Goal: Task Accomplishment & Management: Manage account settings

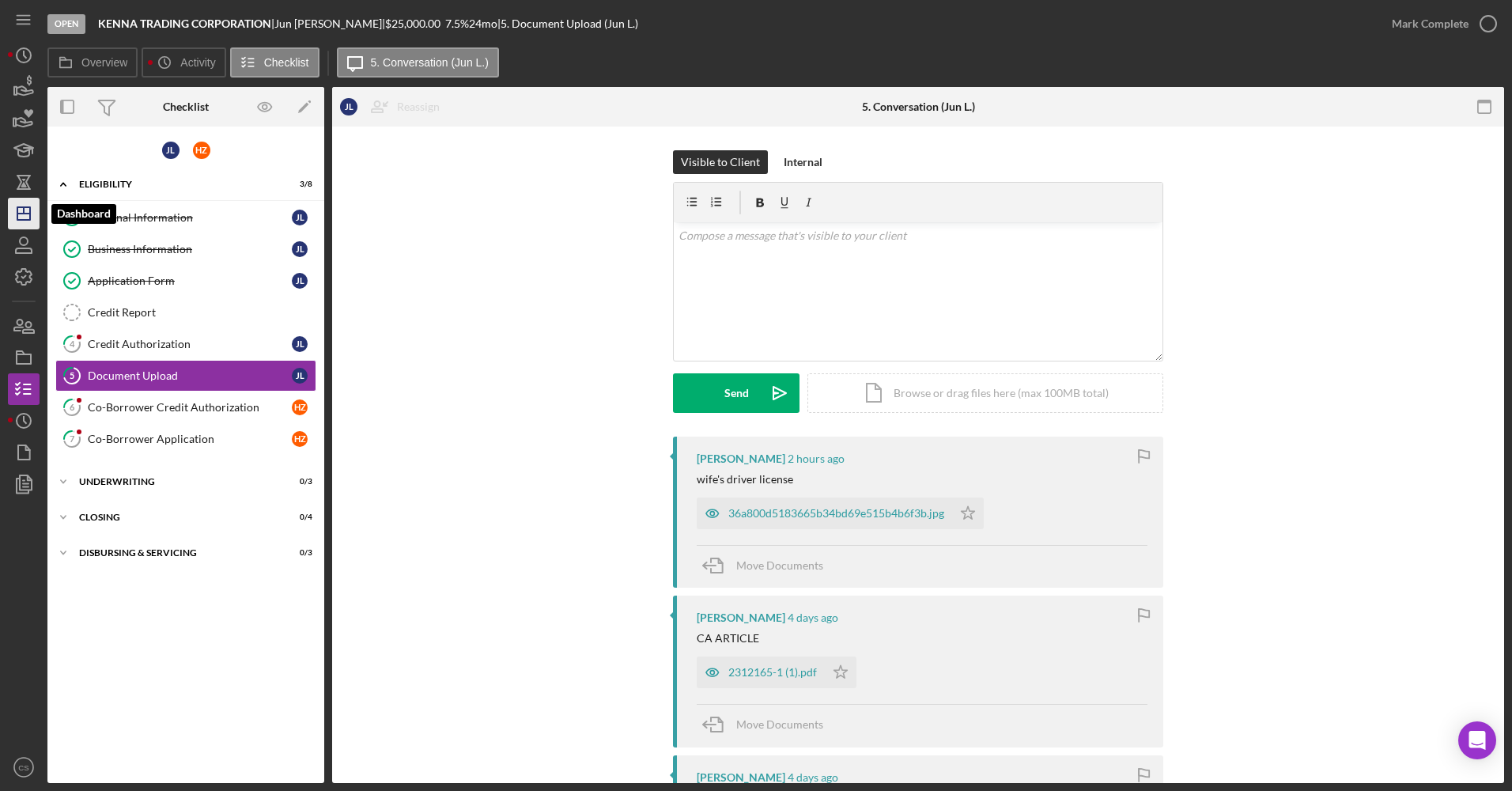
click at [15, 221] on icon "Icon/Dashboard" at bounding box center [23, 213] width 39 height 39
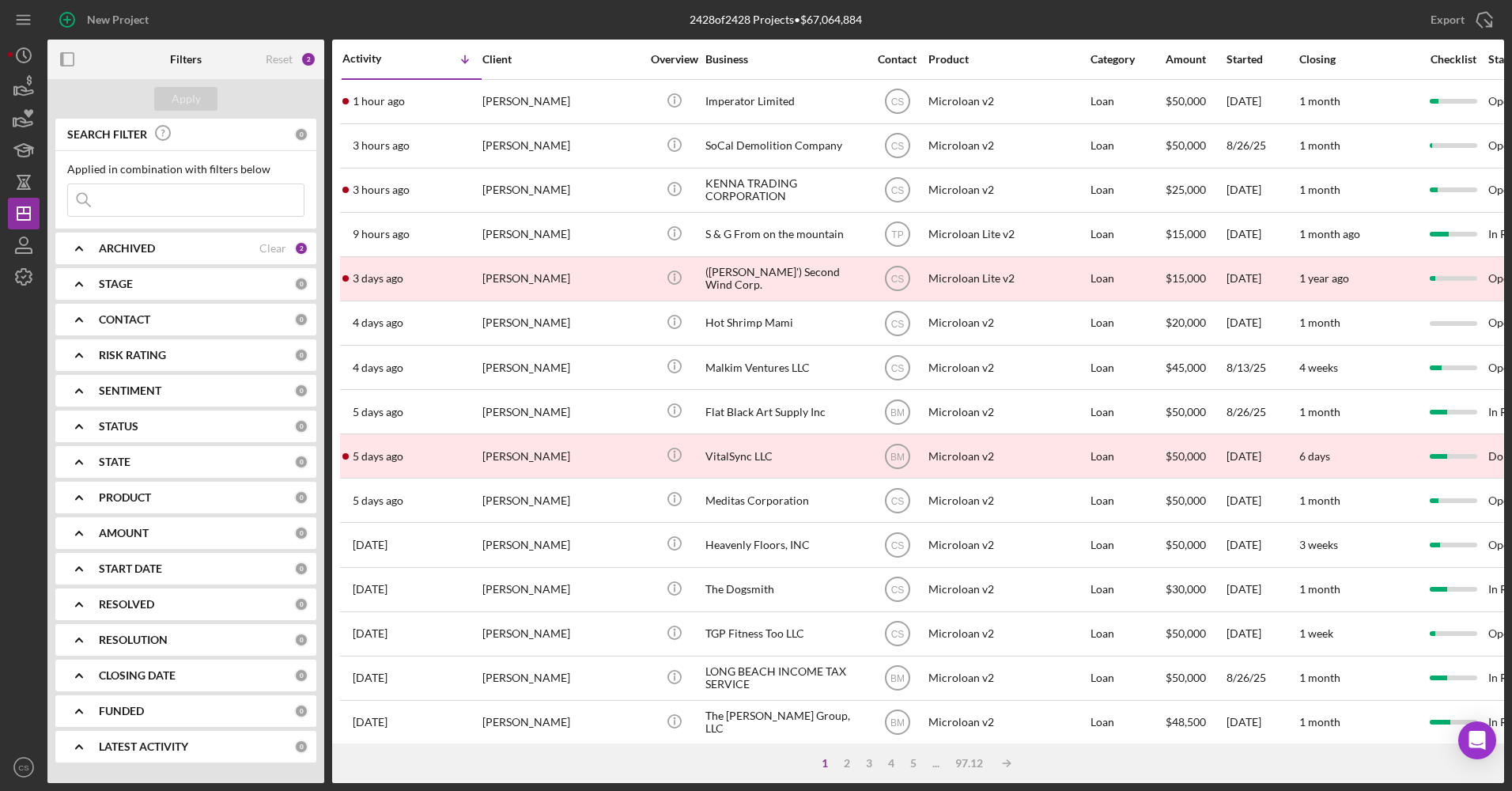
click at [218, 199] on div "Applied in combination with filters below Icon/Menu Close" at bounding box center [186, 190] width 237 height 54
click at [215, 203] on input at bounding box center [186, 200] width 236 height 32
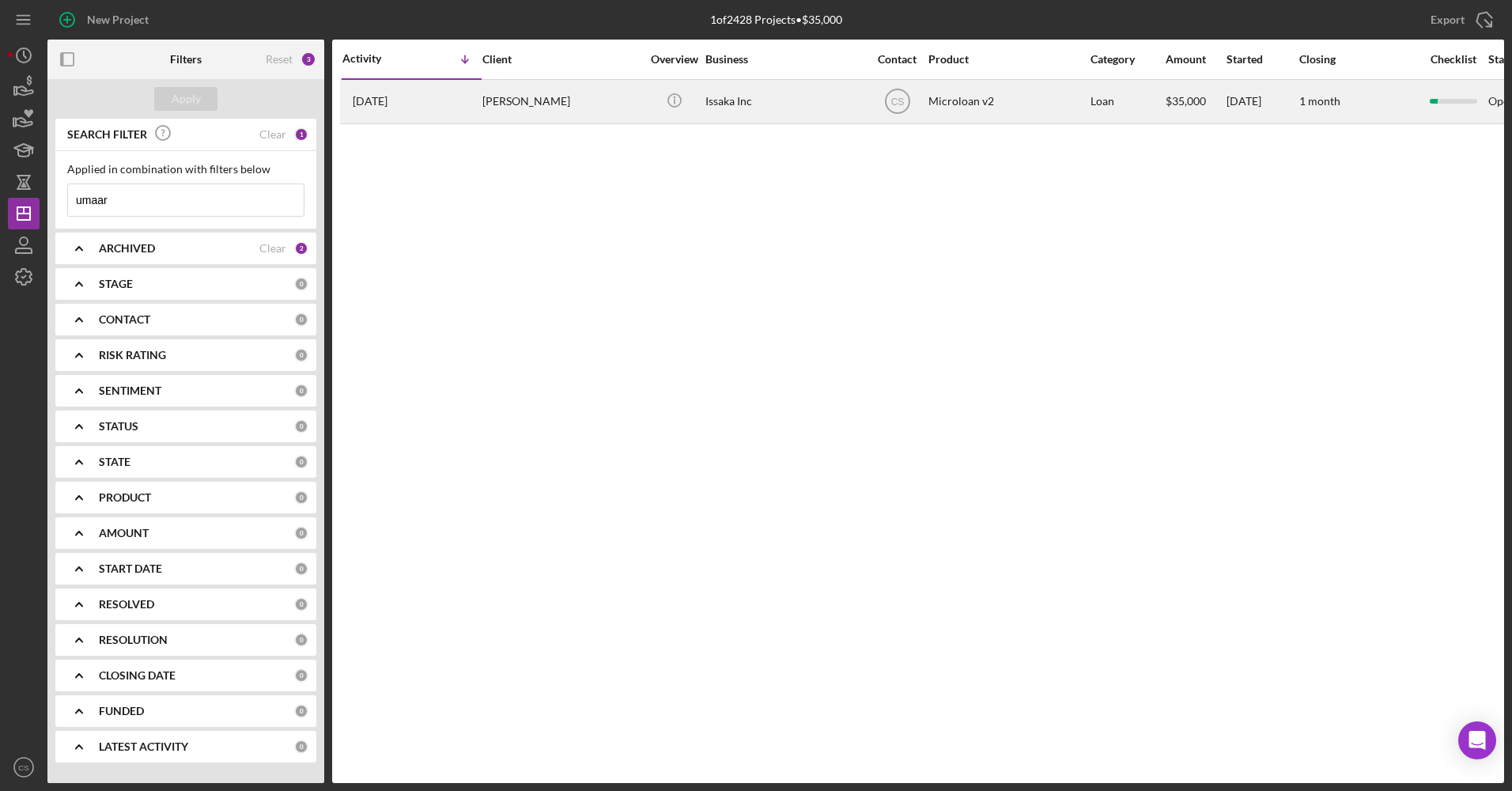
type input "umaar"
click at [589, 103] on div "[PERSON_NAME]" at bounding box center [561, 101] width 159 height 42
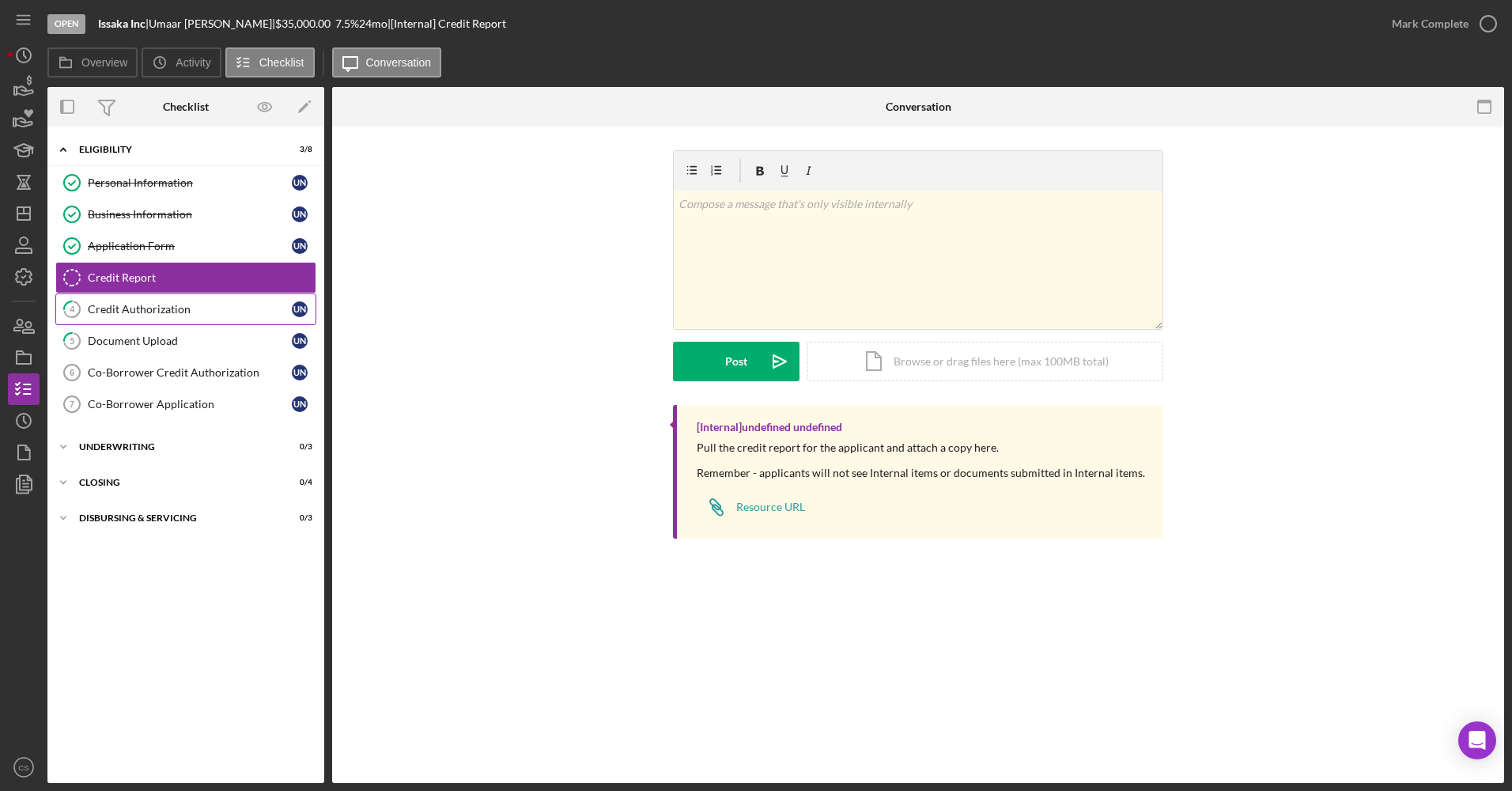
click at [211, 305] on div "Credit Authorization" at bounding box center [190, 309] width 204 height 13
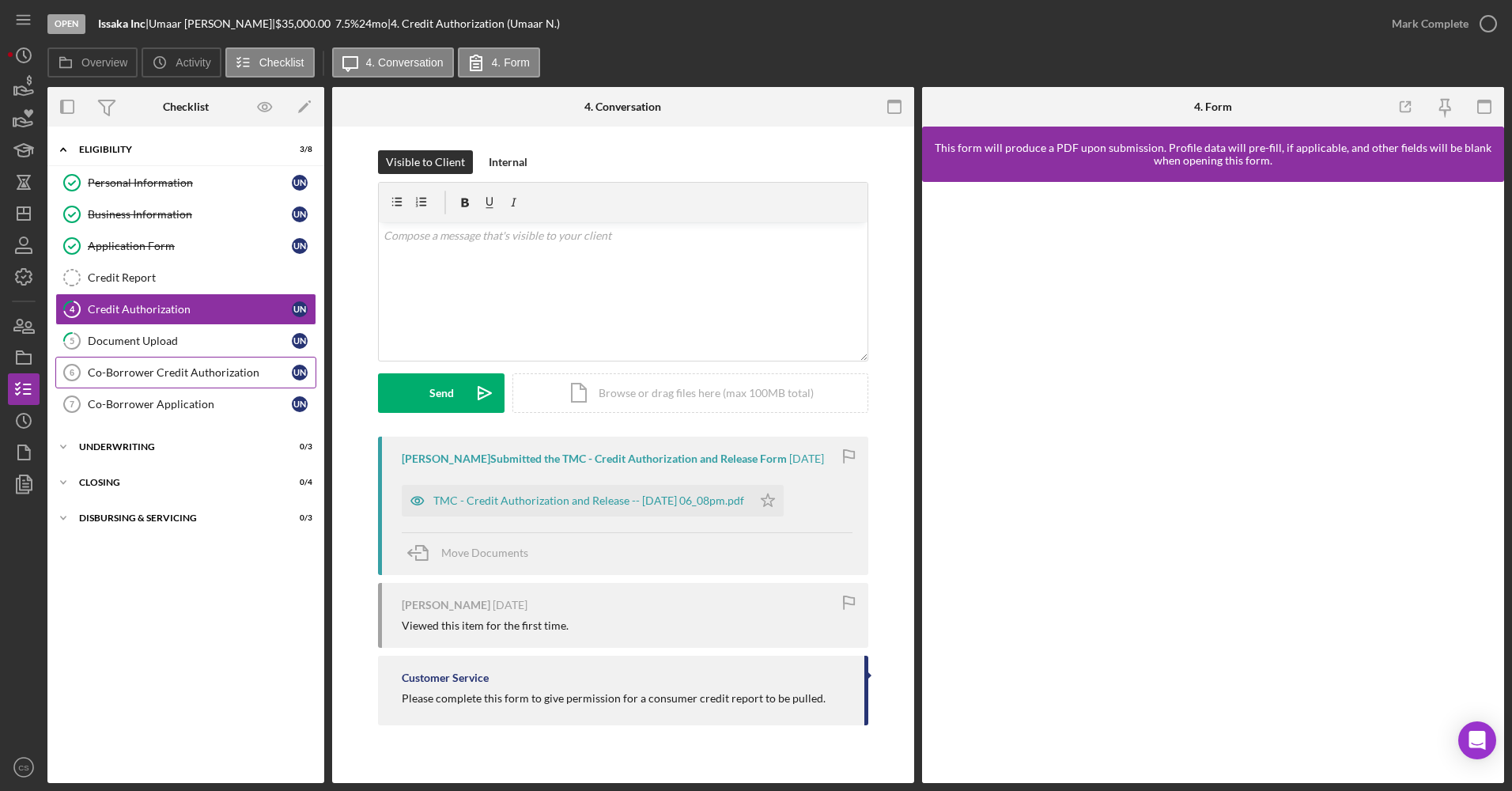
click at [209, 361] on link "Co-Borrower Credit Authorization 6 Co-Borrower Credit Authorization U N" at bounding box center [186, 372] width 261 height 32
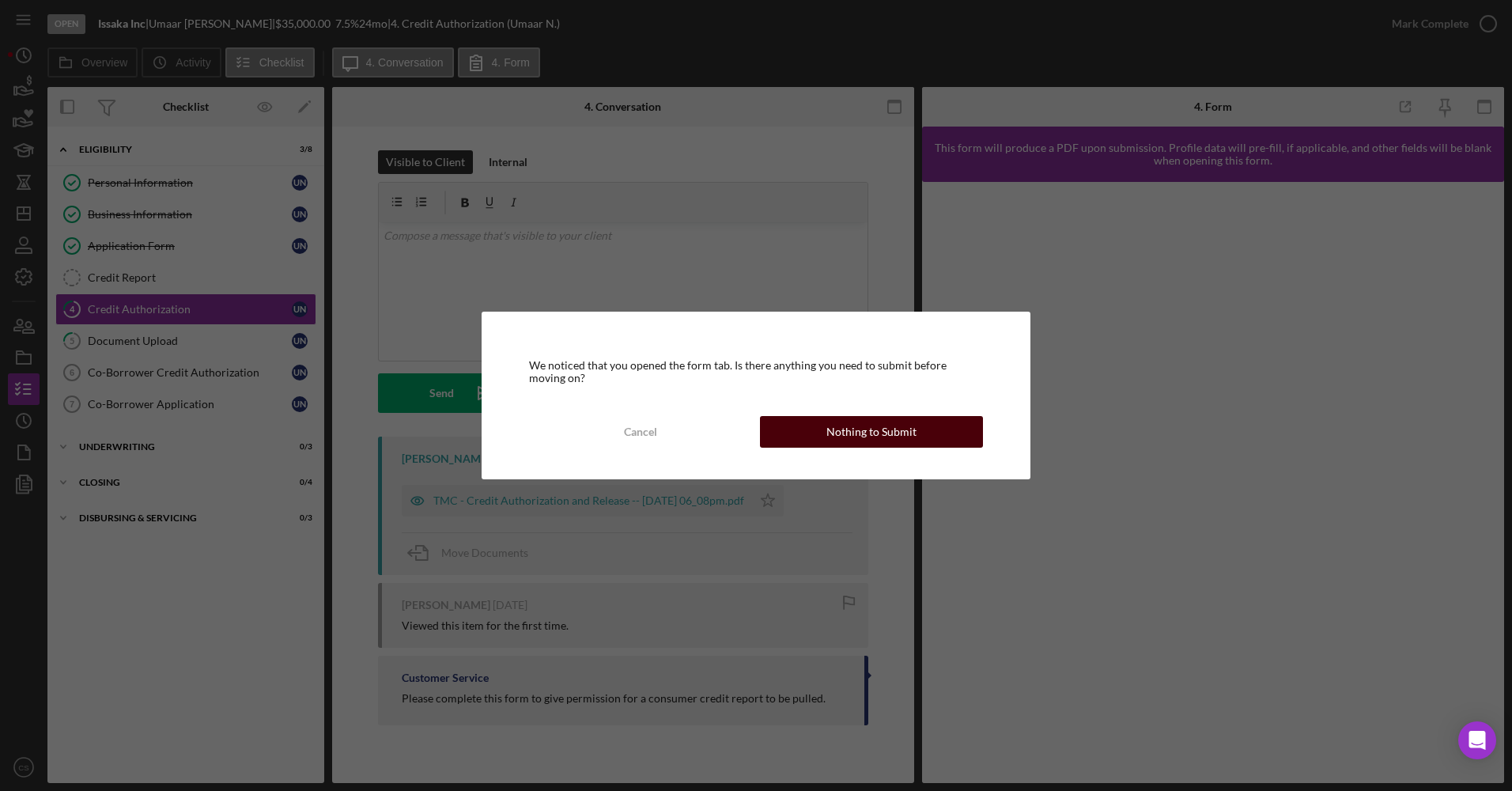
click at [867, 426] on div "Nothing to Submit" at bounding box center [871, 431] width 90 height 32
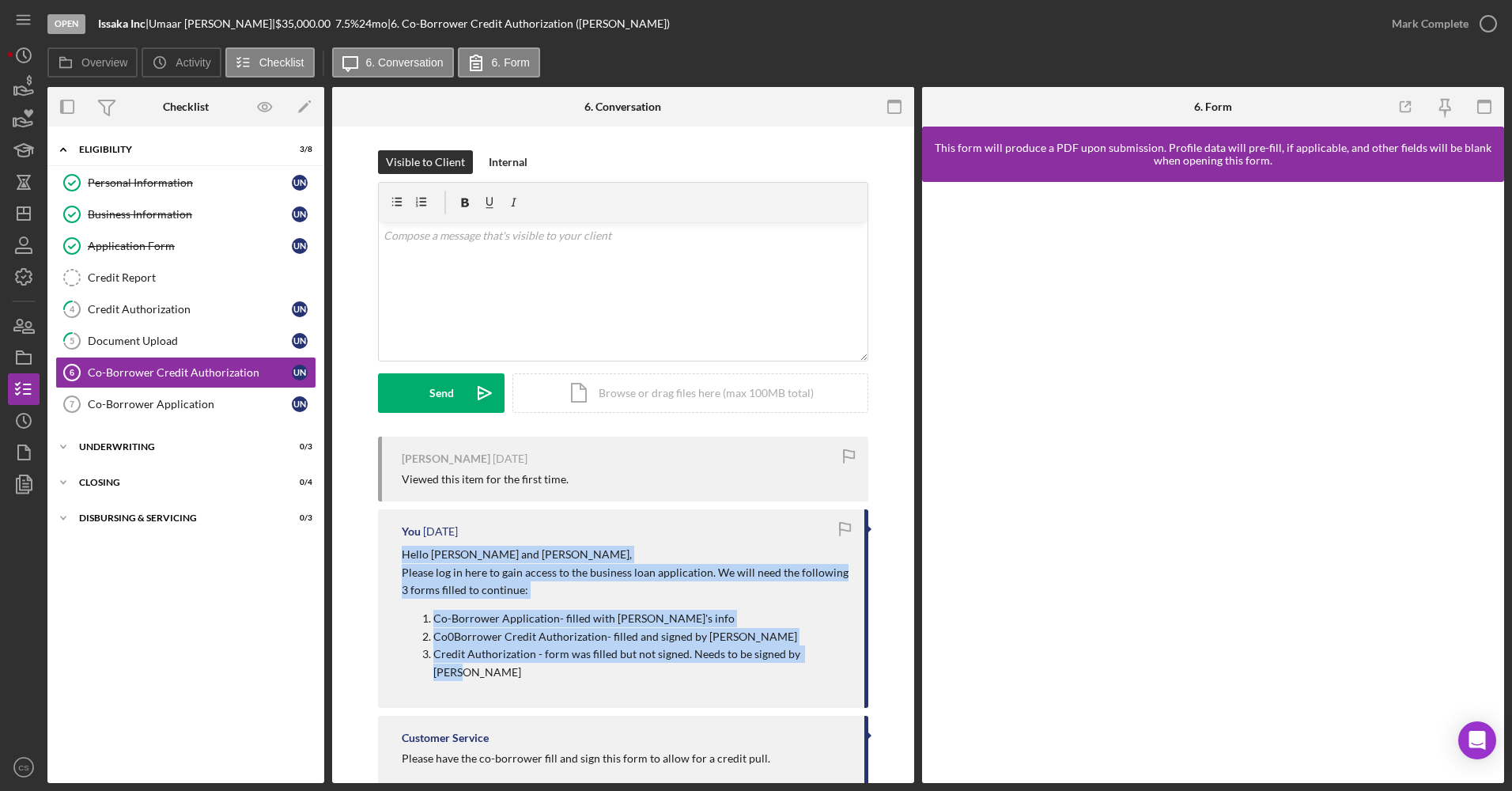
drag, startPoint x: 396, startPoint y: 554, endPoint x: 843, endPoint y: 660, distance: 459.4
click at [843, 660] on div "You [DATE] Hello [PERSON_NAME] and [PERSON_NAME], Please log in here to gain ac…" at bounding box center [623, 609] width 490 height 199
copy div "Hello [PERSON_NAME] and [PERSON_NAME], Please log in here to gain access to the…"
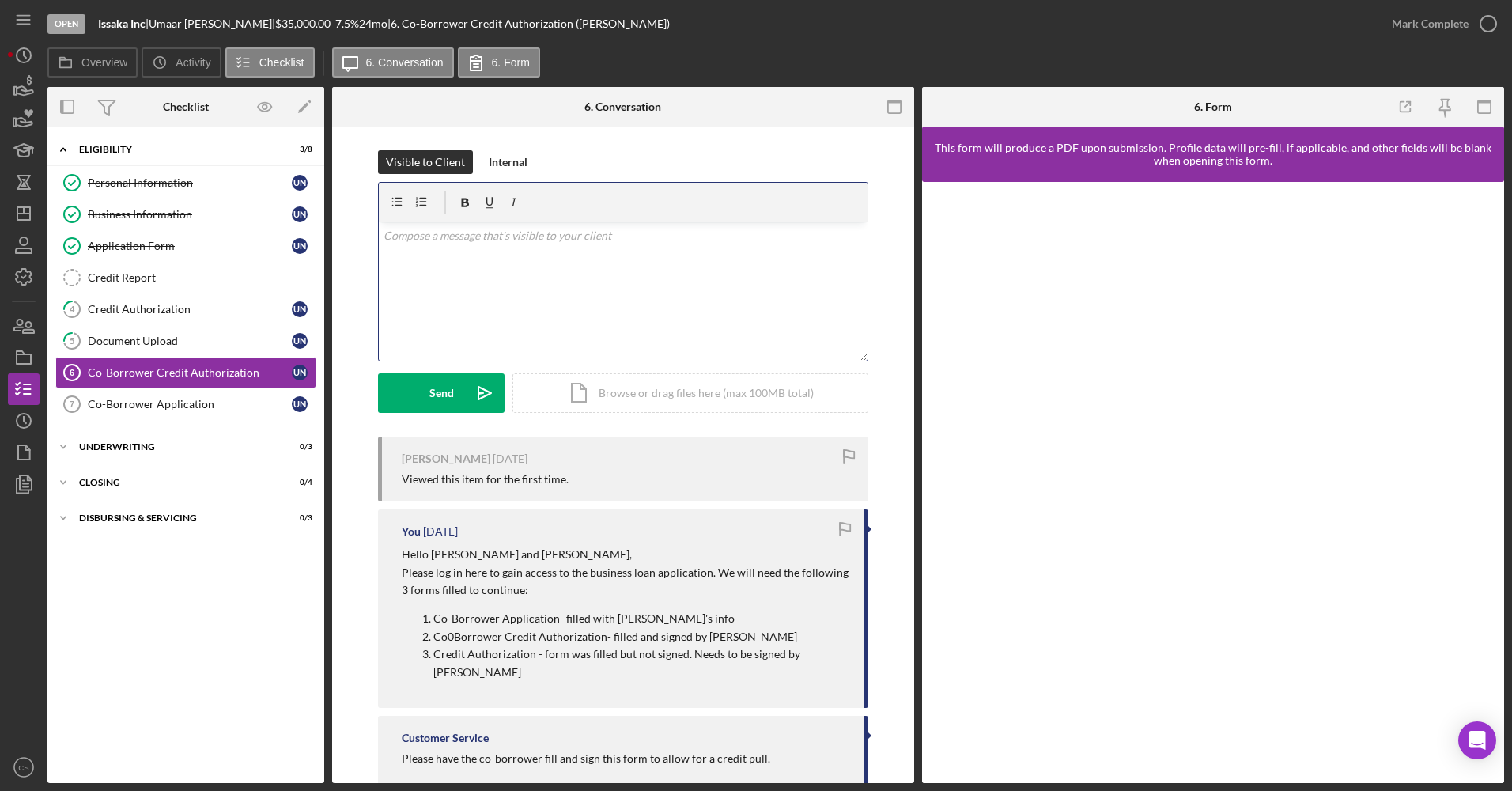
click at [514, 302] on div "v Color teal Color pink Remove color Add row above Add row below Add column bef…" at bounding box center [623, 292] width 489 height 139
click at [144, 305] on div "Credit Authorization" at bounding box center [190, 309] width 204 height 13
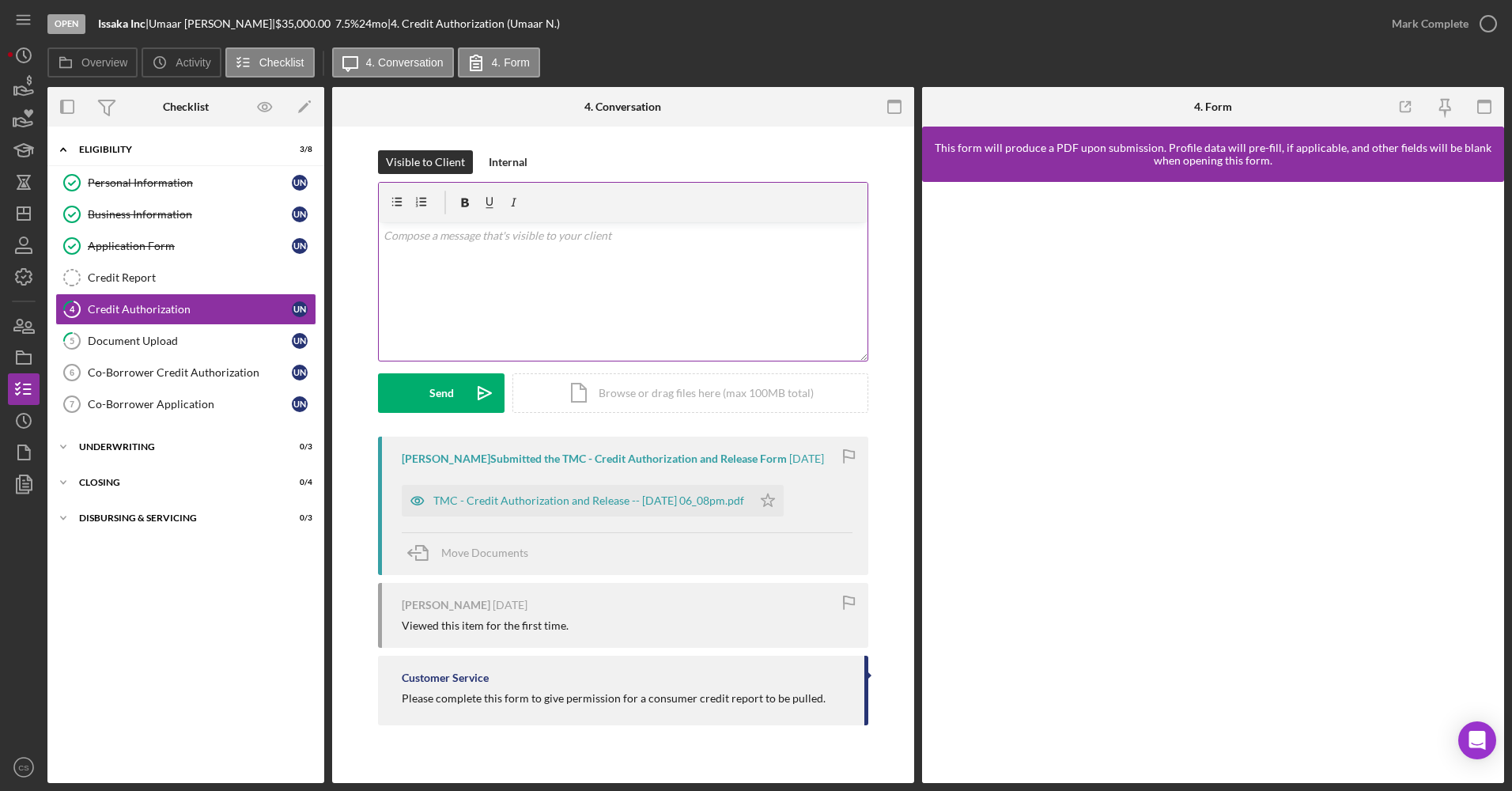
click at [467, 295] on div "v Color teal Color pink Remove color Add row above Add row below Add column bef…" at bounding box center [623, 292] width 489 height 139
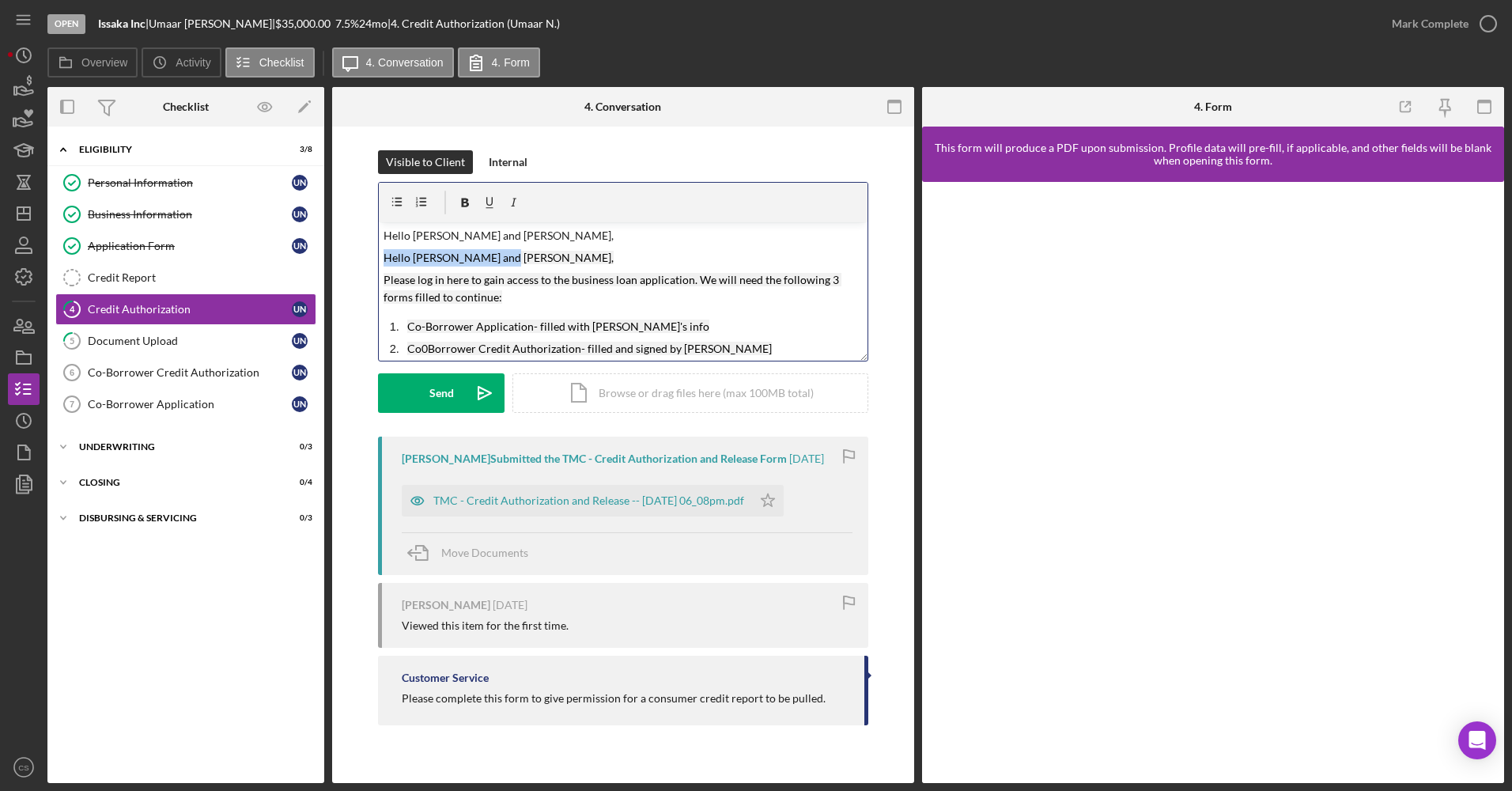
drag, startPoint x: 516, startPoint y: 257, endPoint x: 384, endPoint y: 253, distance: 132.1
click at [384, 253] on p "Hello [PERSON_NAME] and [PERSON_NAME]," at bounding box center [623, 257] width 480 height 17
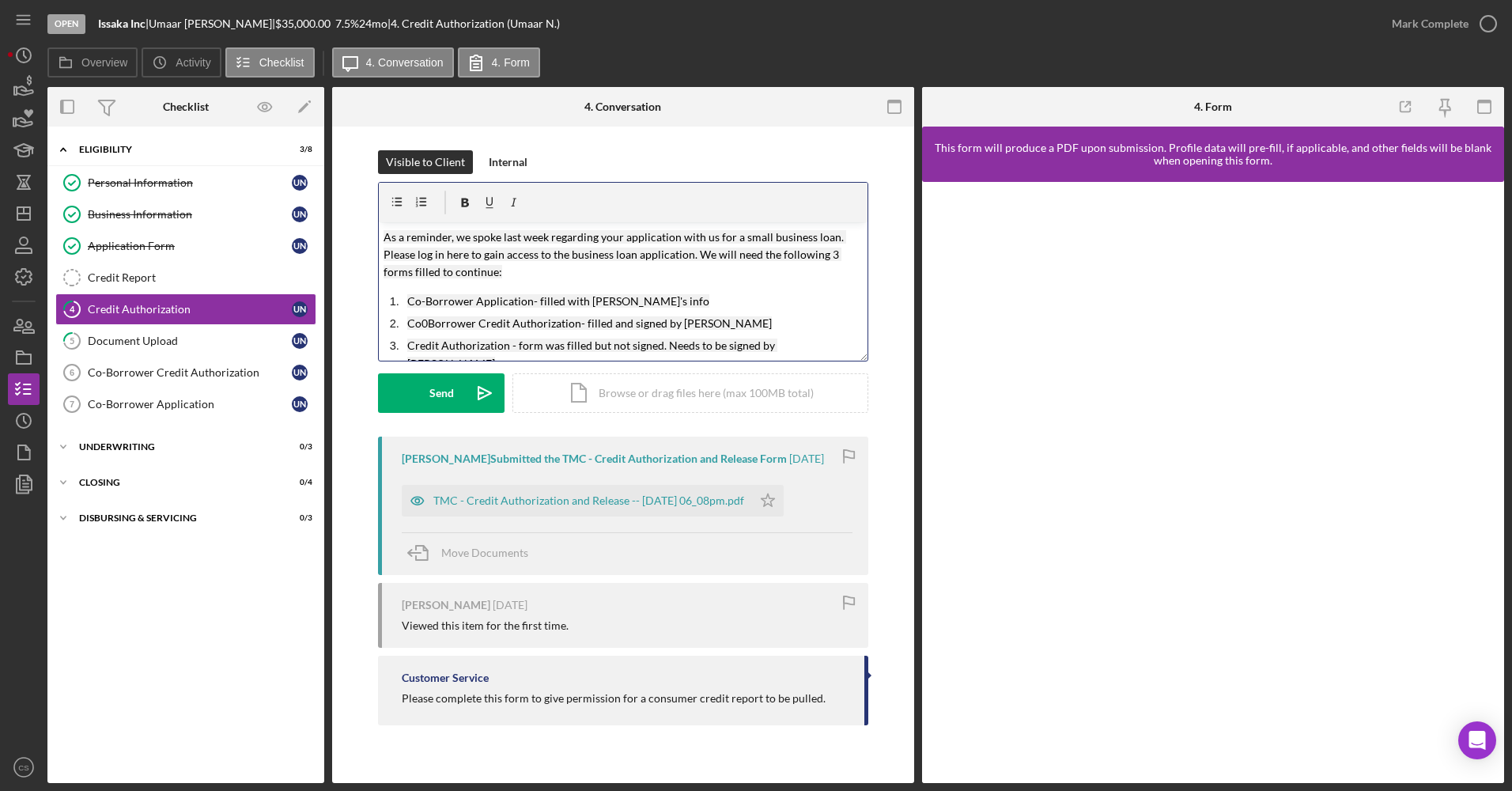
scroll to position [26, 0]
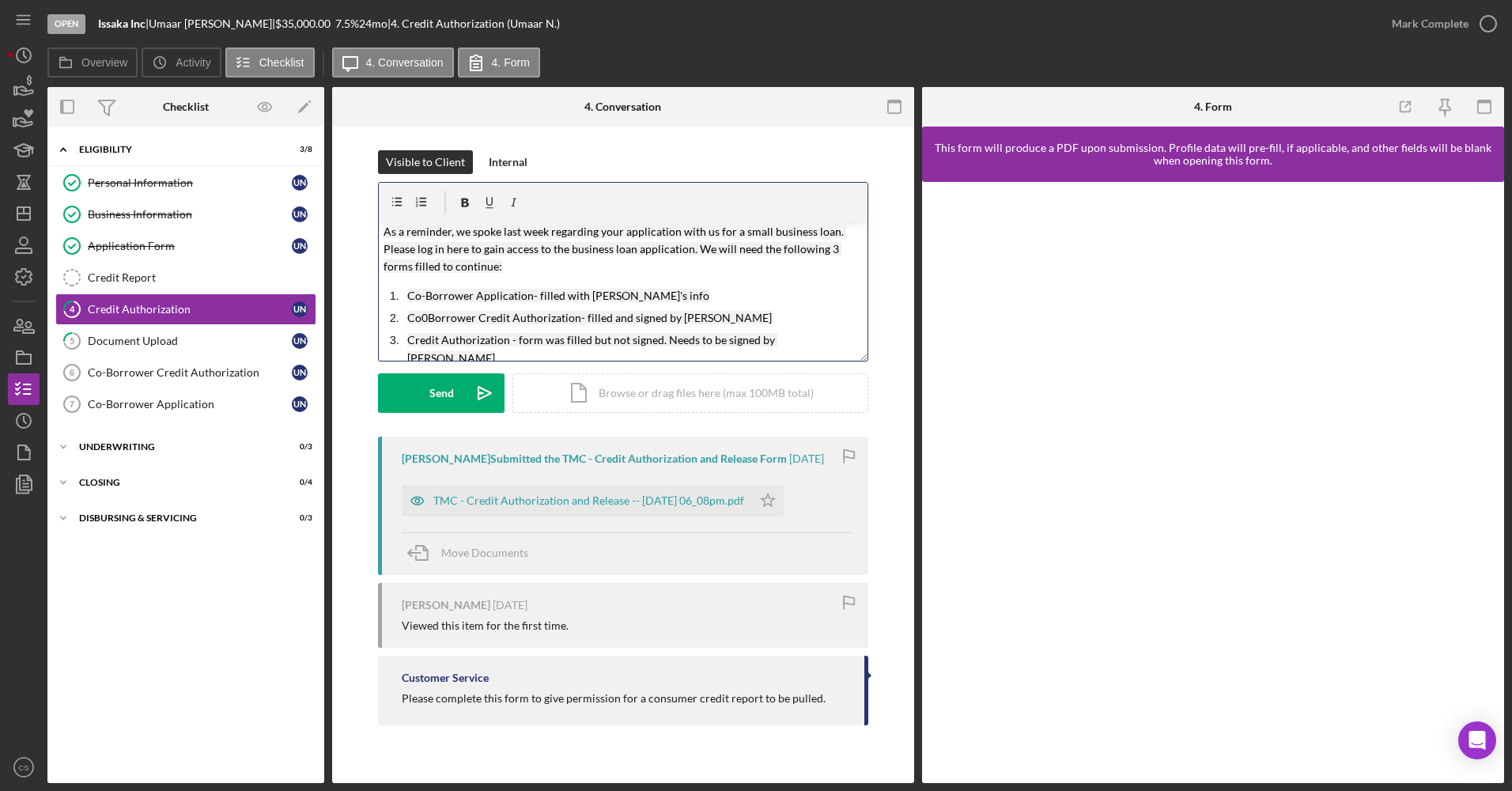
click at [433, 316] on mark "Co0Borrower Credit Authorization- filled and signed by [PERSON_NAME]" at bounding box center [590, 317] width 365 height 14
click at [427, 320] on mark "Co0Borrower Credit Authorization- filled and signed by [PERSON_NAME]" at bounding box center [590, 317] width 365 height 14
click at [463, 396] on button "Send Icon/icon-invite-send" at bounding box center [441, 393] width 127 height 39
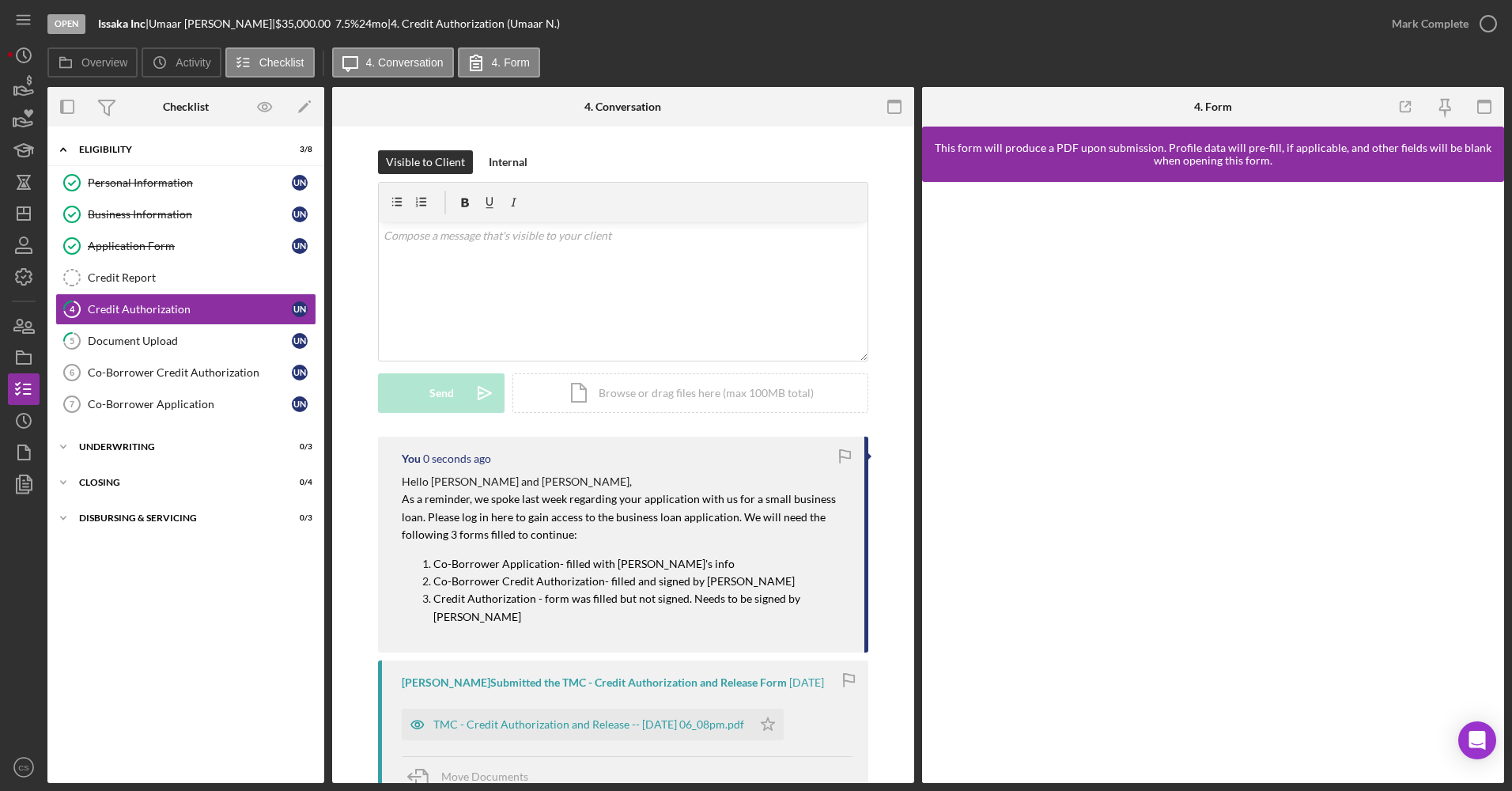
scroll to position [0, 0]
click at [28, 231] on icon "button" at bounding box center [23, 244] width 39 height 39
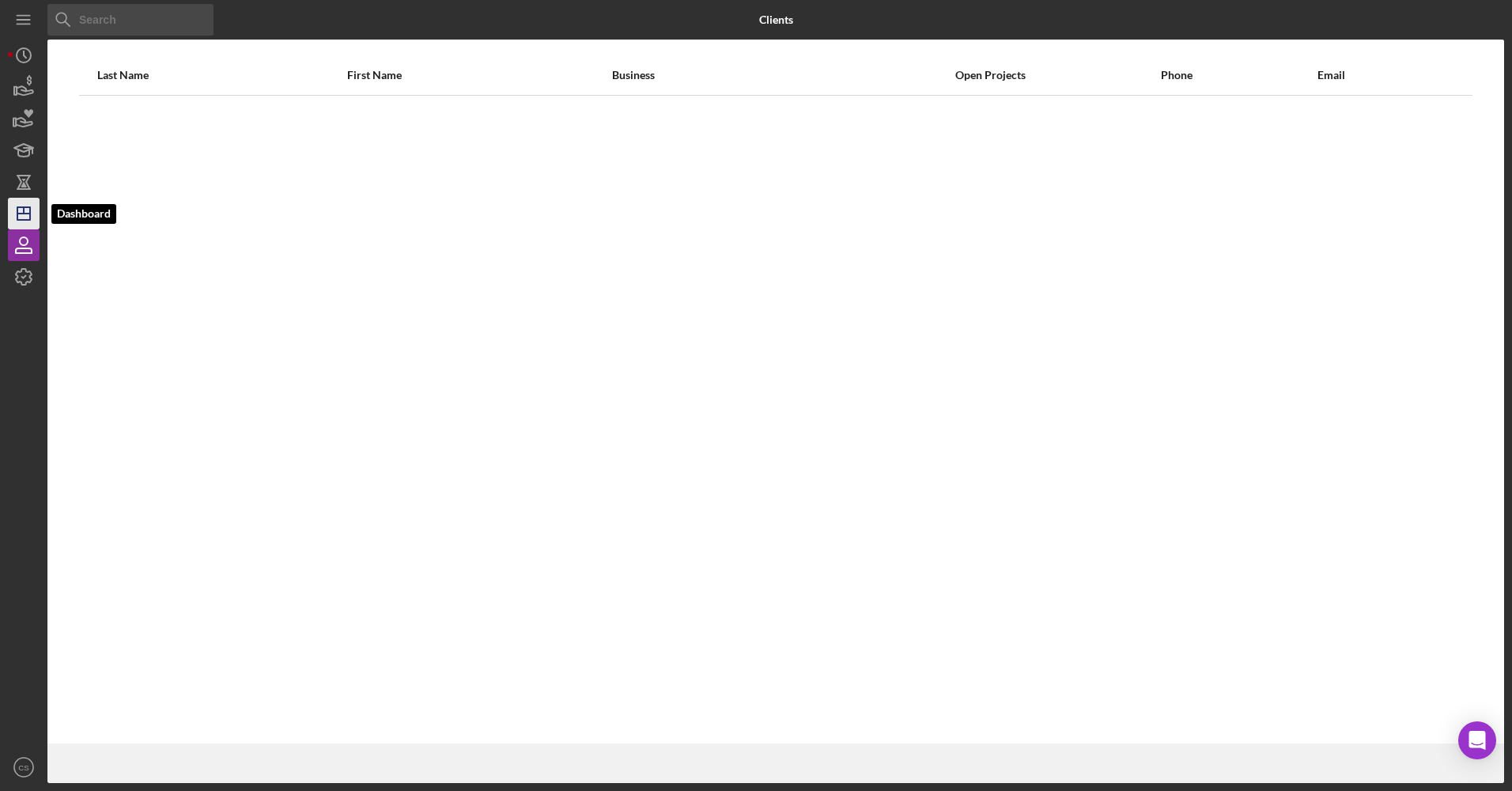
click at [26, 220] on polygon "button" at bounding box center [24, 213] width 13 height 13
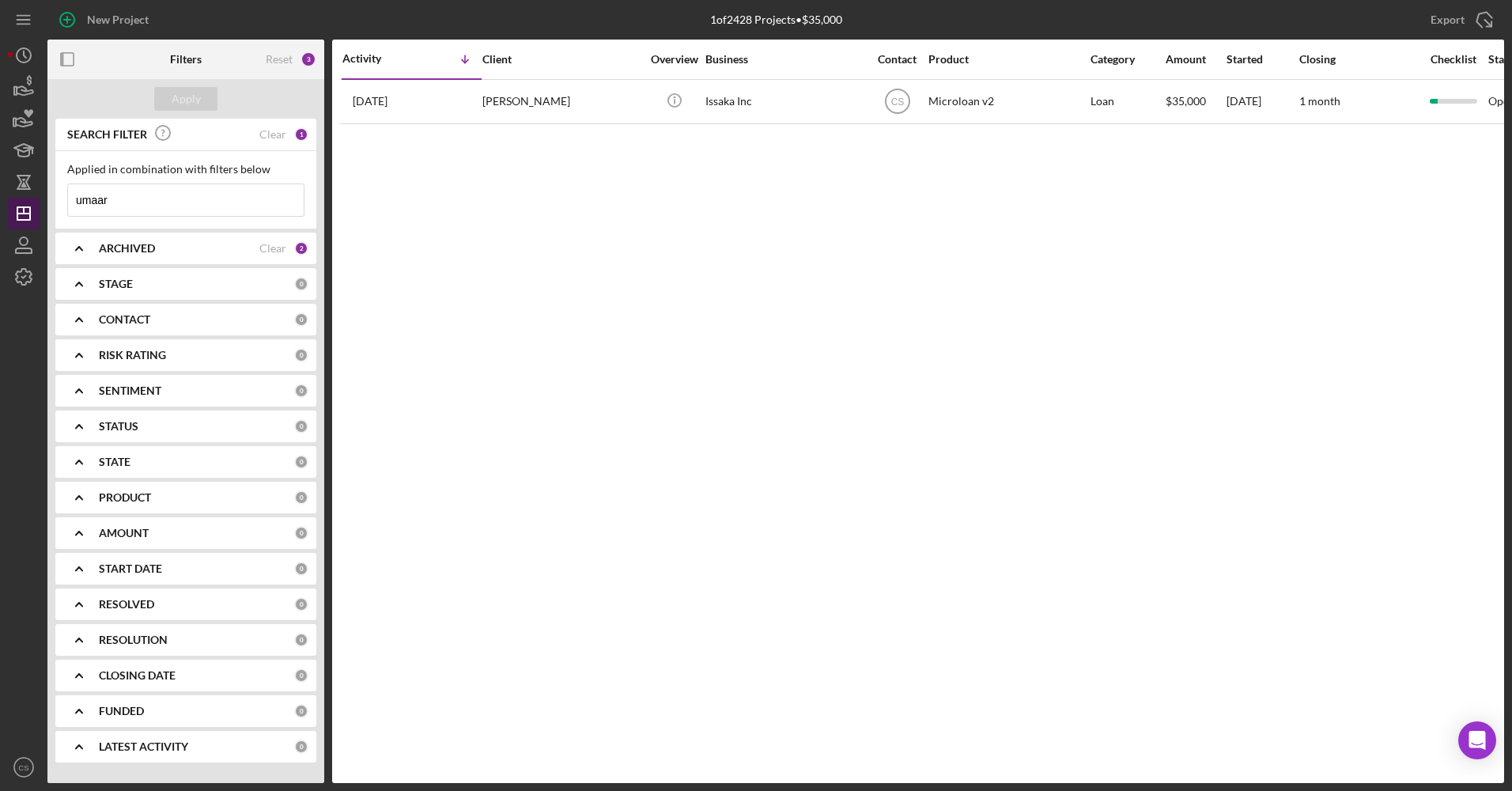
drag, startPoint x: 164, startPoint y: 202, endPoint x: 15, endPoint y: 212, distance: 149.3
click at [17, 214] on div "New Project 1 of 2428 Projects • $35,000 umaar Export Icon/Export Filters Reset…" at bounding box center [756, 391] width 1496 height 783
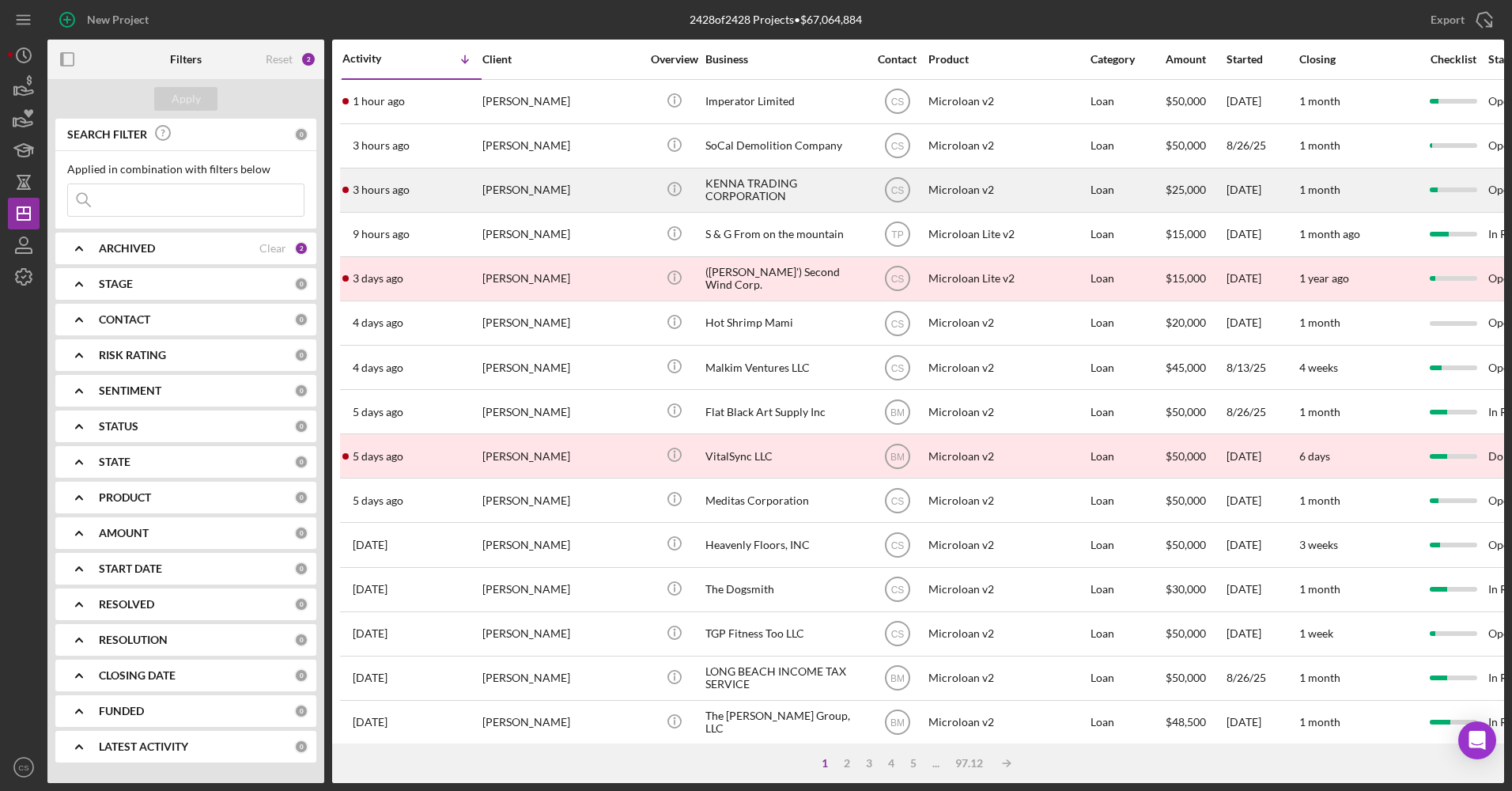
click at [574, 189] on div "[PERSON_NAME]" at bounding box center [561, 190] width 159 height 42
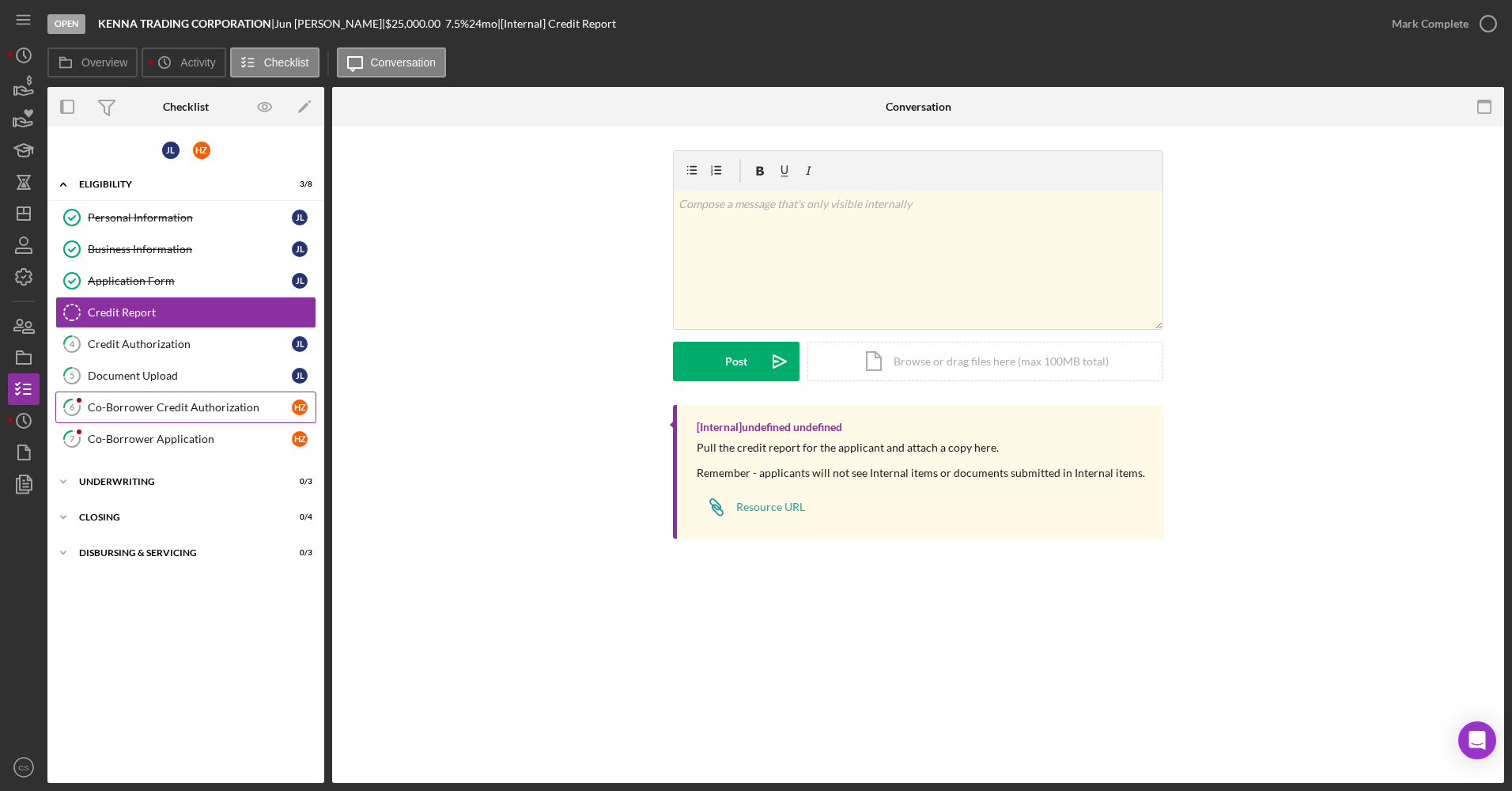
click at [162, 403] on div "Co-Borrower Credit Authorization" at bounding box center [190, 407] width 204 height 13
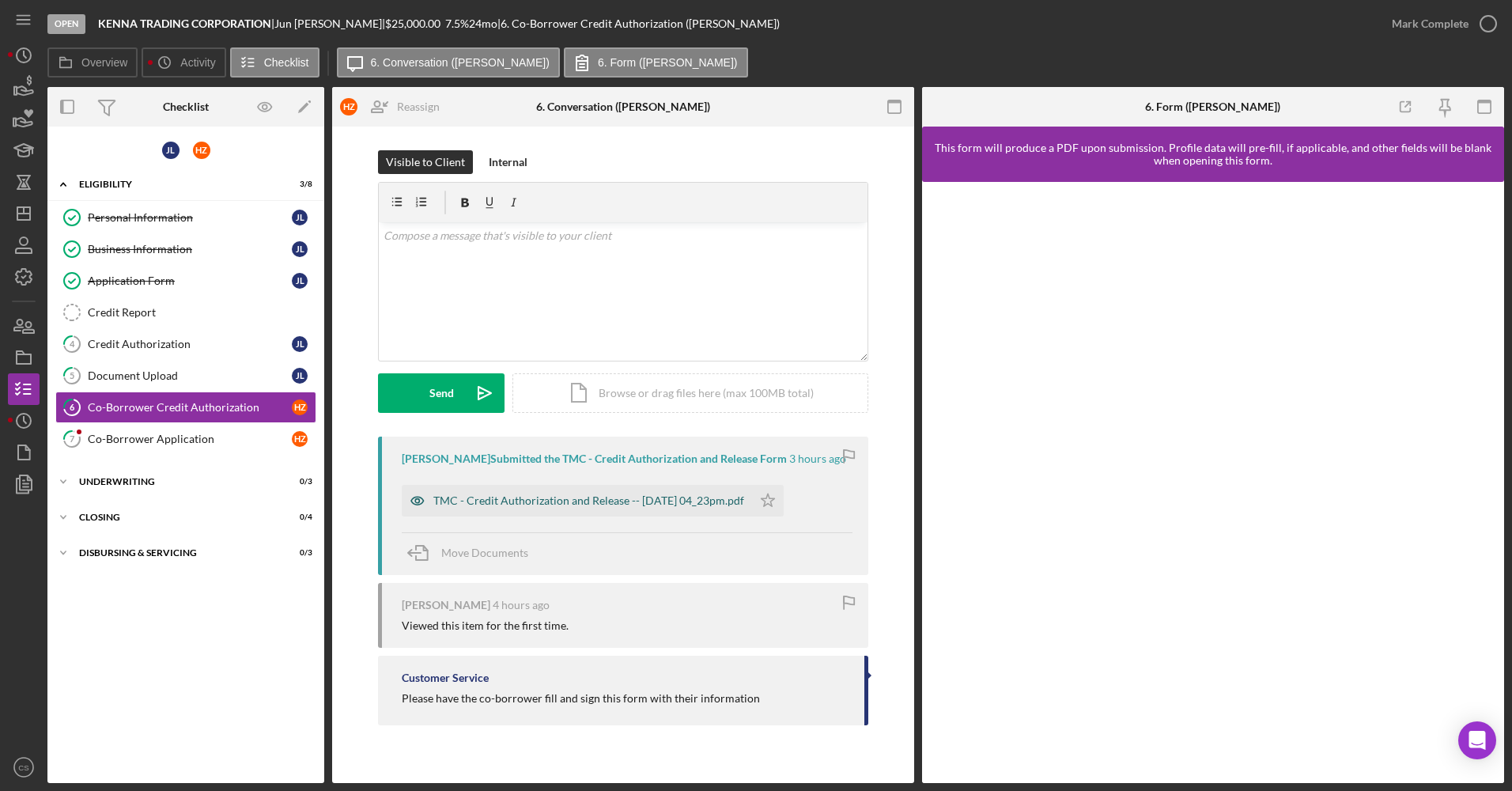
click at [588, 496] on div "TMC - Credit Authorization and Release -- [DATE] 04_23pm.pdf" at bounding box center [588, 500] width 311 height 13
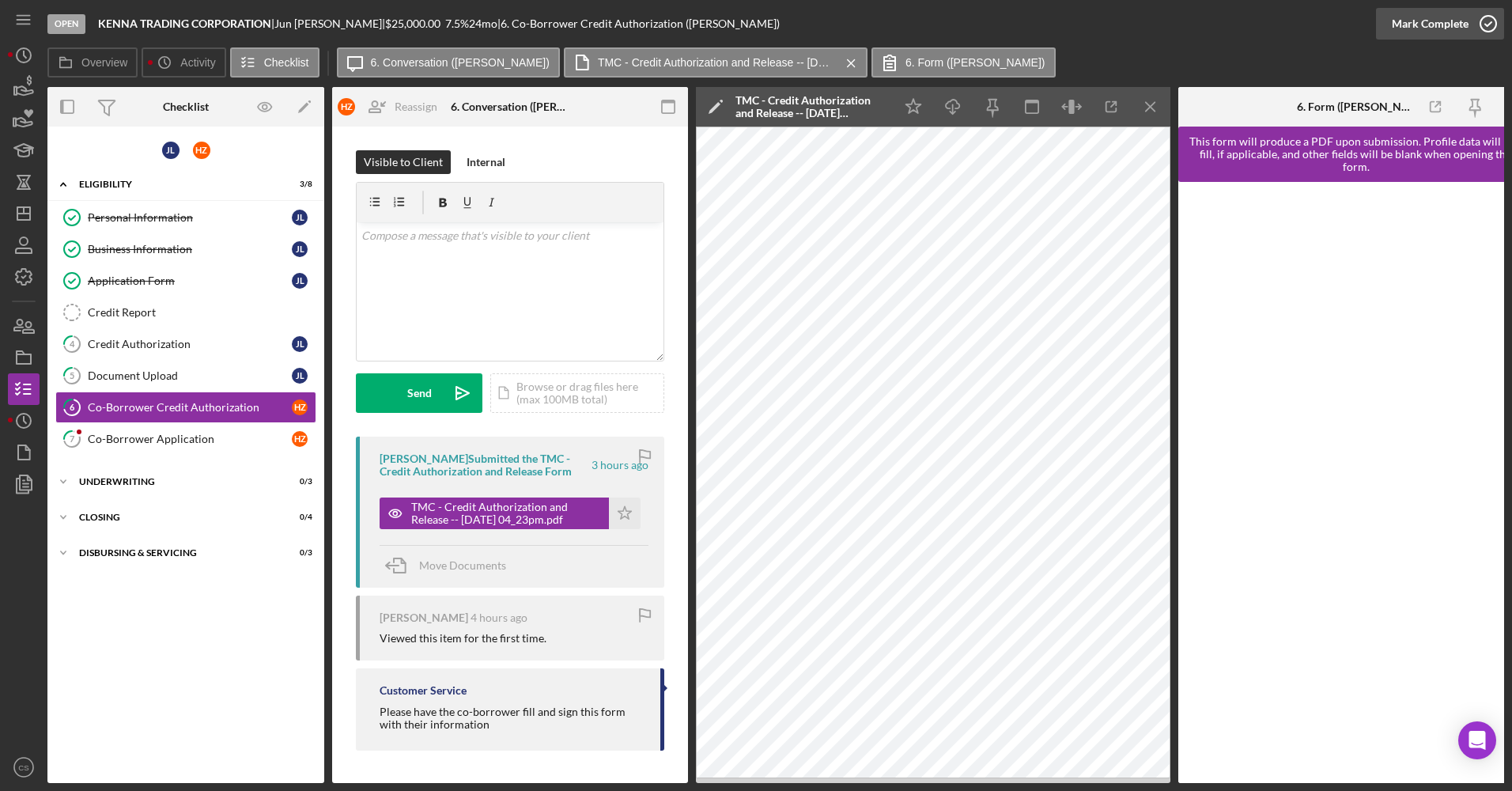
click at [1411, 35] on div "Mark Complete" at bounding box center [1430, 24] width 77 height 32
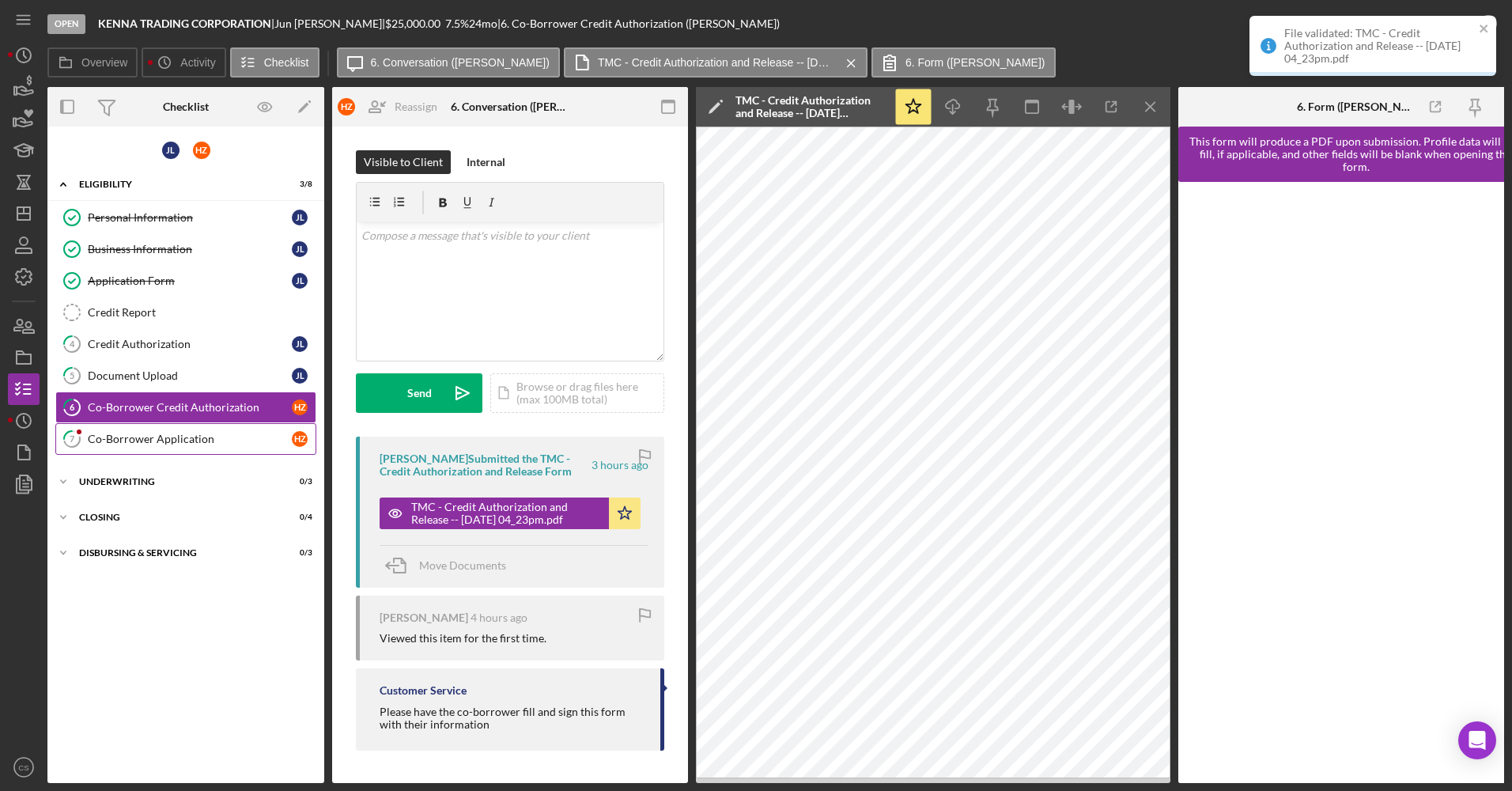
click at [149, 441] on div "Co-Borrower Application" at bounding box center [190, 439] width 204 height 13
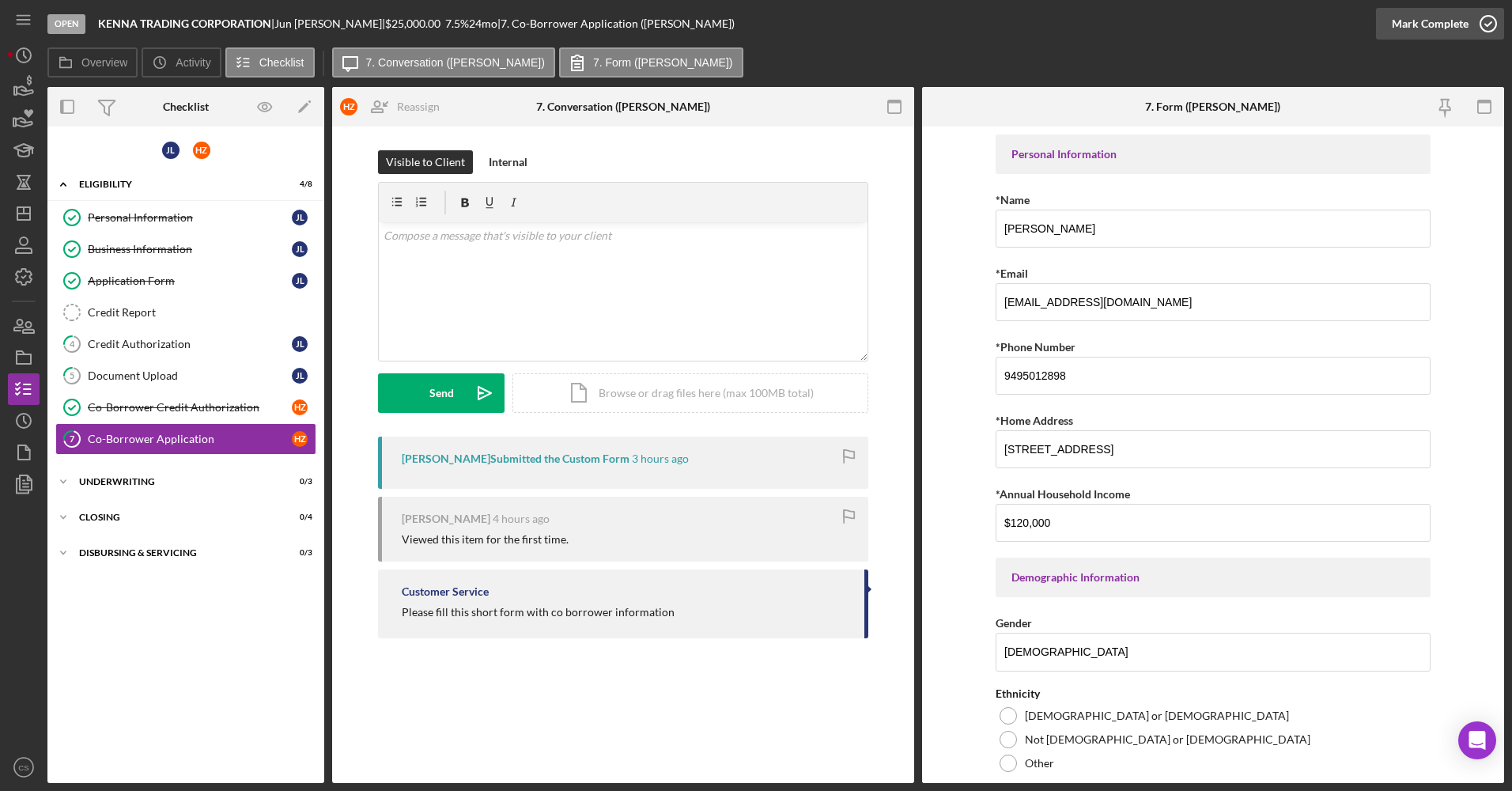
click at [1445, 15] on div "Mark Complete" at bounding box center [1430, 24] width 77 height 32
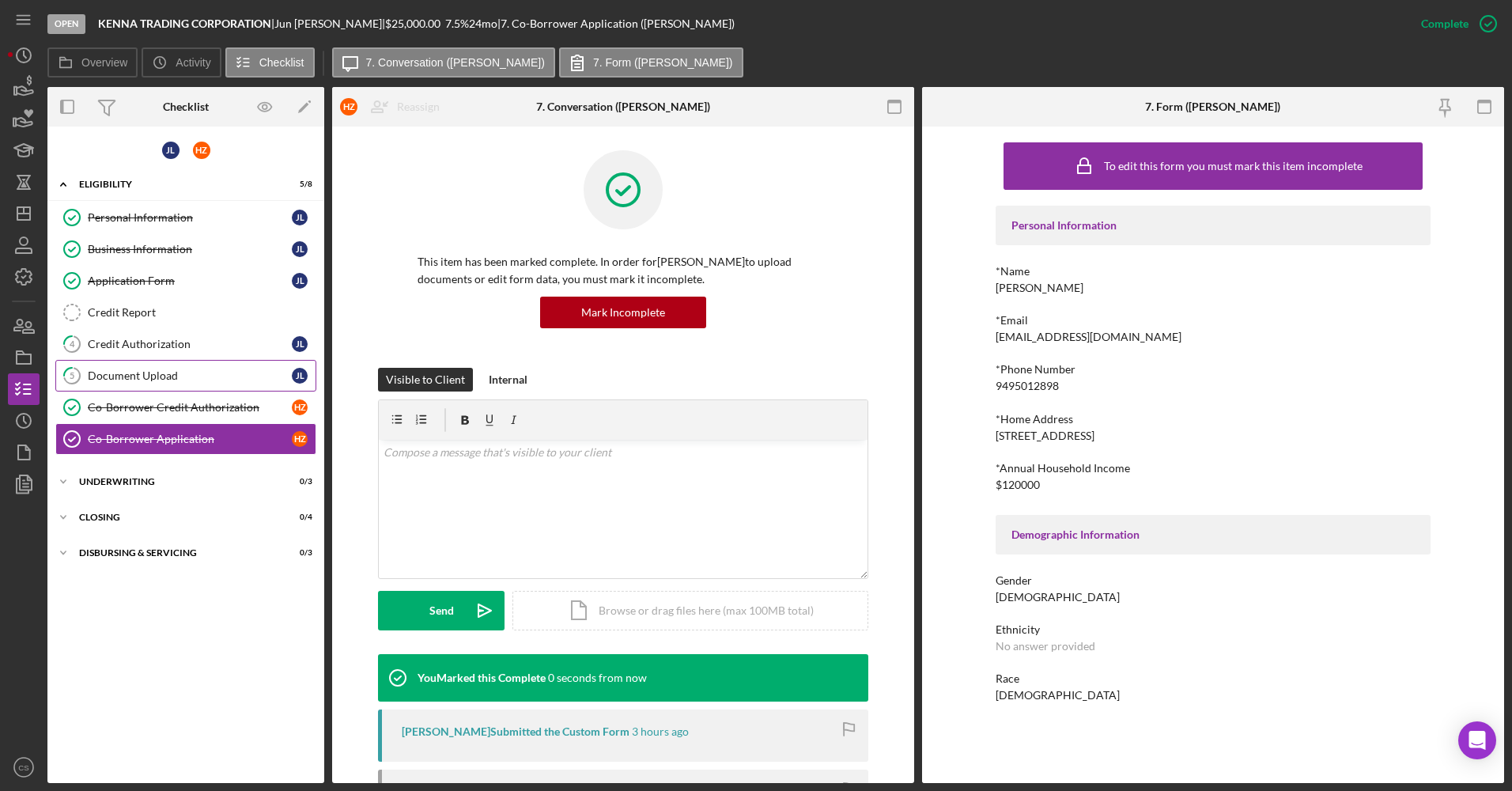
click at [143, 361] on link "5 Document Upload [PERSON_NAME]" at bounding box center [186, 375] width 261 height 32
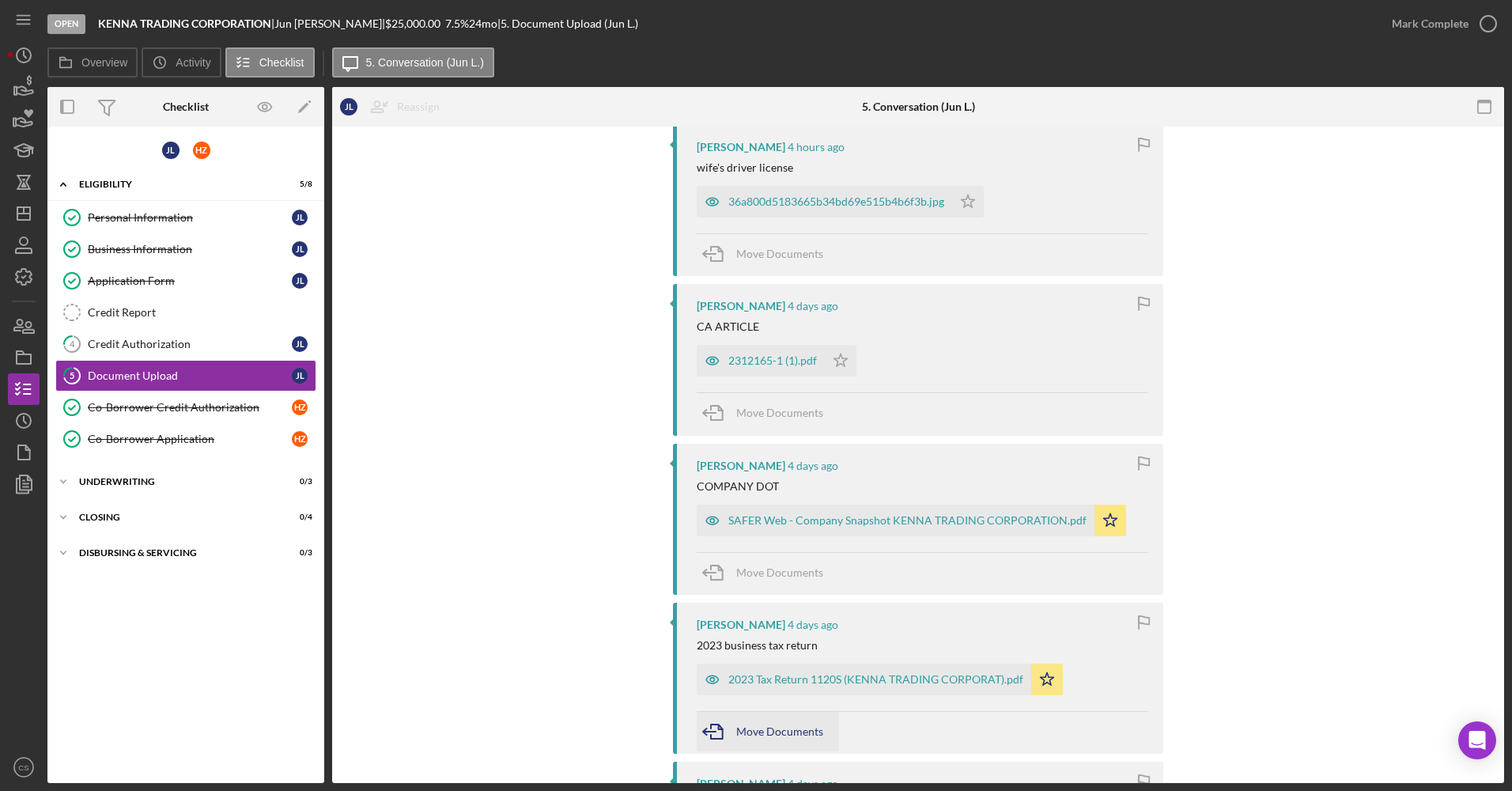
scroll to position [159, 0]
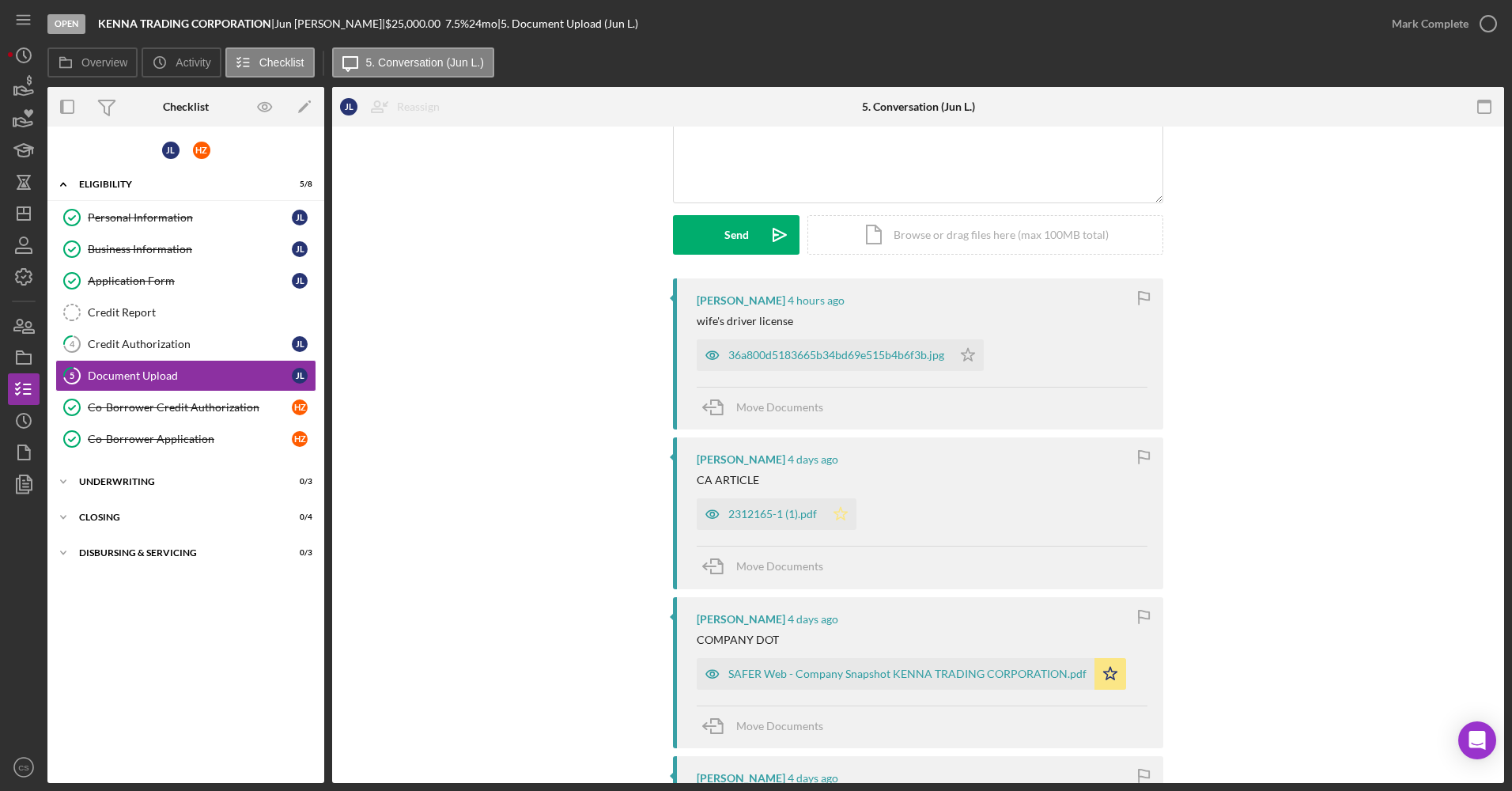
click at [834, 507] on icon "Icon/Star" at bounding box center [840, 514] width 32 height 32
click at [789, 350] on div "36a800d5183665b34bd69e515b4b6f3b.jpg" at bounding box center [836, 355] width 216 height 13
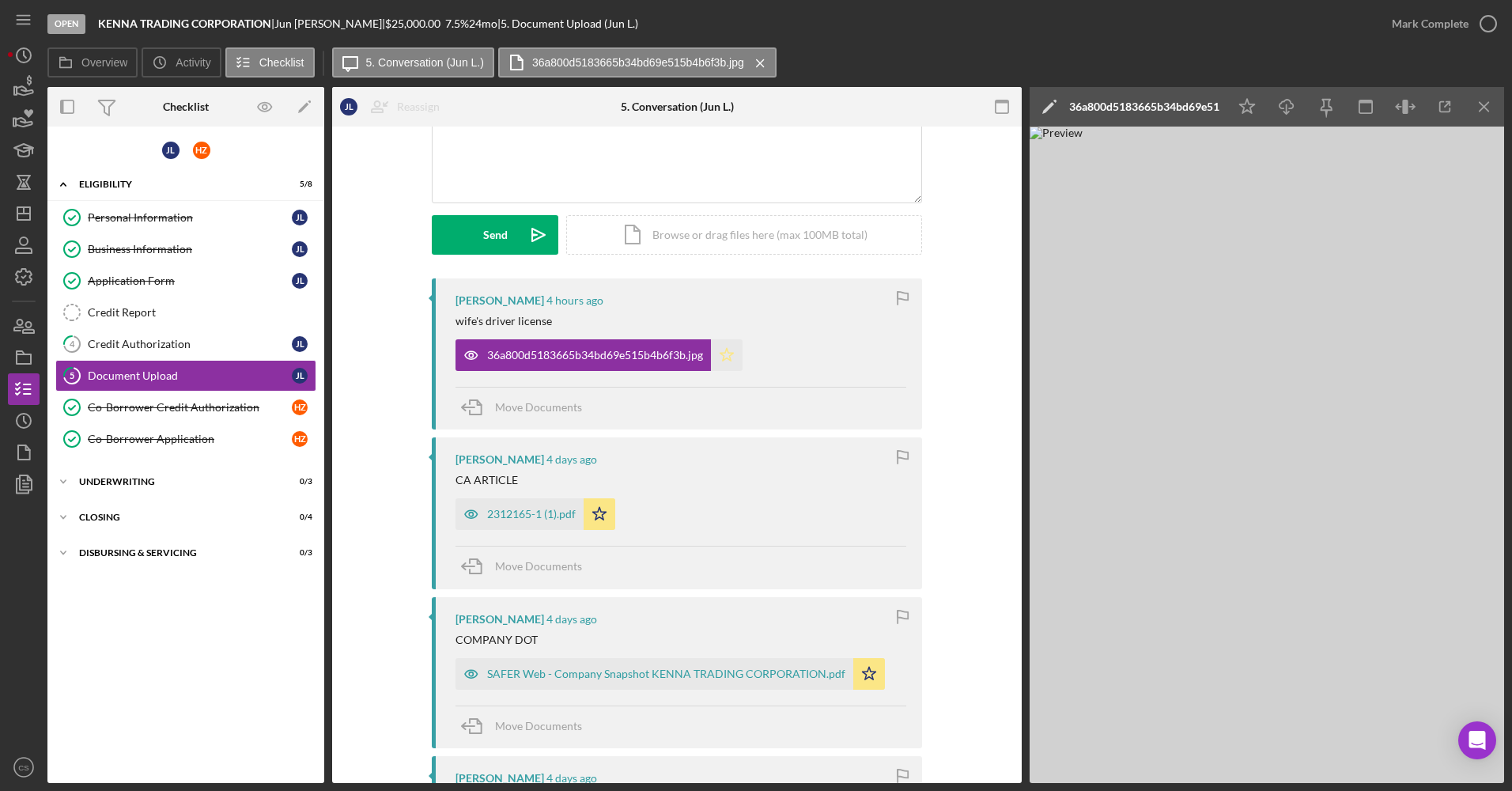
click at [725, 358] on polygon "button" at bounding box center [726, 354] width 14 height 13
click at [206, 344] on div "Credit Authorization" at bounding box center [190, 344] width 204 height 13
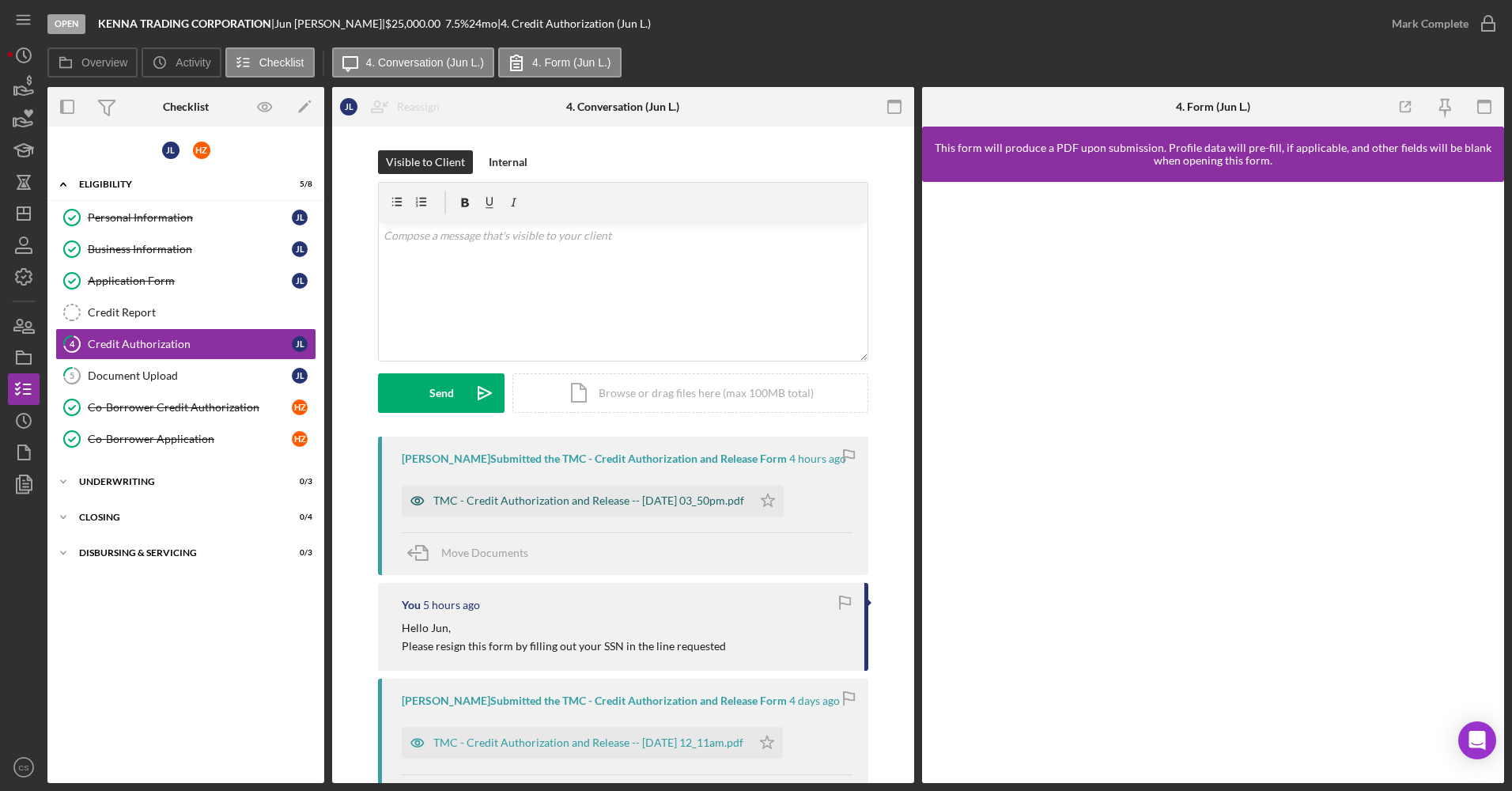
click at [533, 505] on div "TMC - Credit Authorization and Release -- [DATE] 03_50pm.pdf" at bounding box center [588, 500] width 311 height 13
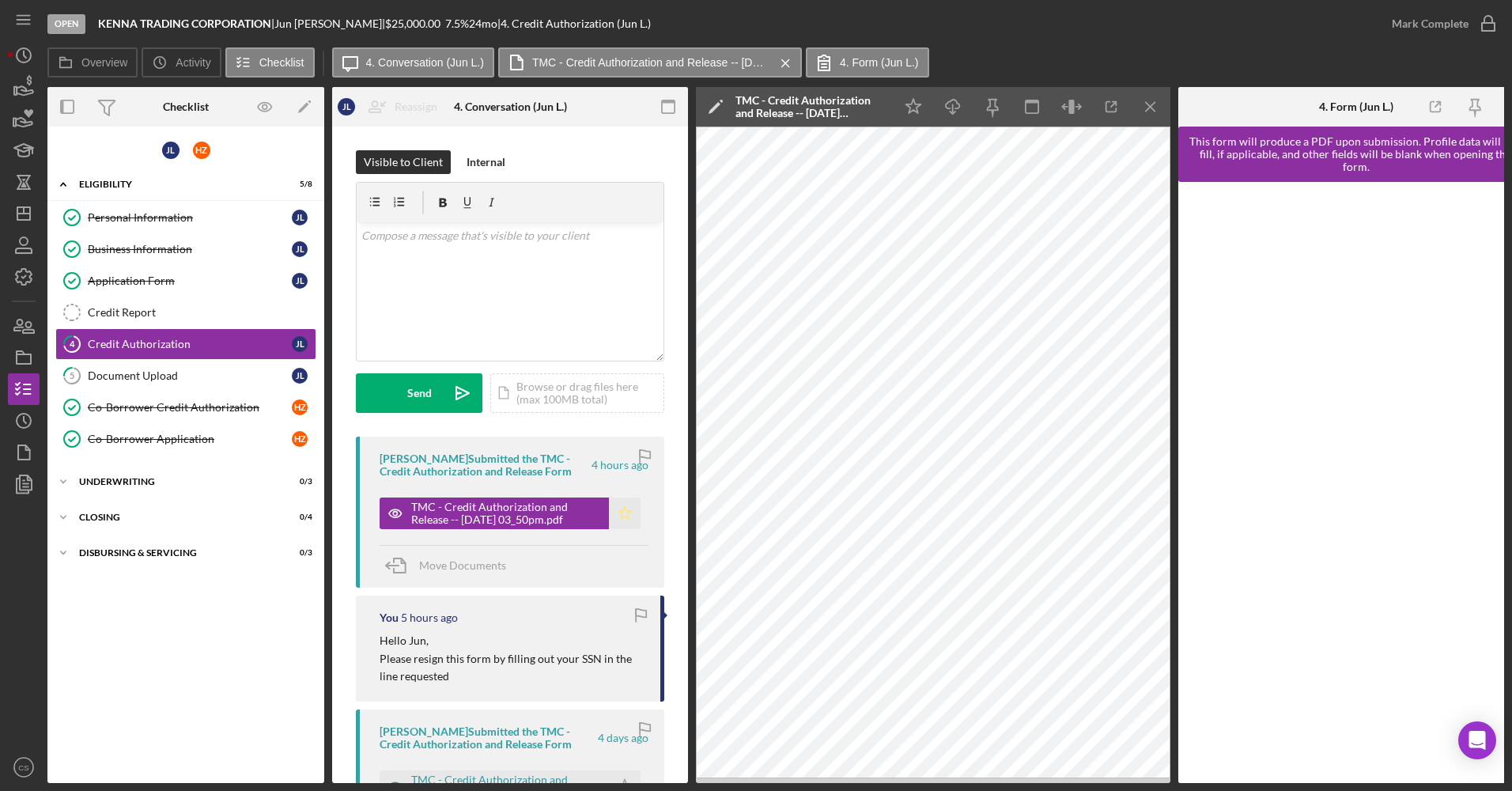
click at [633, 516] on icon "Icon/Star" at bounding box center [624, 513] width 32 height 32
click at [1427, 27] on div "Mark Complete" at bounding box center [1430, 24] width 77 height 32
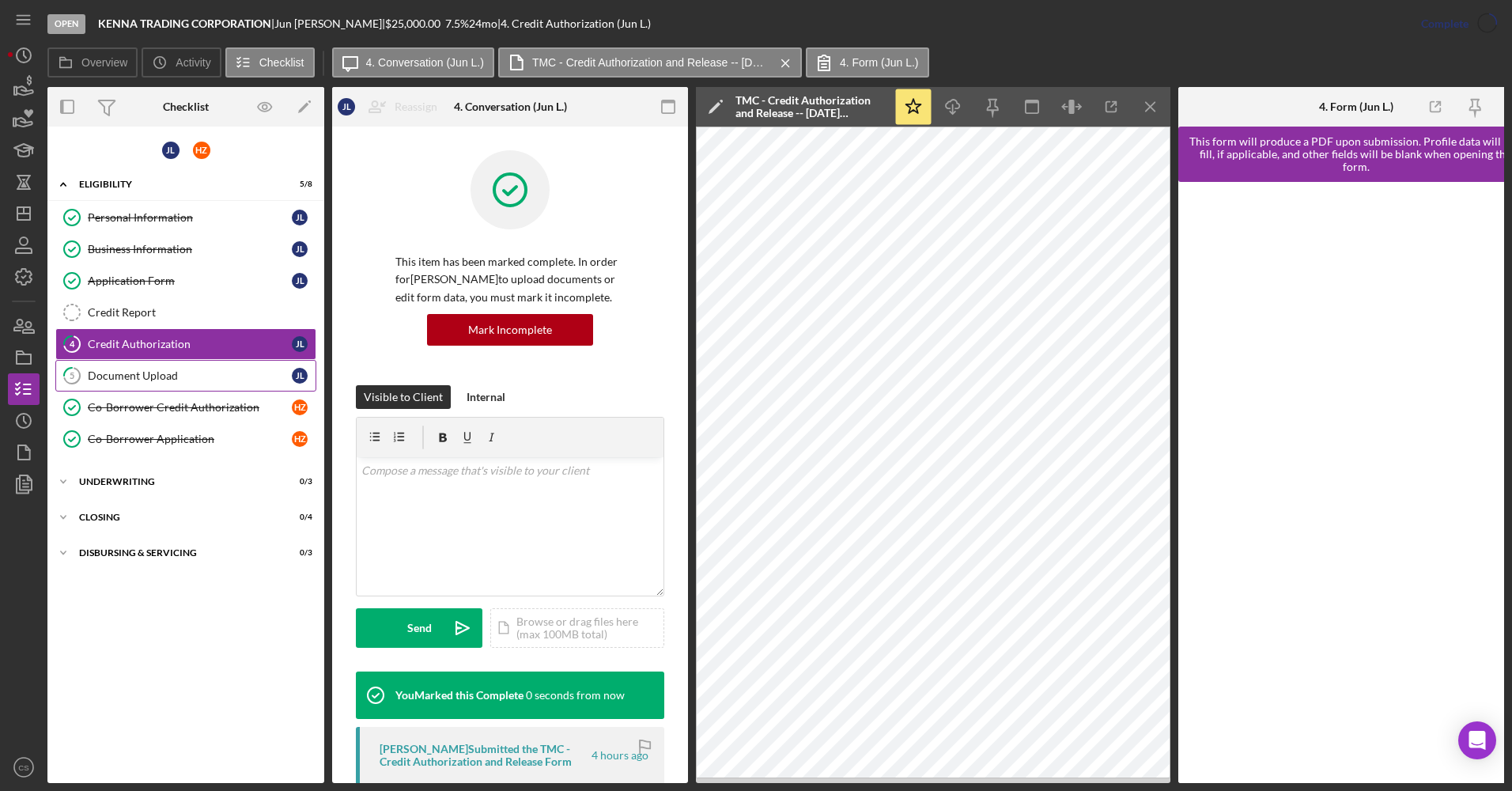
click at [159, 385] on link "5 Document Upload [PERSON_NAME]" at bounding box center [186, 375] width 261 height 32
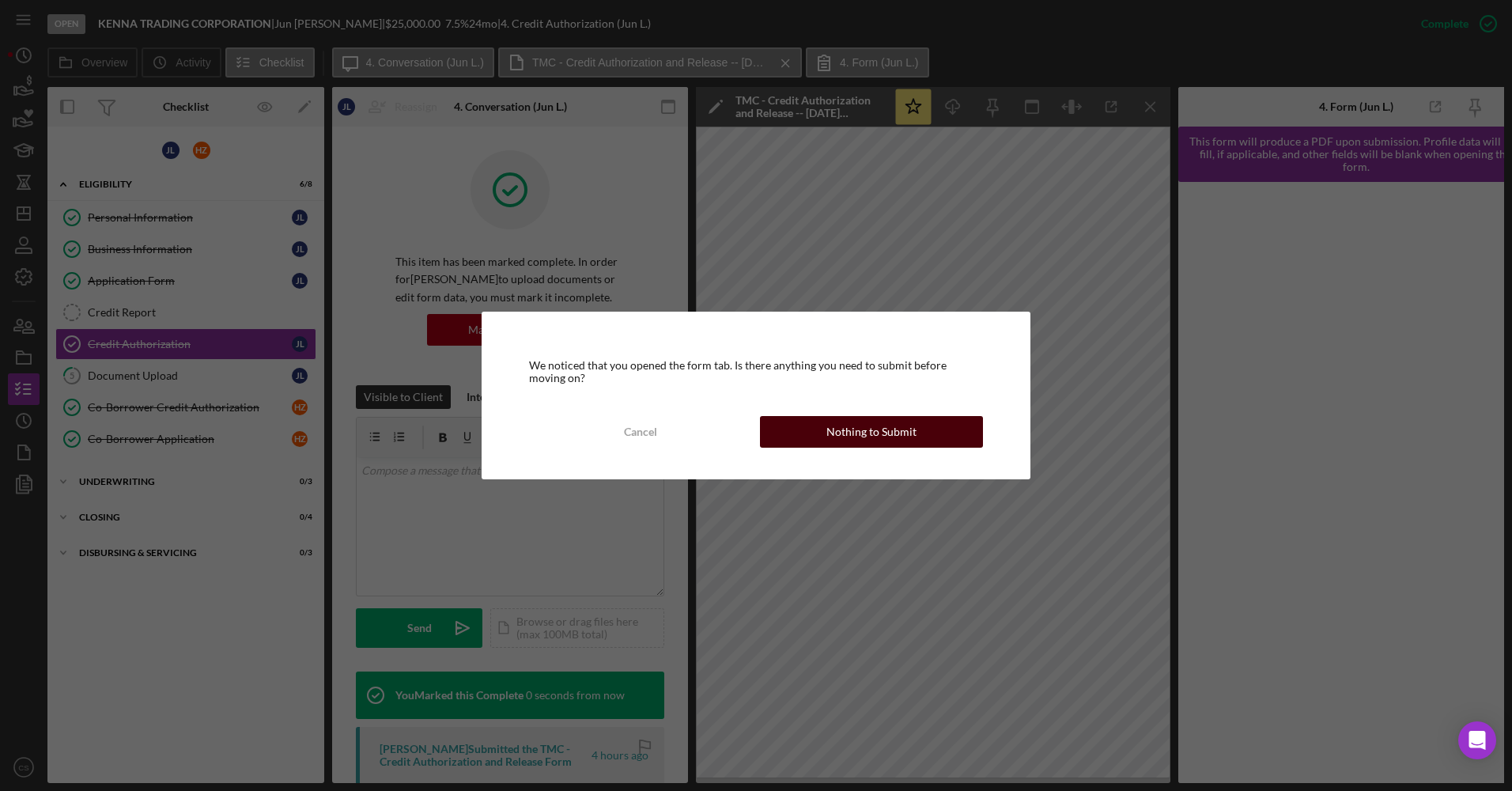
click at [876, 433] on div "Nothing to Submit" at bounding box center [871, 431] width 90 height 32
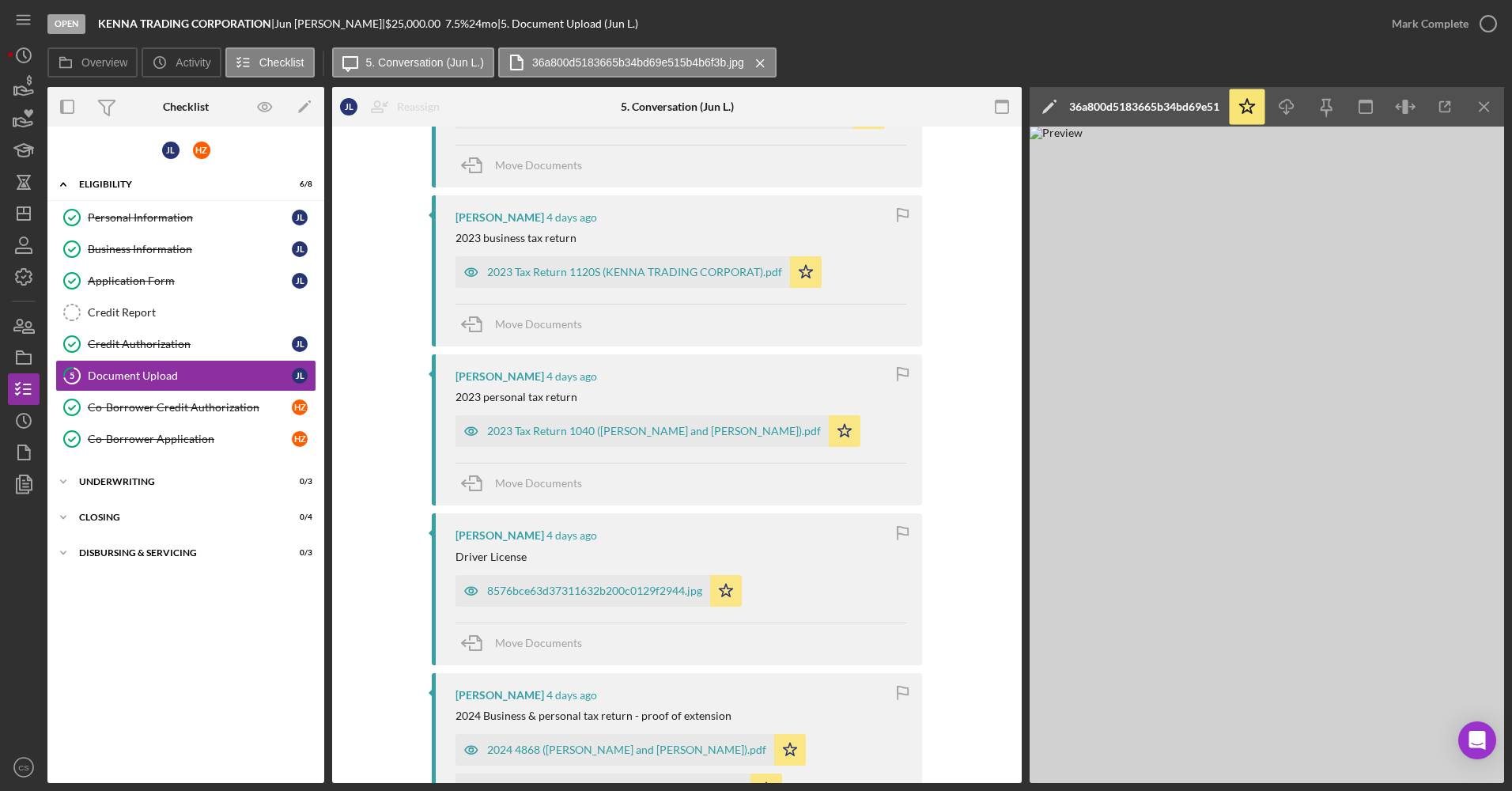
scroll to position [791, 0]
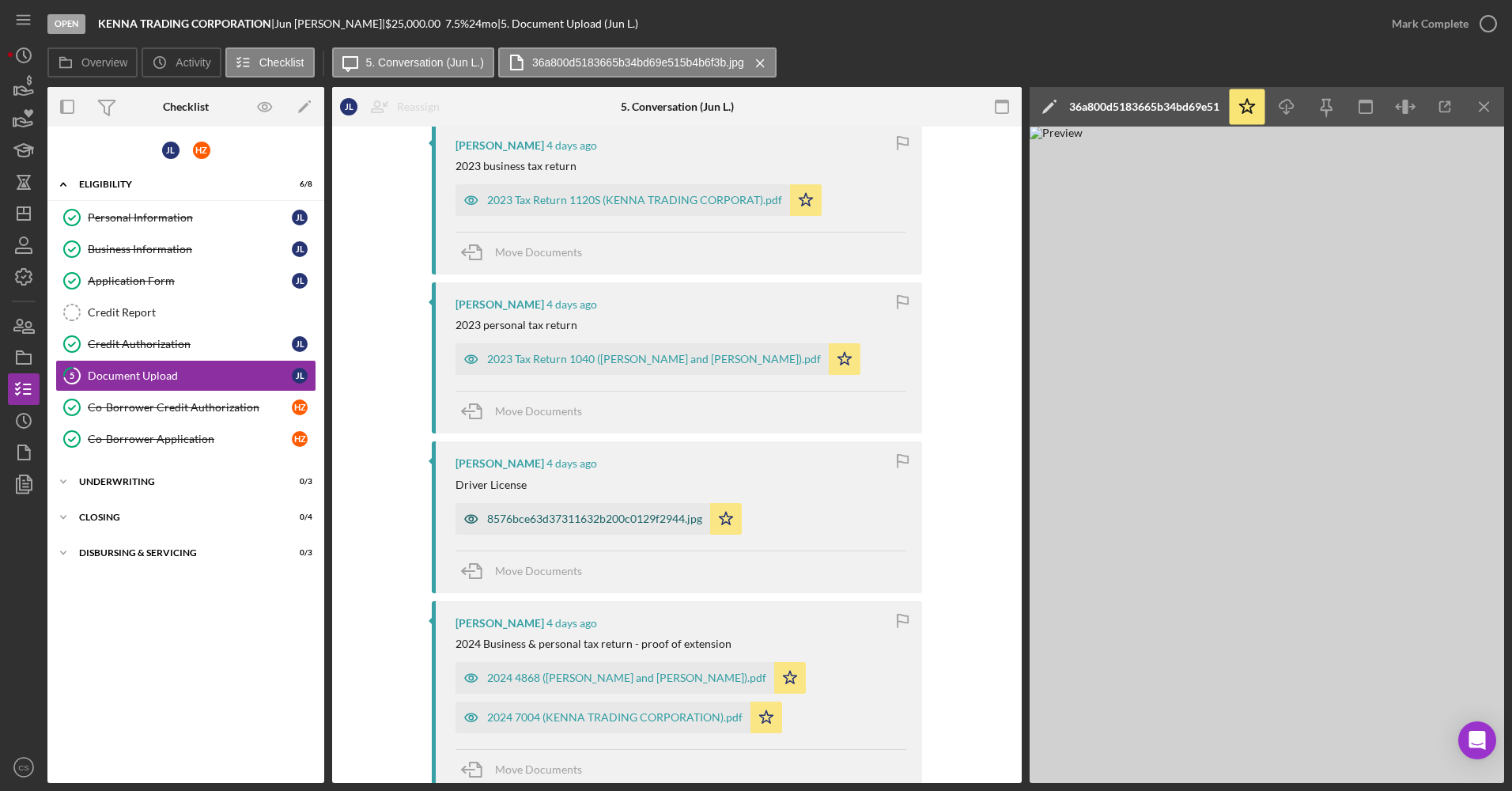
click at [539, 517] on div "8576bce63d37311632b200c0129f2944.jpg" at bounding box center [594, 519] width 215 height 13
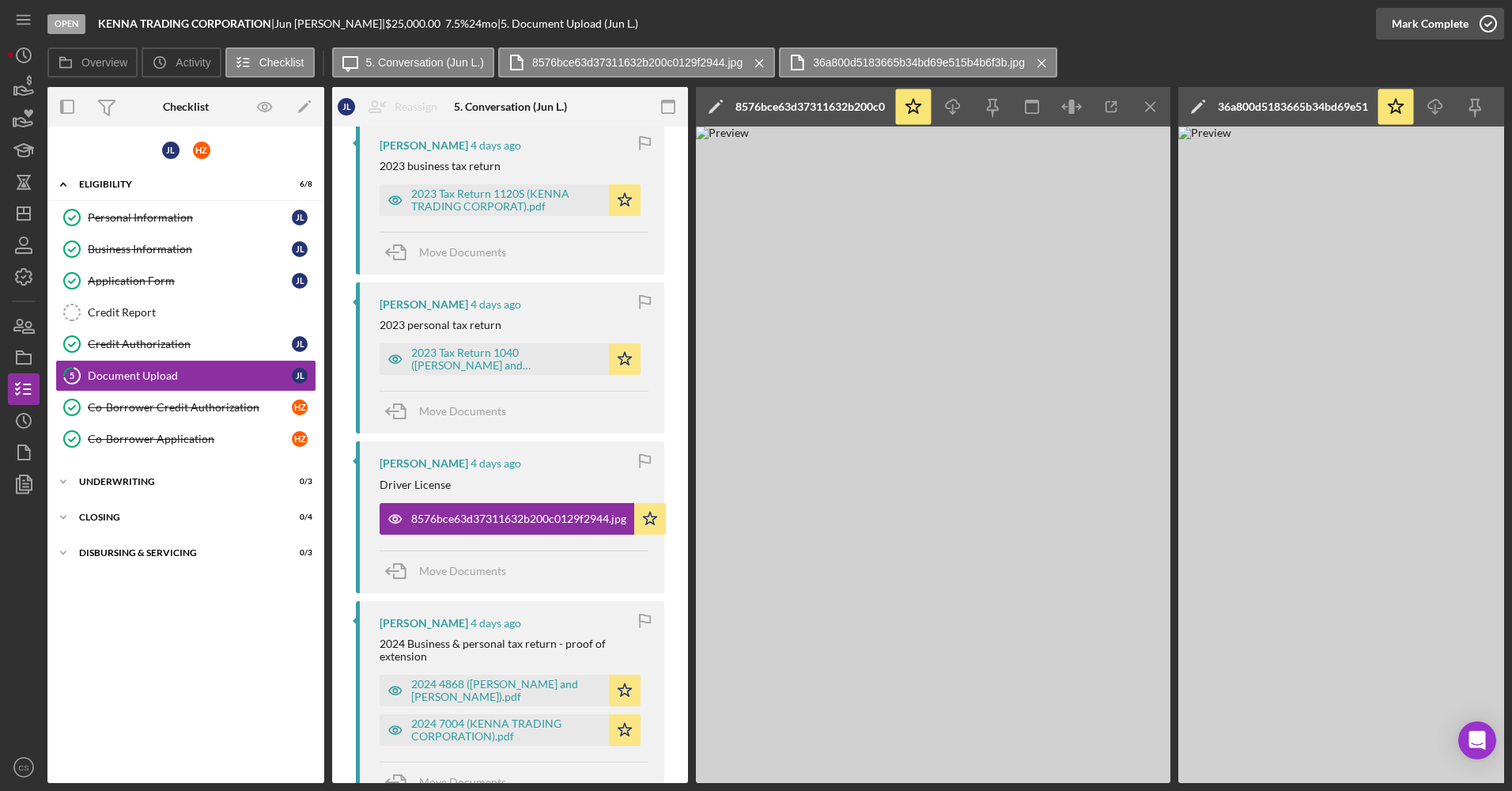
click at [1434, 22] on div "Mark Complete" at bounding box center [1430, 24] width 77 height 32
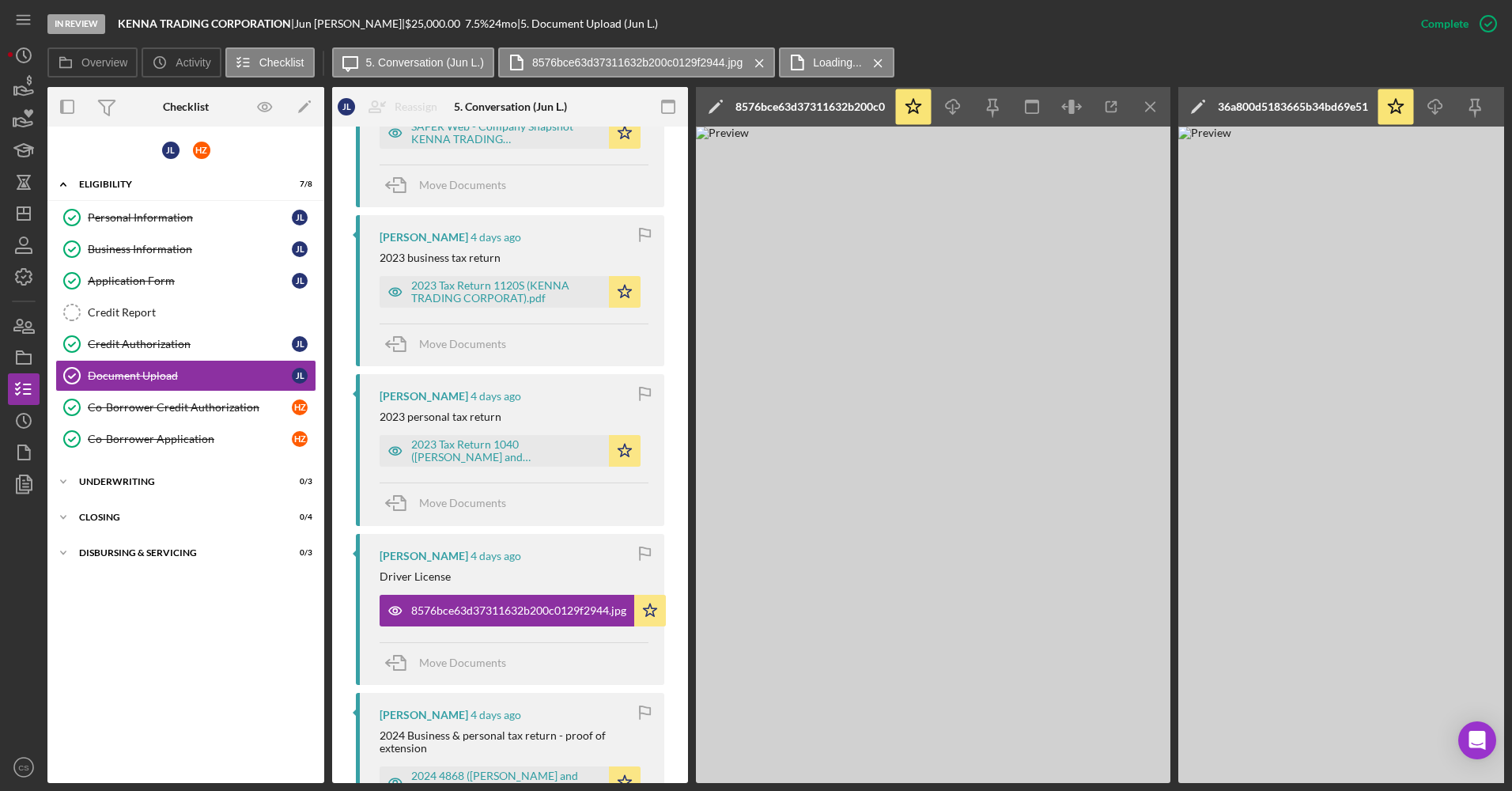
scroll to position [765, 0]
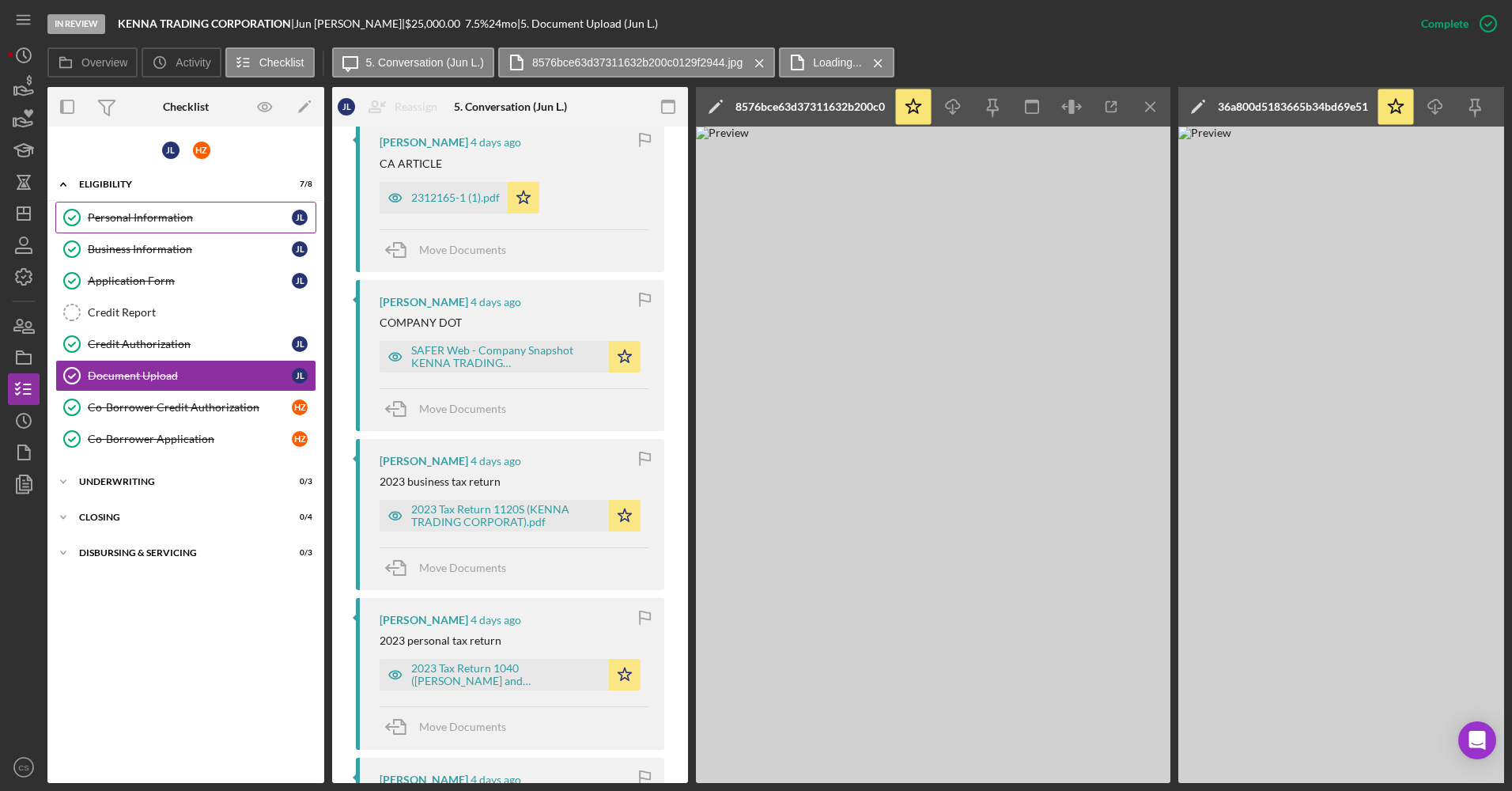
drag, startPoint x: 218, startPoint y: 214, endPoint x: 236, endPoint y: 210, distance: 18.4
click at [218, 214] on div "Personal Information" at bounding box center [190, 218] width 204 height 13
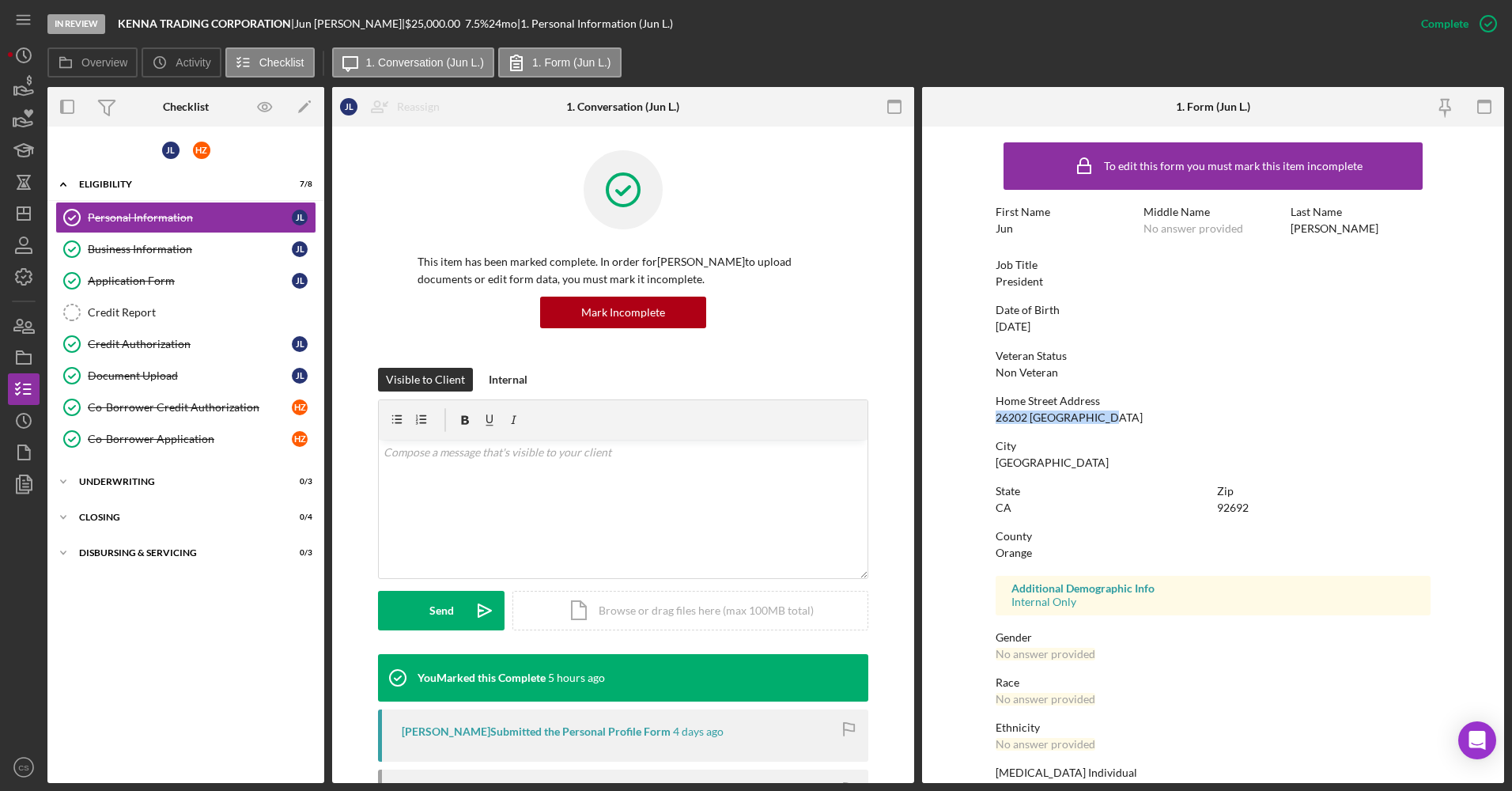
drag, startPoint x: 988, startPoint y: 418, endPoint x: 1147, endPoint y: 417, distance: 159.0
click at [1147, 417] on form "To edit this form you must mark this item incomplete First Name Jun Middle Name…" at bounding box center [1213, 455] width 582 height 656
drag, startPoint x: 1147, startPoint y: 417, endPoint x: 1088, endPoint y: 413, distance: 59.1
copy div "26202 [GEOGRAPHIC_DATA]"
click at [133, 324] on link "Credit Report Credit Report" at bounding box center [186, 312] width 261 height 32
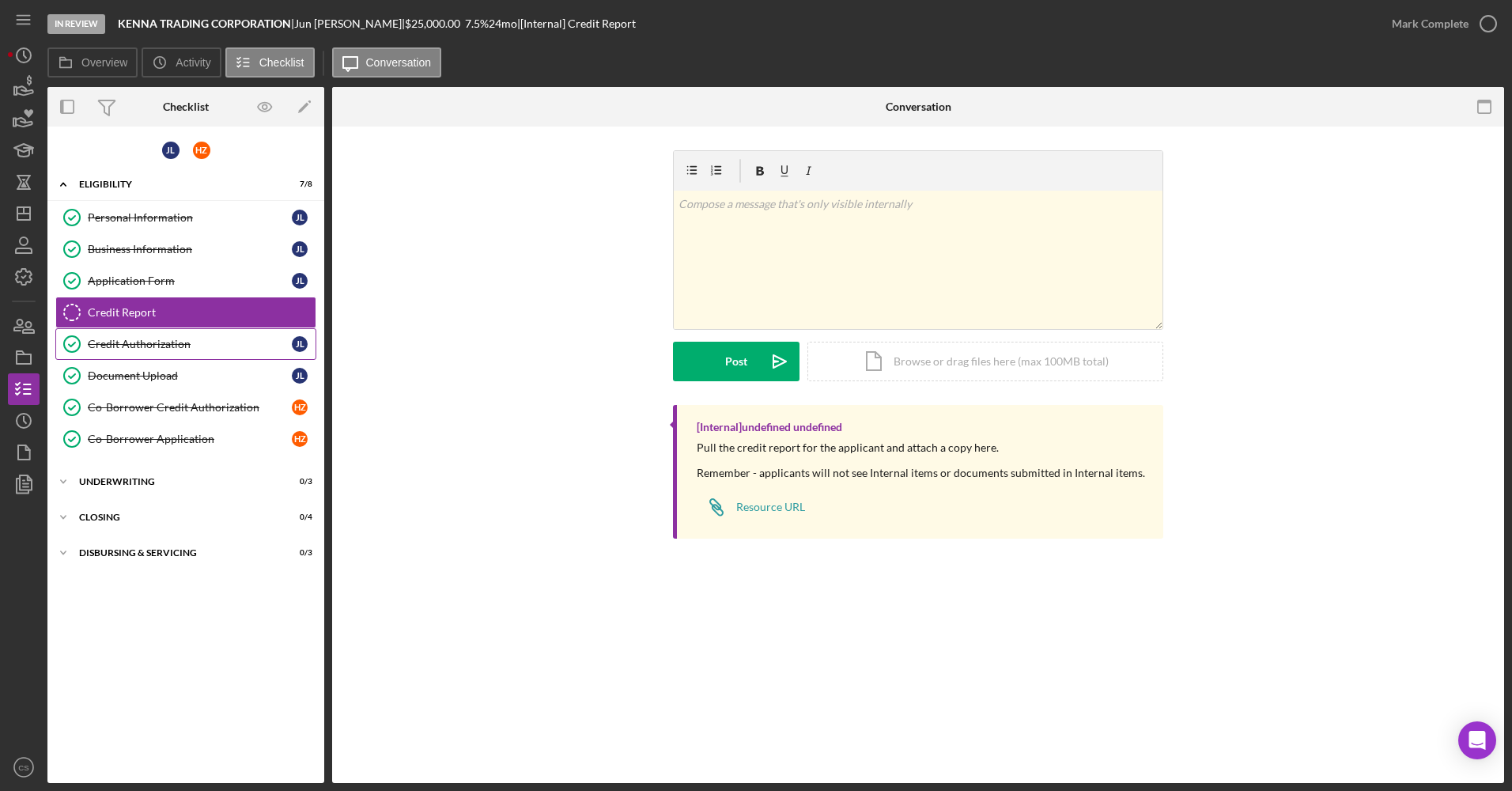
click at [141, 329] on link "Credit Authorization Credit Authorization [PERSON_NAME]" at bounding box center [186, 344] width 261 height 32
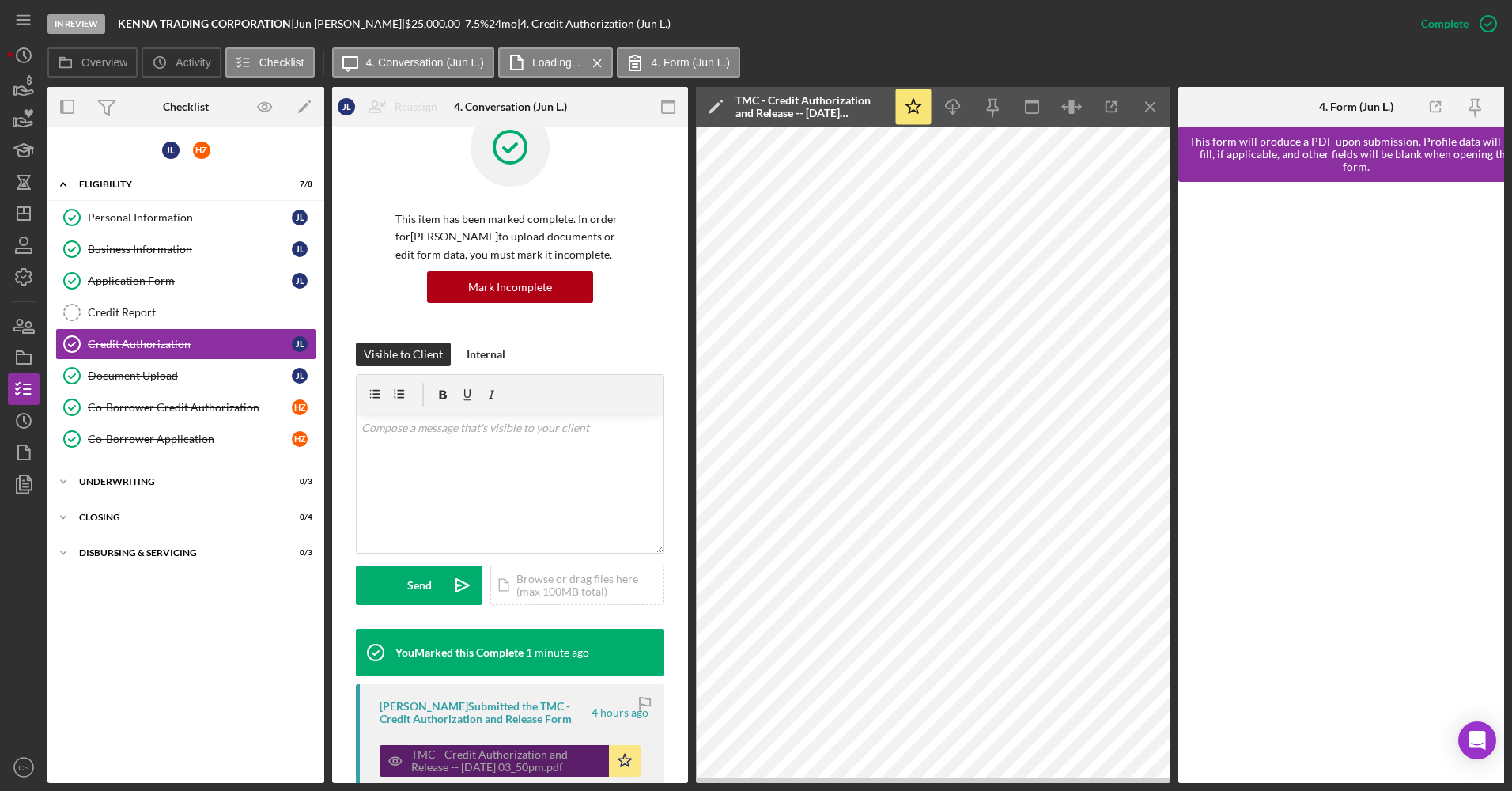
scroll to position [79, 0]
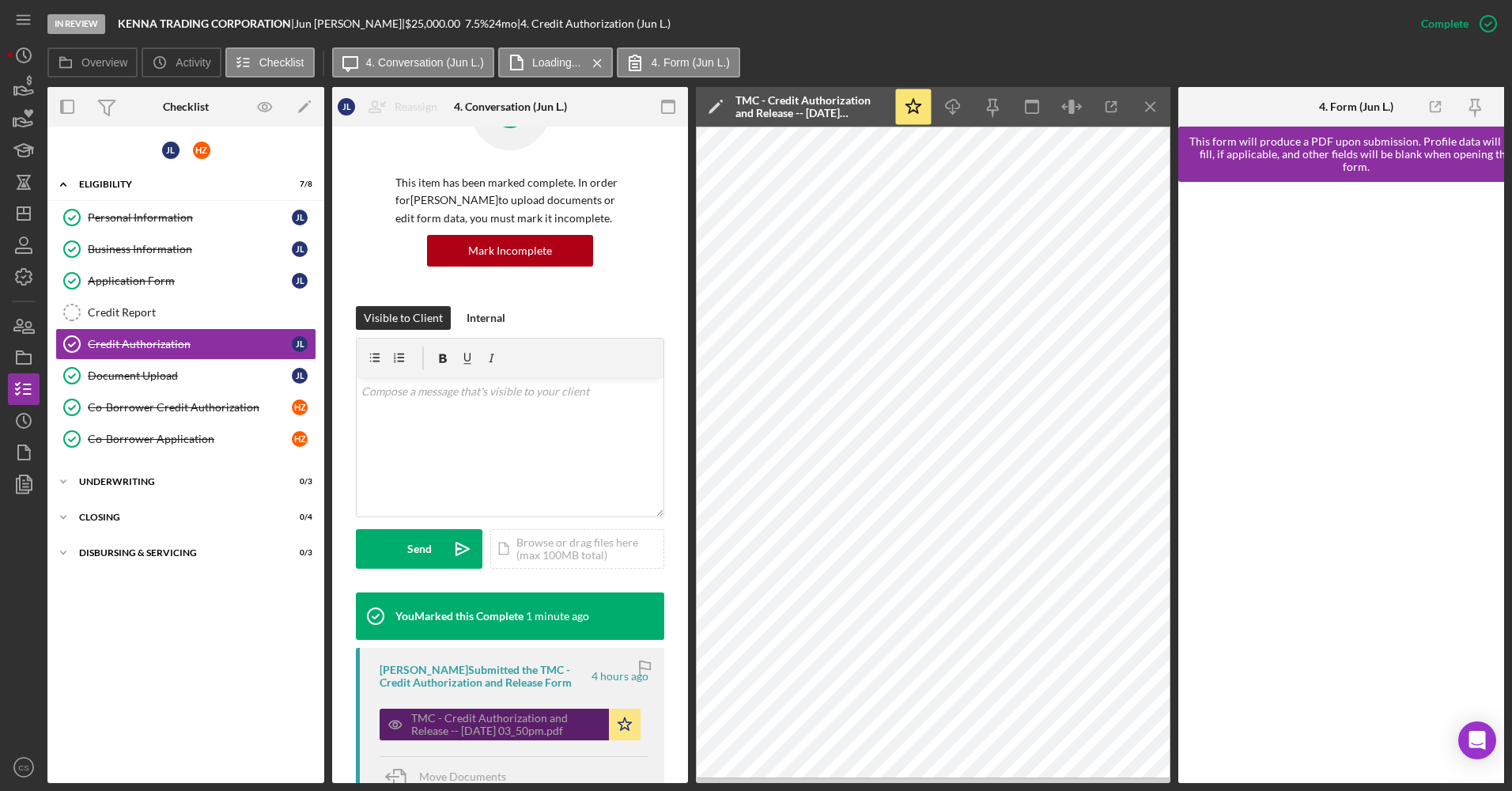
click at [487, 711] on div "TMC - Credit Authorization and Release -- [DATE] 03_50pm.pdf" at bounding box center [494, 724] width 230 height 32
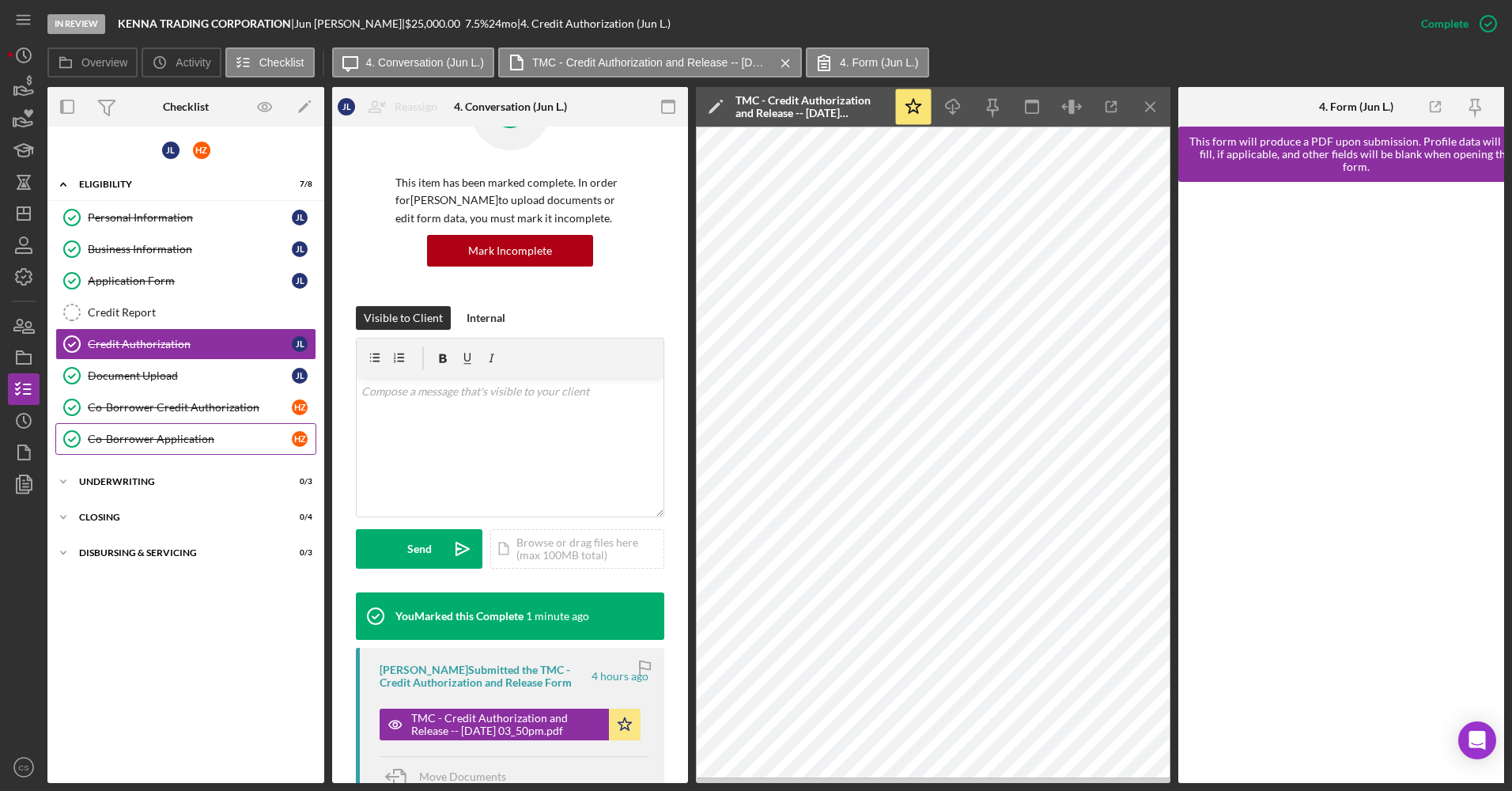
drag, startPoint x: 117, startPoint y: 432, endPoint x: 130, endPoint y: 425, distance: 14.8
click at [117, 433] on div "Co-Borrower Application" at bounding box center [190, 439] width 204 height 13
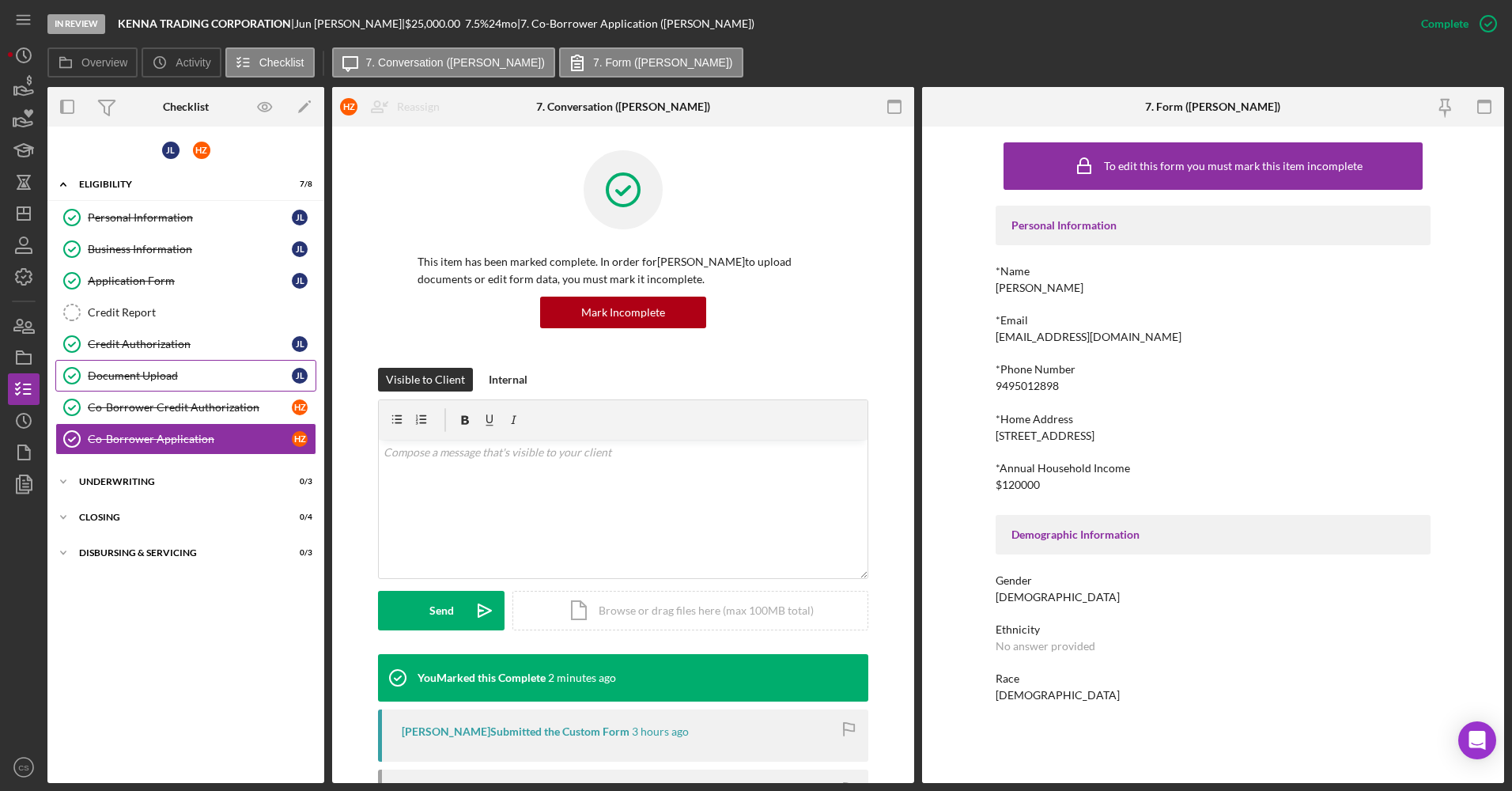
click at [174, 376] on div "Document Upload" at bounding box center [190, 375] width 204 height 13
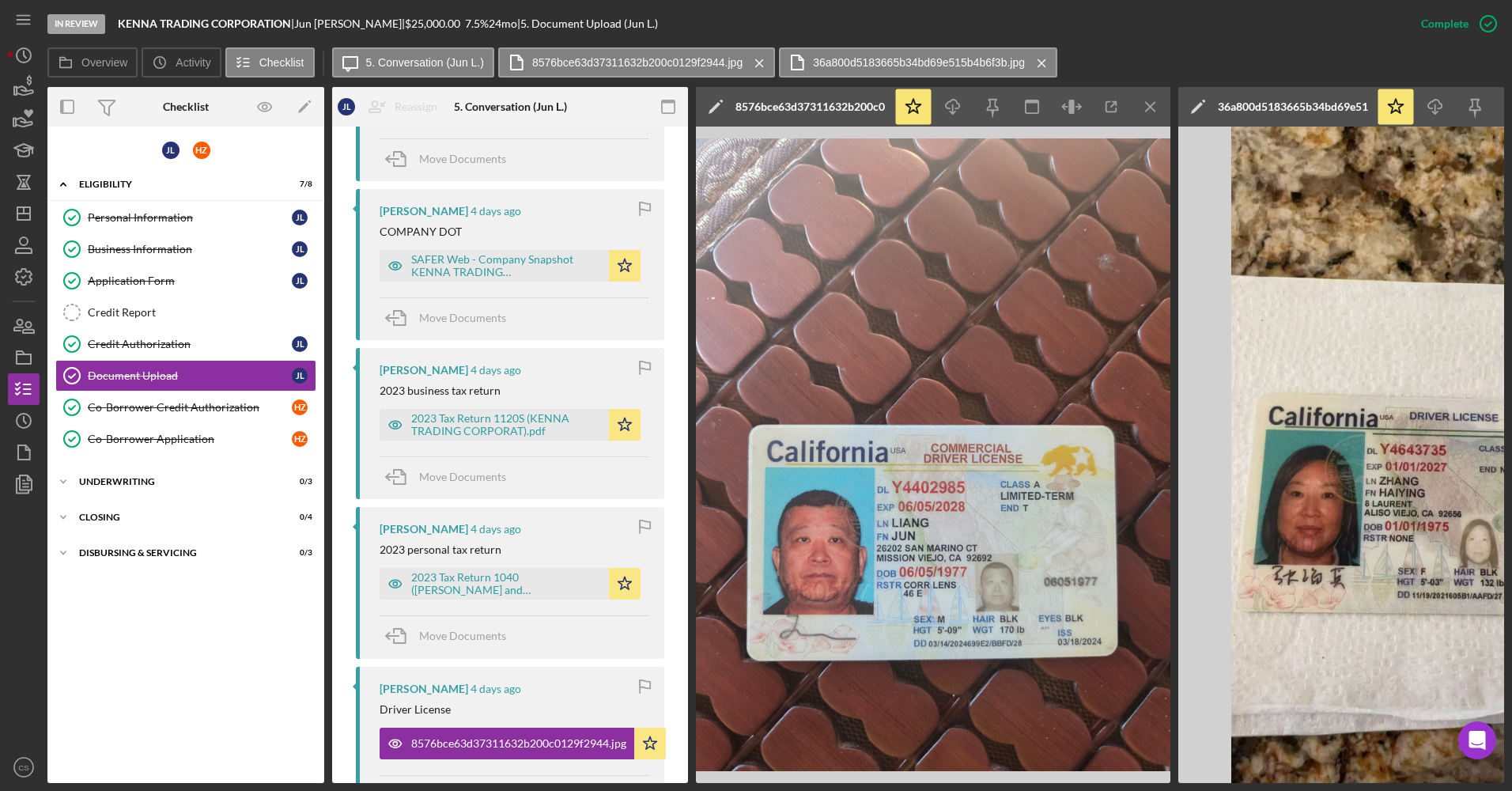
scroll to position [869, 0]
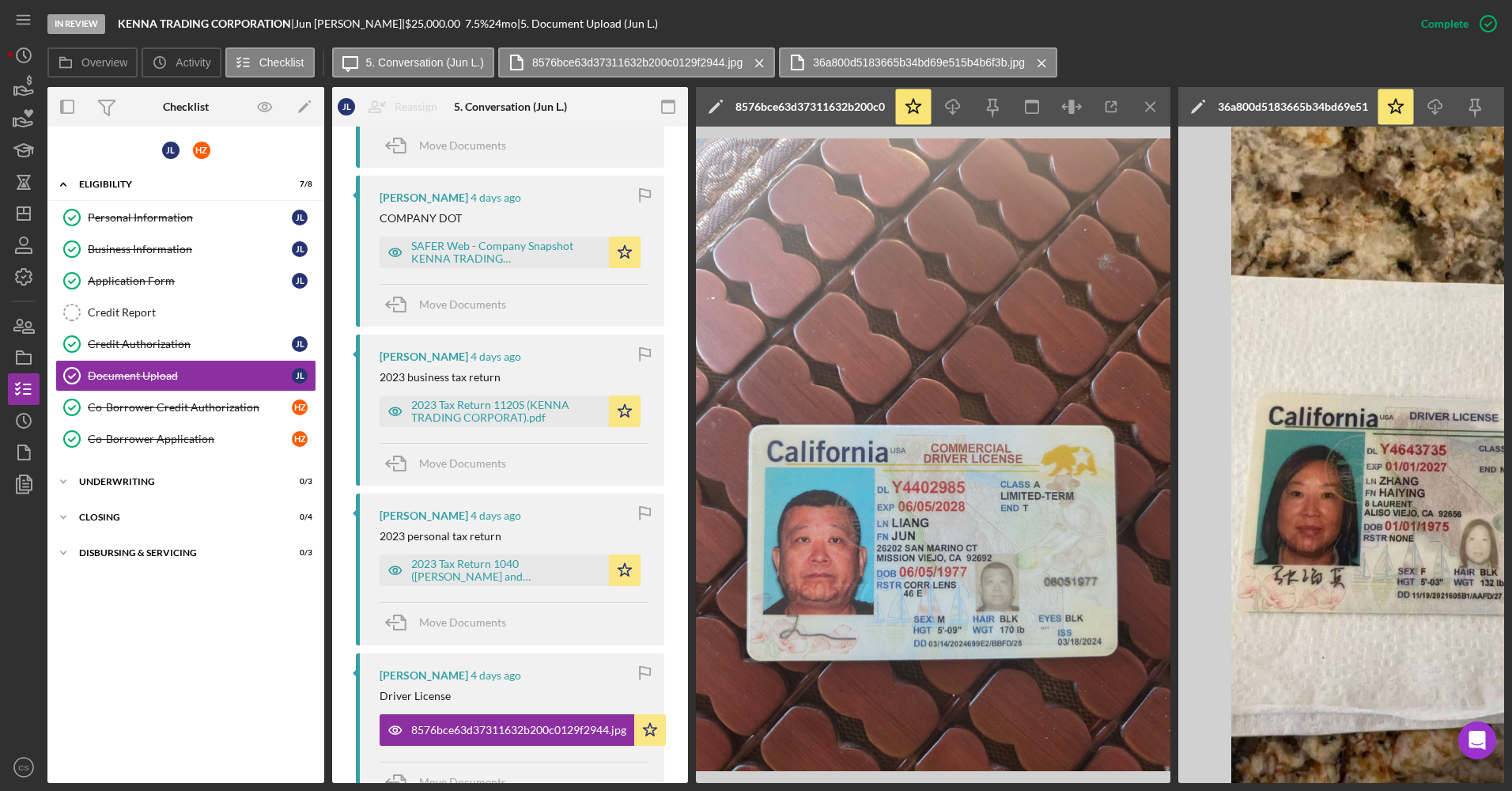
click at [500, 552] on div "2023 Tax Return 1040 ([PERSON_NAME] and [PERSON_NAME]).pdf Icon/Star" at bounding box center [513, 566] width 269 height 39
click at [501, 562] on div "2023 Tax Return 1040 ([PERSON_NAME] and [PERSON_NAME]).pdf" at bounding box center [506, 570] width 190 height 26
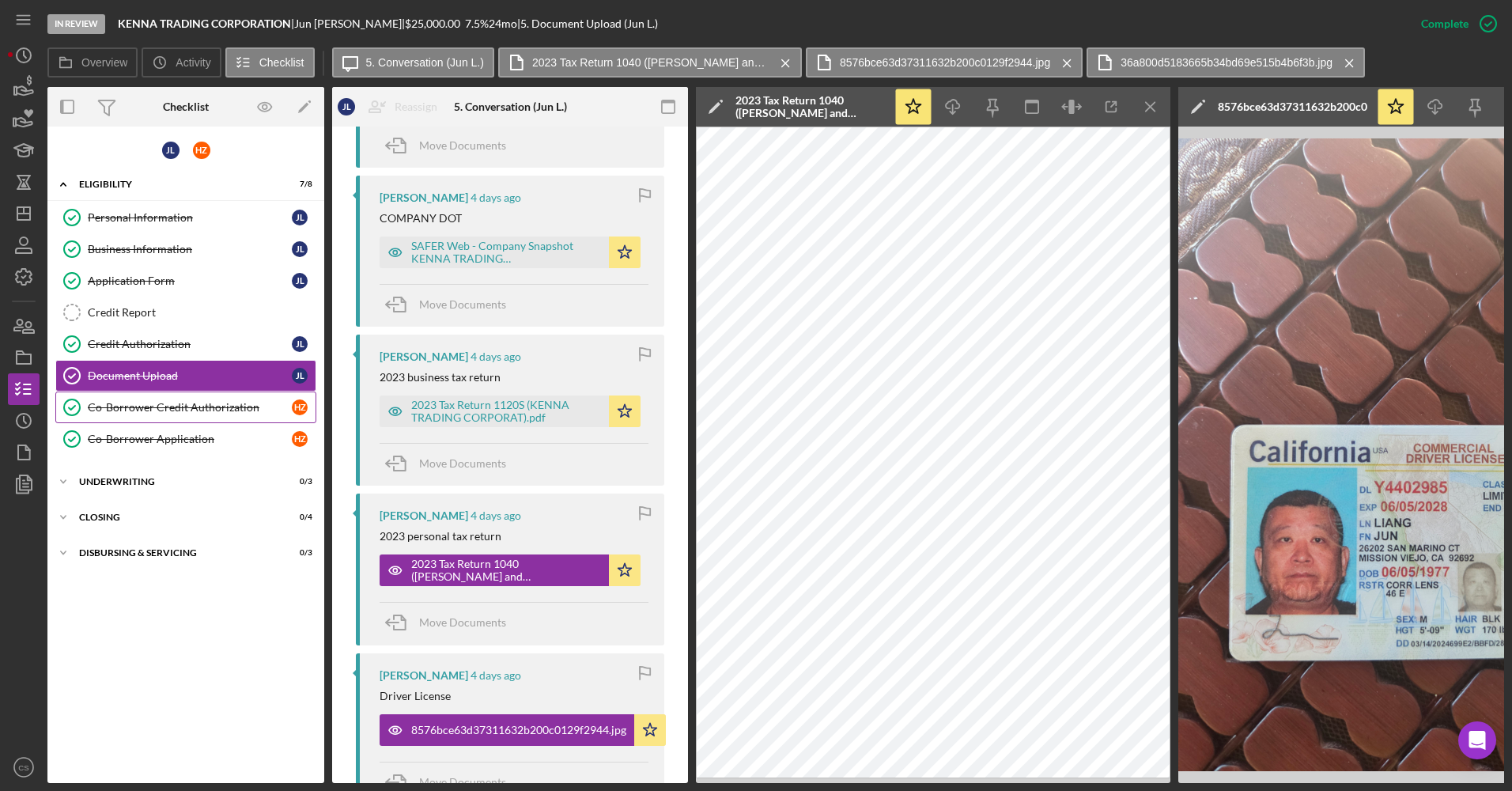
click at [167, 404] on div "Co-Borrower Credit Authorization" at bounding box center [190, 407] width 204 height 13
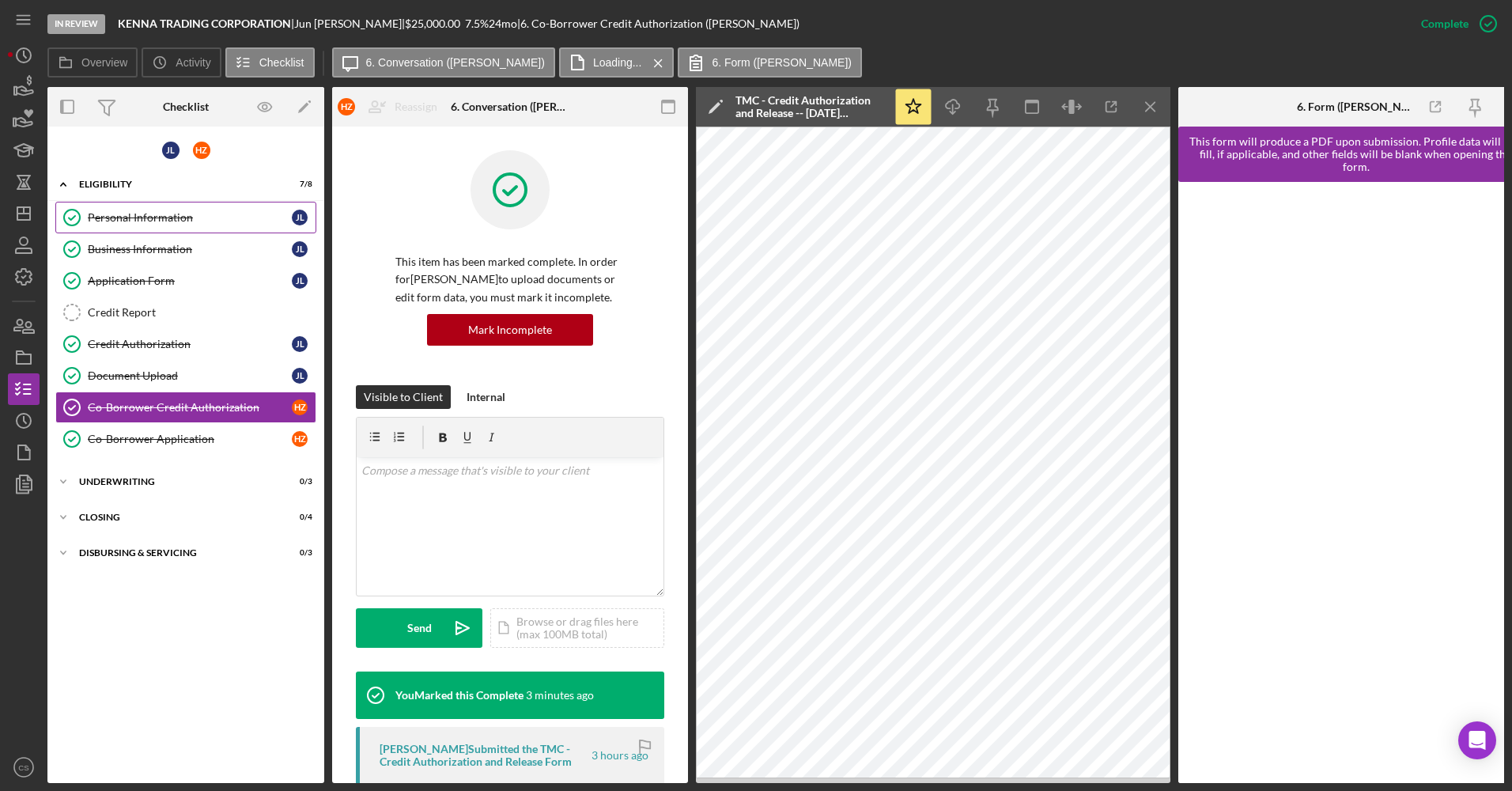
click at [172, 220] on div "Personal Information" at bounding box center [190, 218] width 204 height 13
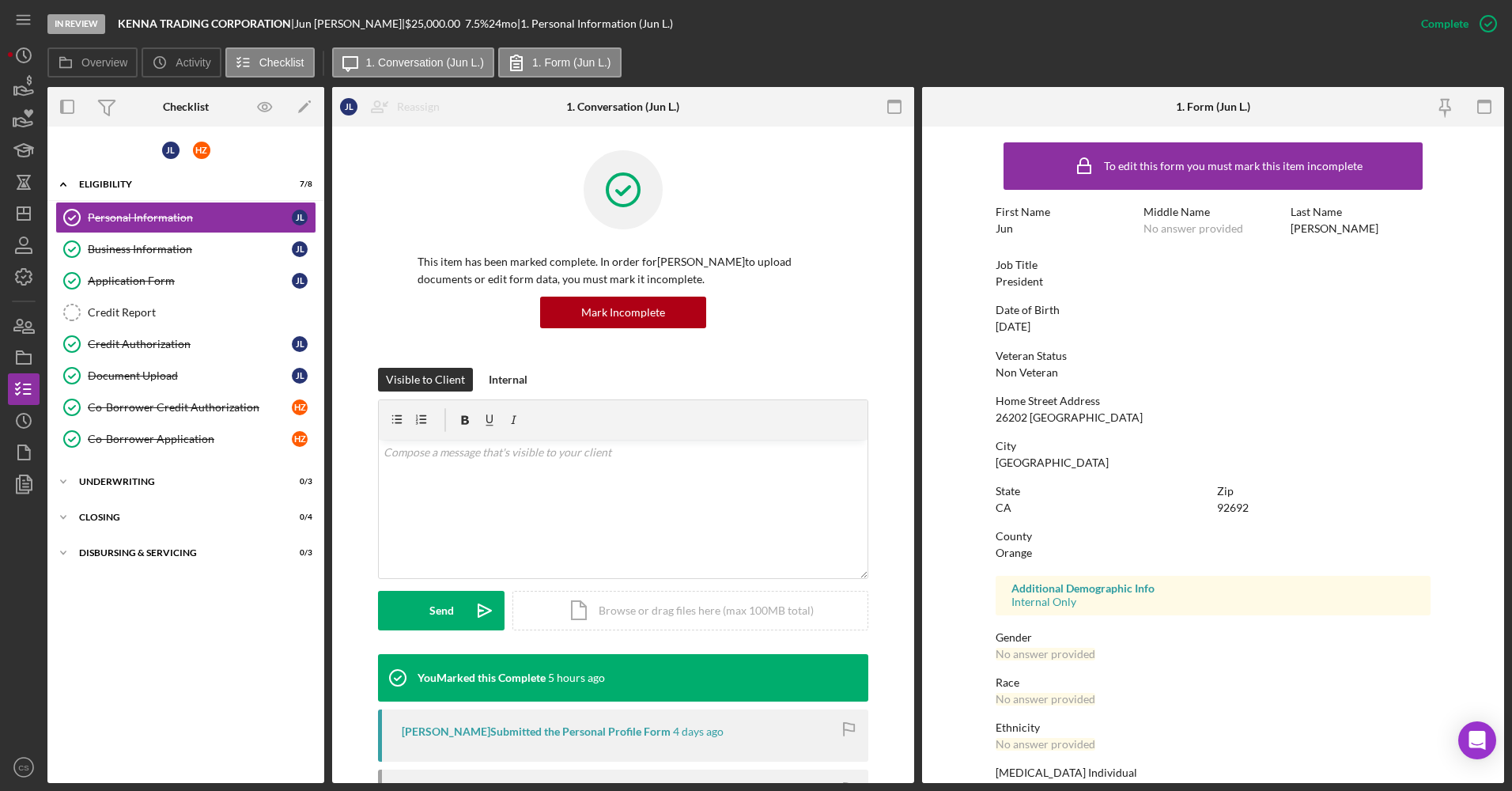
click at [1025, 415] on div "26202 [GEOGRAPHIC_DATA]" at bounding box center [1068, 417] width 147 height 13
copy div "26202 [GEOGRAPHIC_DATA]"
click at [177, 381] on div "Document Upload" at bounding box center [190, 375] width 204 height 13
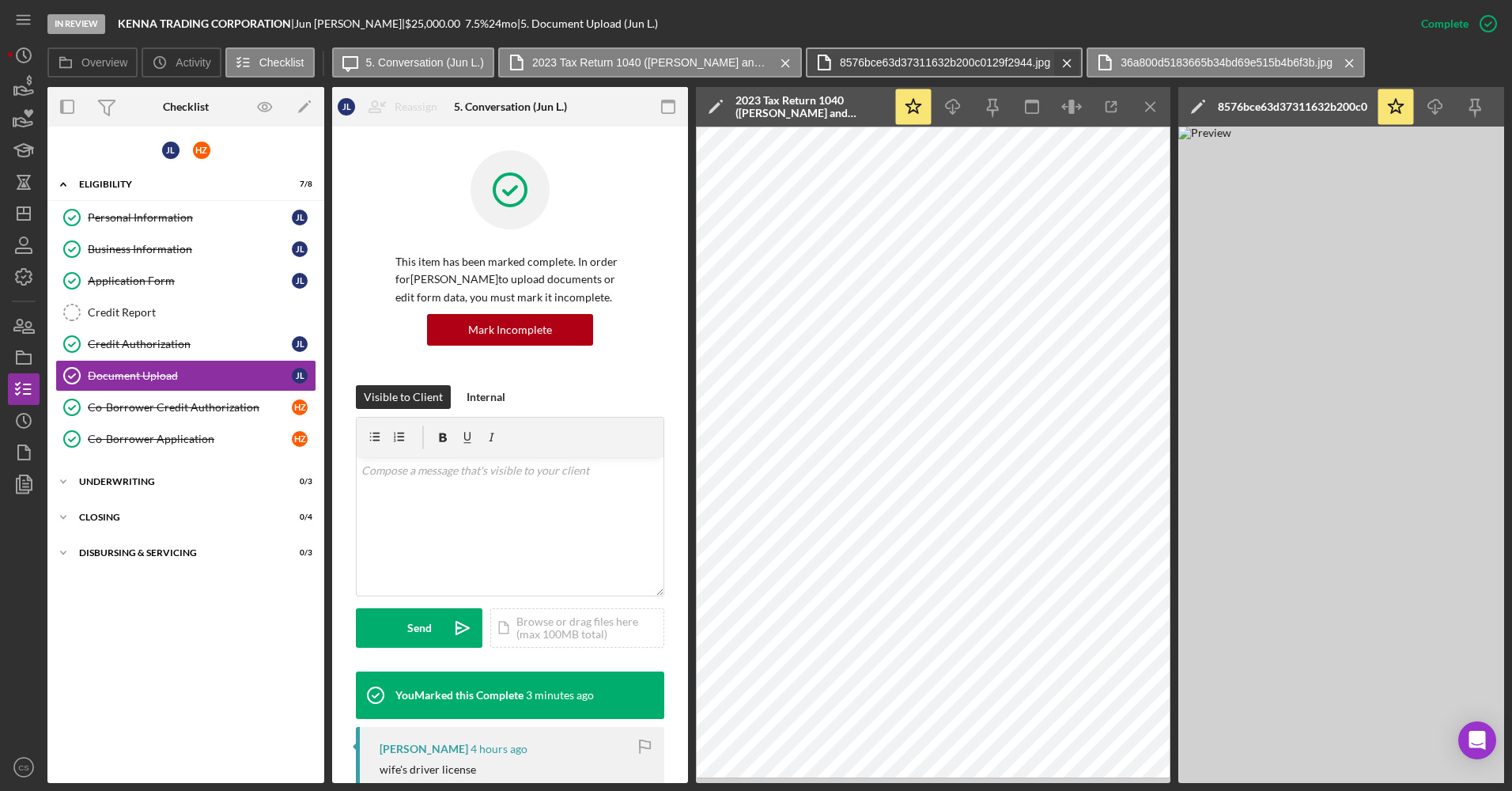
click at [1066, 64] on icon "Icon/Menu Close" at bounding box center [1067, 63] width 27 height 39
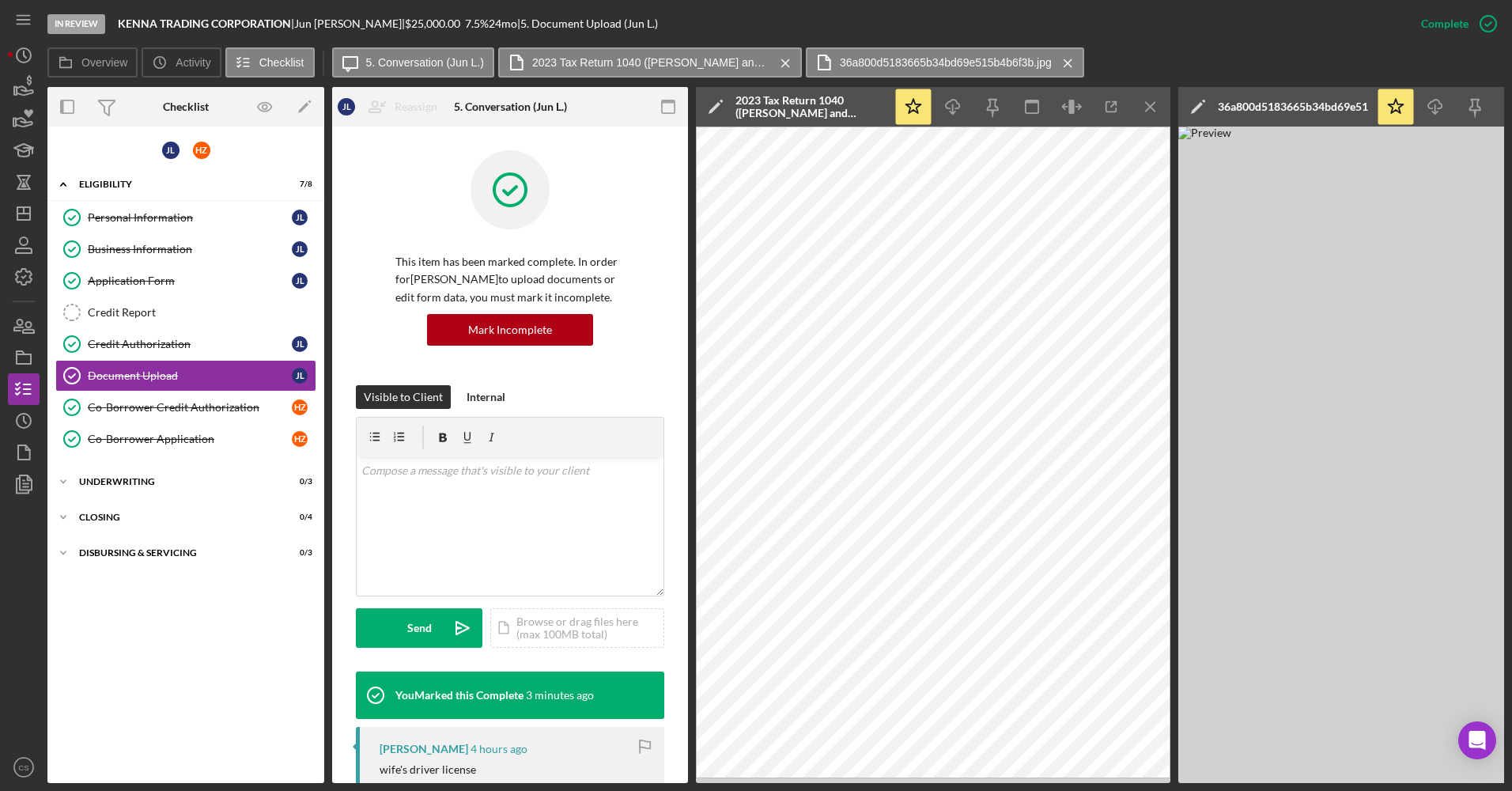
click at [164, 18] on b "KENNA TRADING CORPORATION" at bounding box center [204, 23] width 173 height 14
copy div "KENNA TRADING CORPORATION |"
drag, startPoint x: 183, startPoint y: 313, endPoint x: 192, endPoint y: 303, distance: 13.5
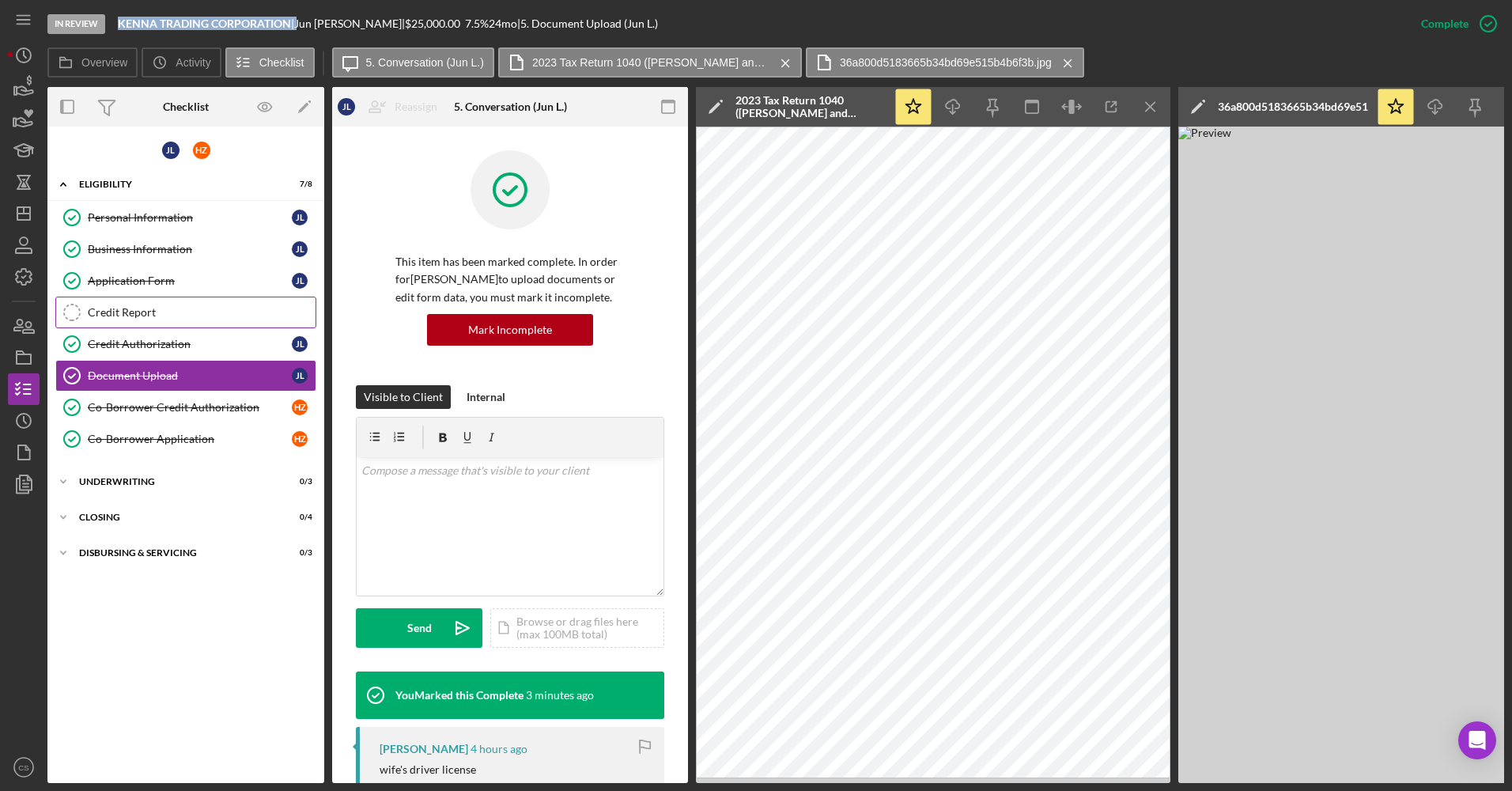
click at [183, 313] on div "Credit Report" at bounding box center [201, 313] width 228 height 13
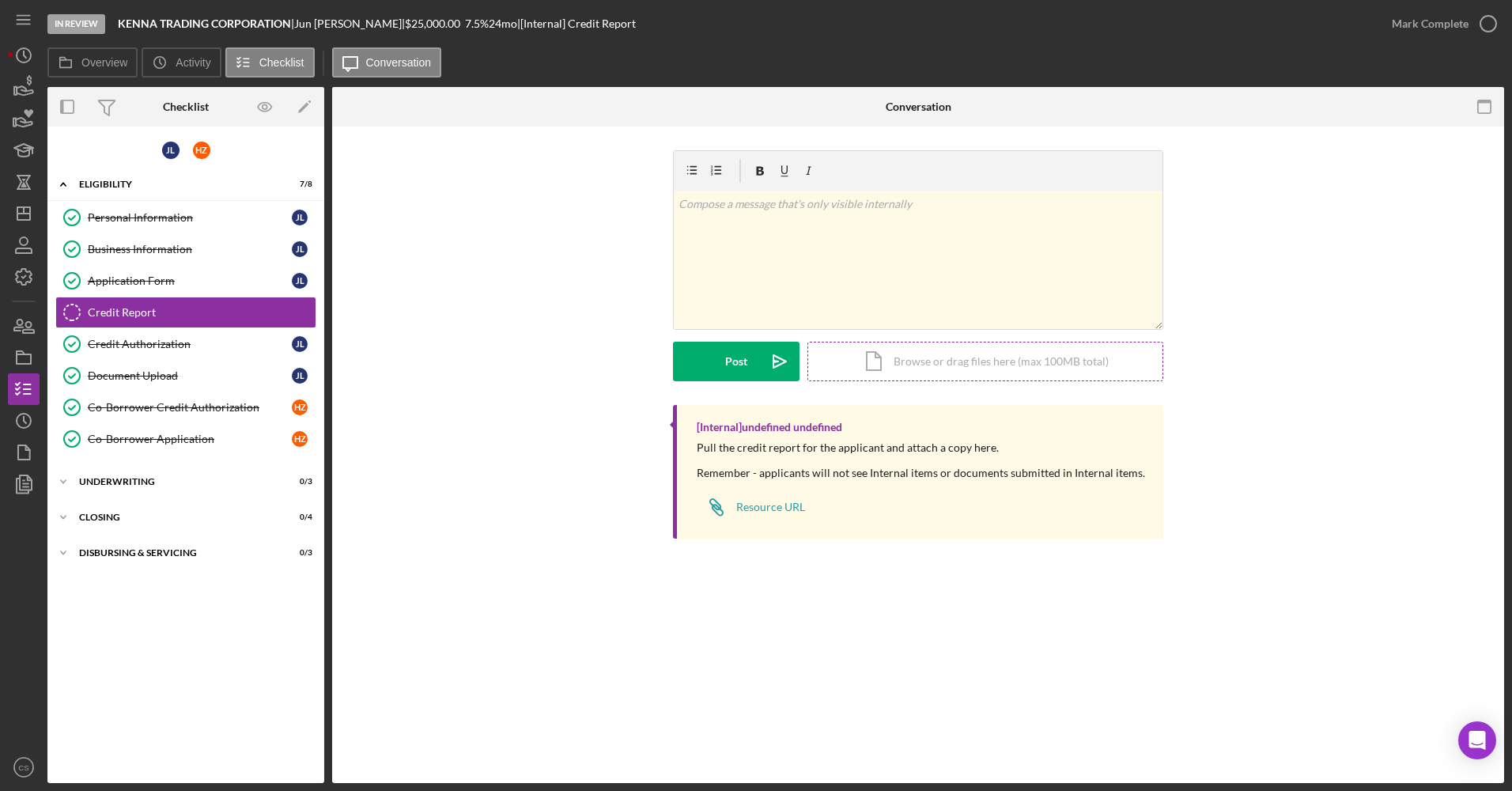
click at [864, 343] on div "Icon/Document Browse or drag files here (max 100MB total) Tap to choose files o…" at bounding box center [985, 361] width 355 height 39
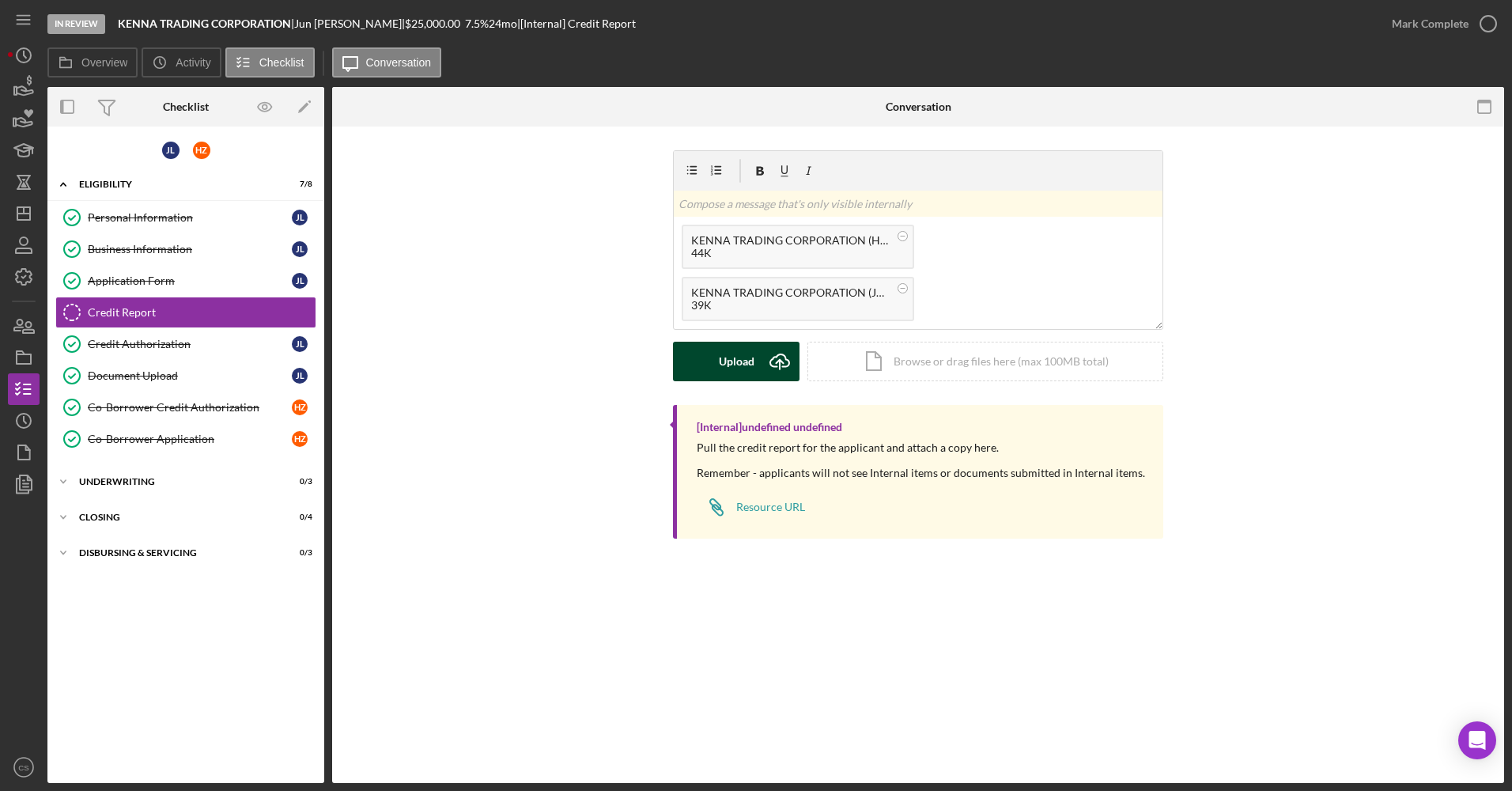
click at [740, 366] on div "Upload" at bounding box center [736, 361] width 36 height 39
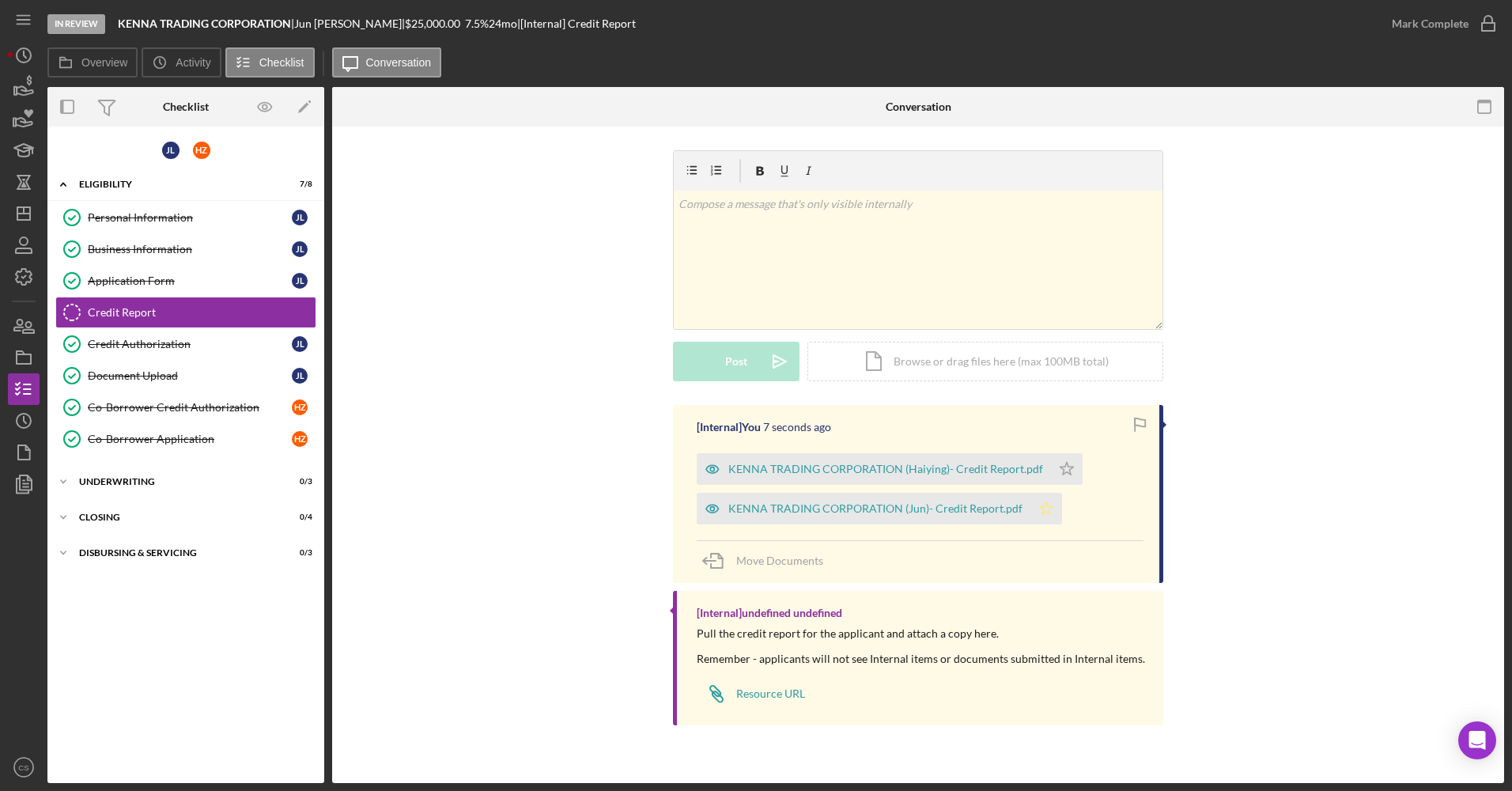
click at [1060, 475] on polygon "button" at bounding box center [1066, 468] width 14 height 13
click at [1060, 473] on polygon "button" at bounding box center [1066, 468] width 14 height 13
click at [1434, 23] on div "Mark Complete" at bounding box center [1430, 24] width 77 height 32
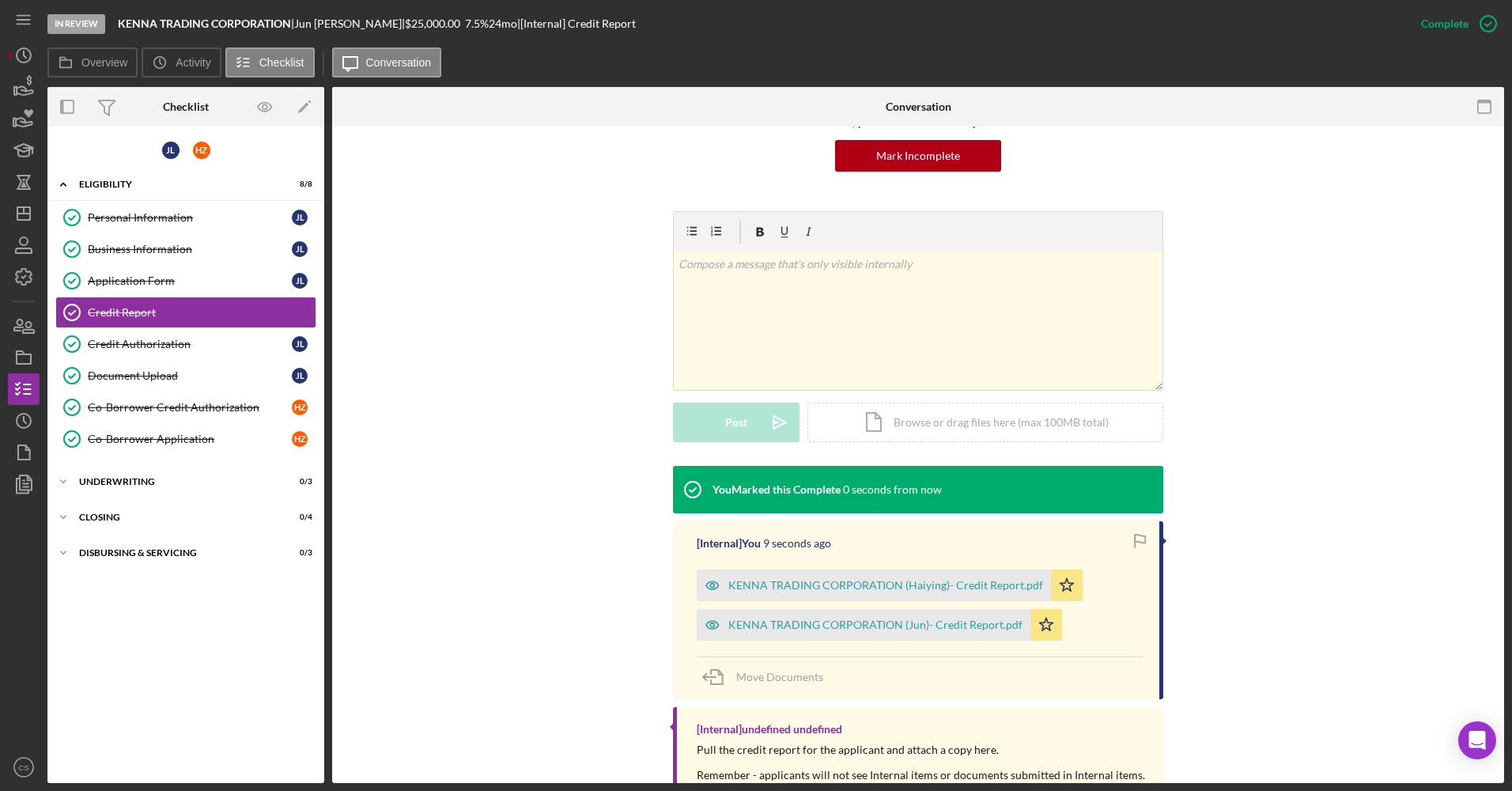
scroll to position [159, 0]
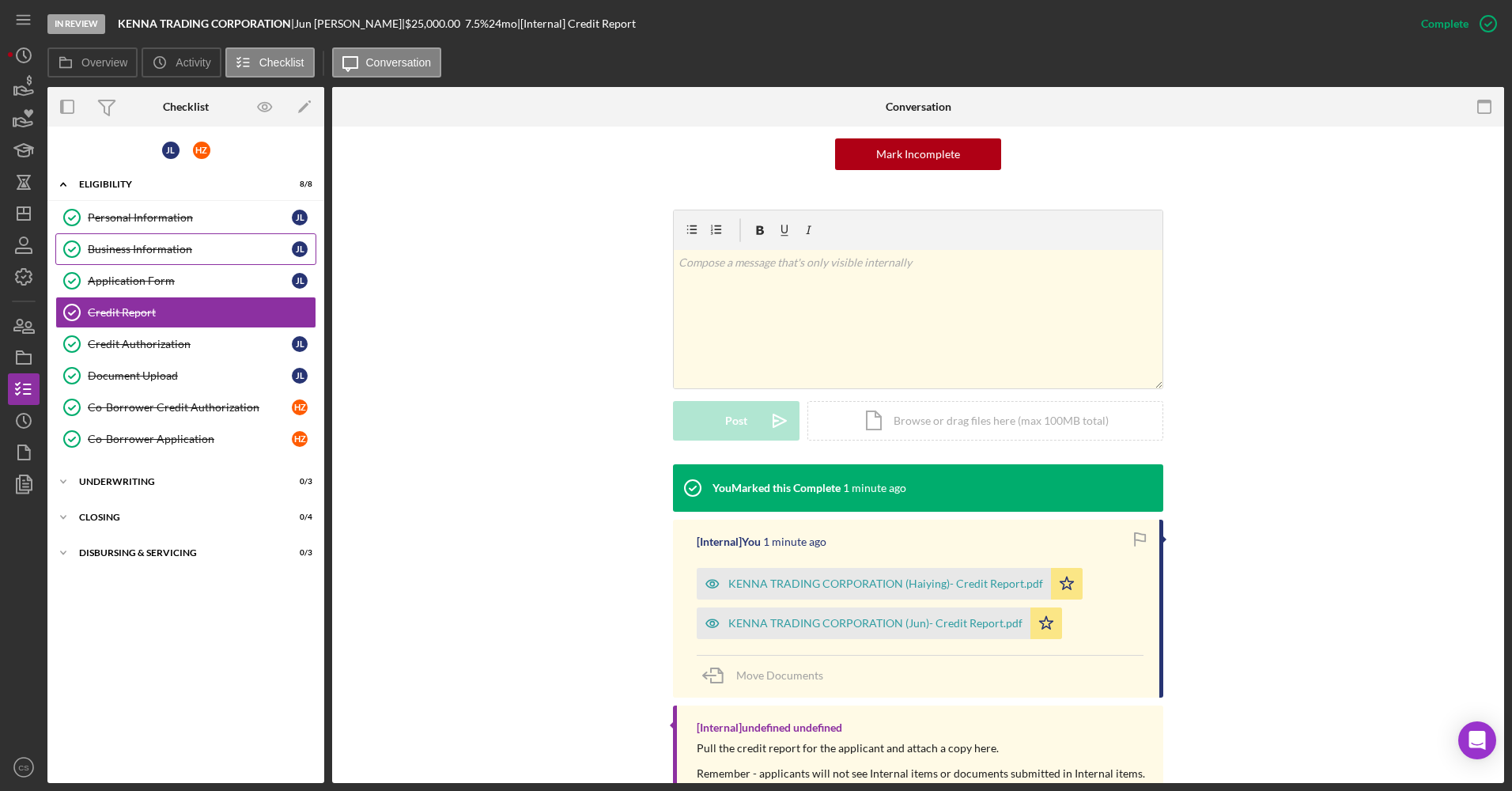
click at [203, 260] on link "Business Information Business Information [PERSON_NAME]" at bounding box center [186, 249] width 261 height 32
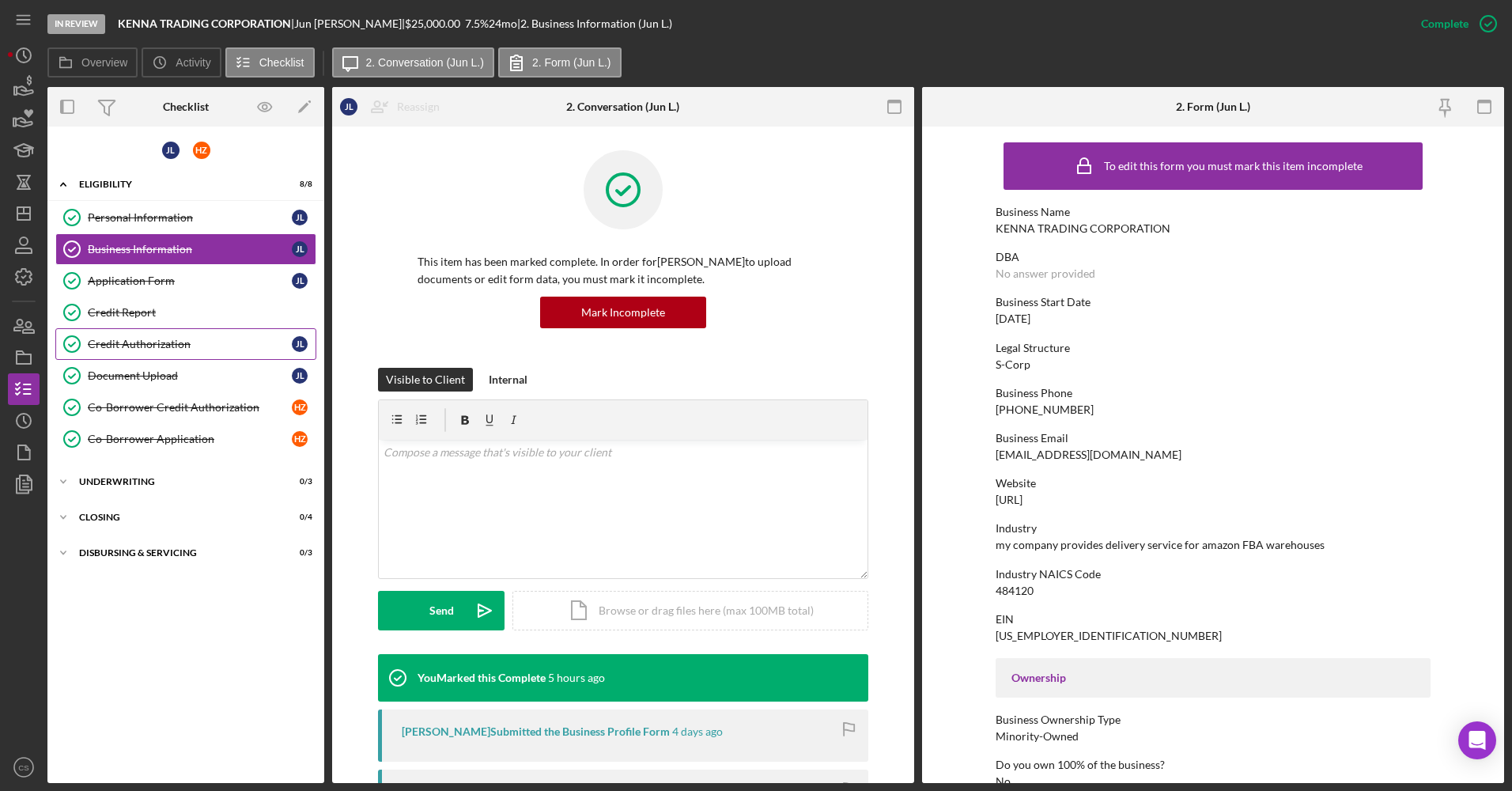
click at [203, 319] on div "Credit Report" at bounding box center [201, 313] width 228 height 13
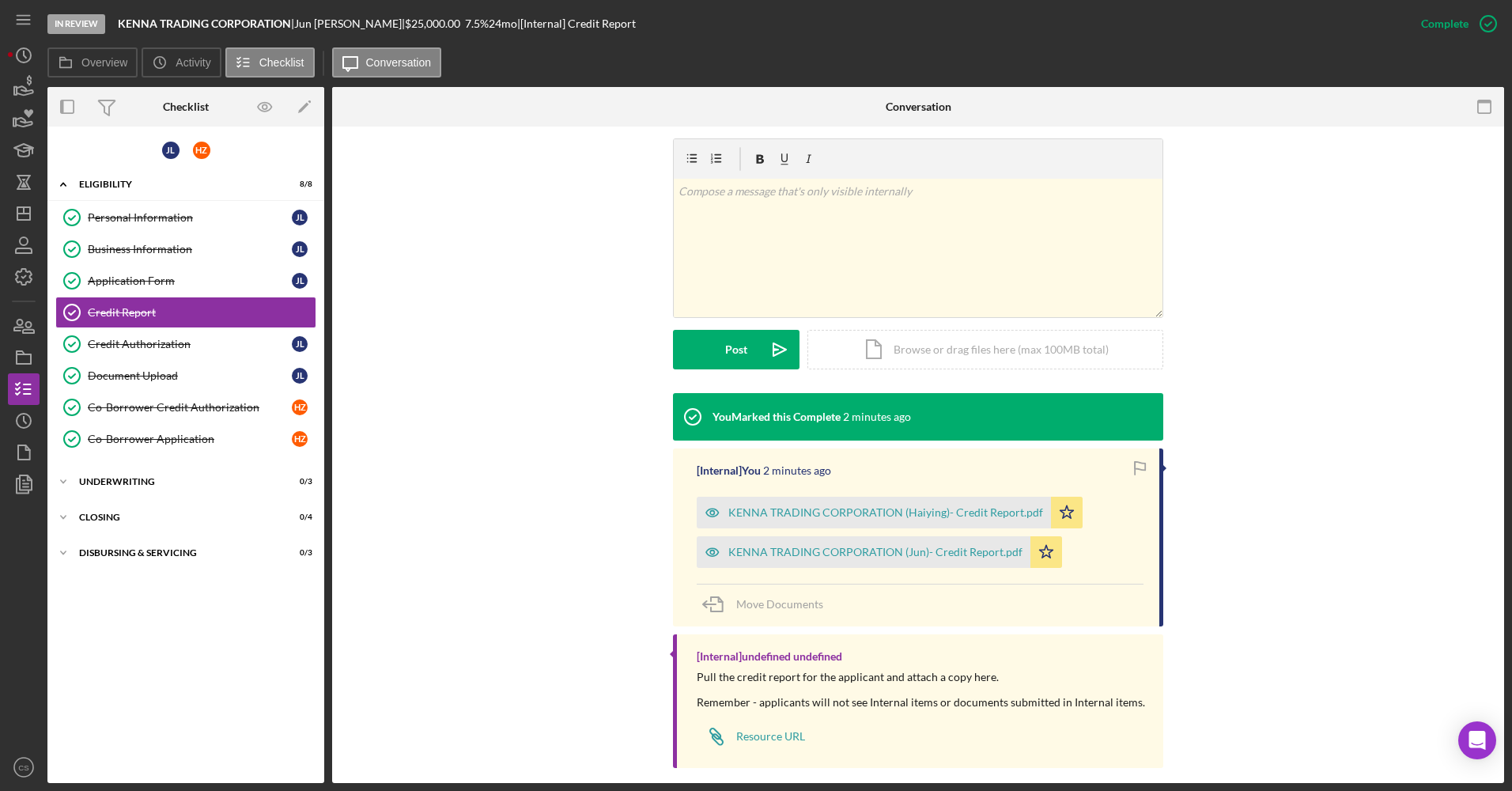
scroll to position [237, 0]
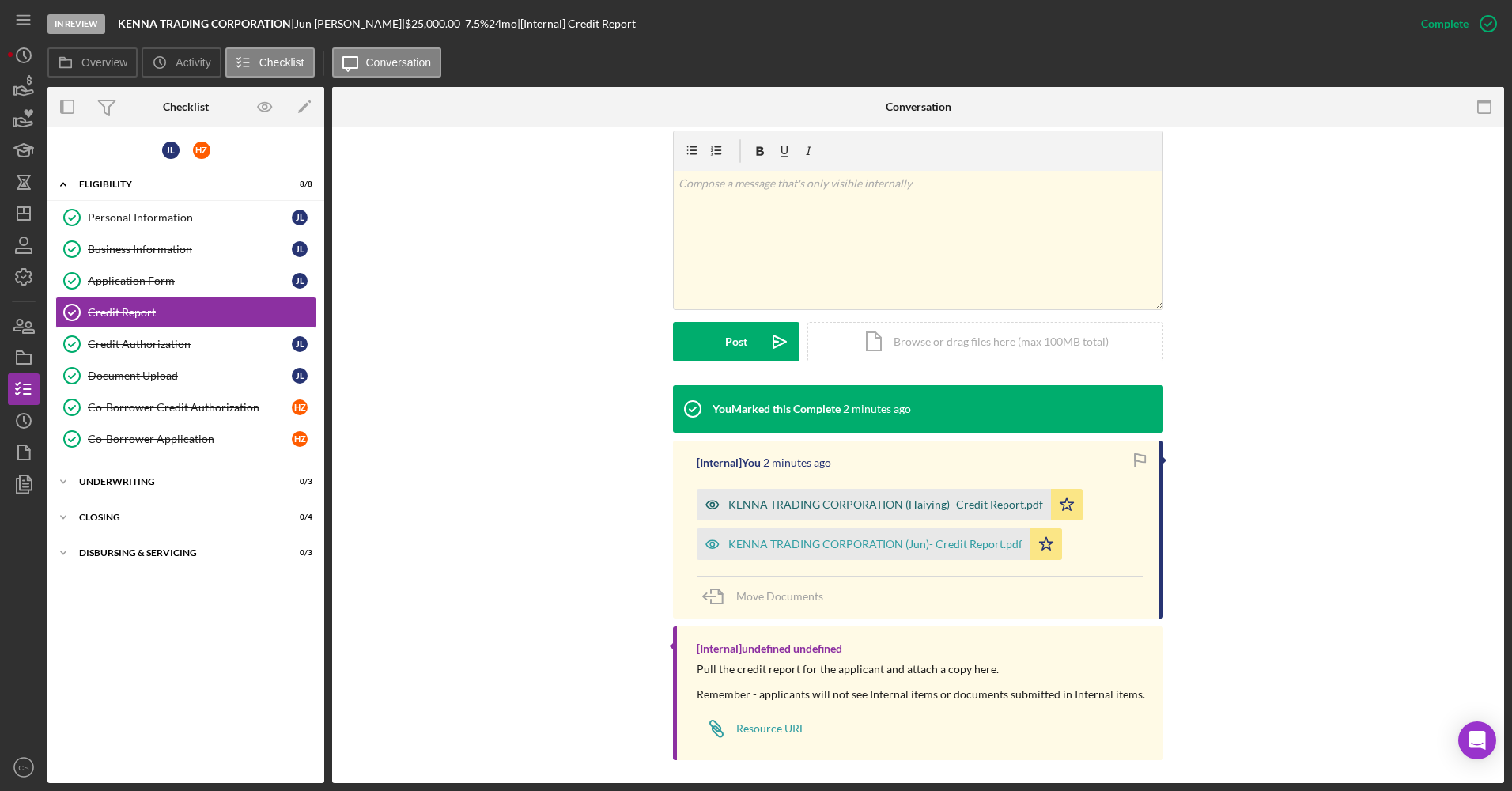
click at [818, 500] on div "KENNA TRADING CORPORATION (Haiying)- Credit Report.pdf" at bounding box center [885, 505] width 314 height 13
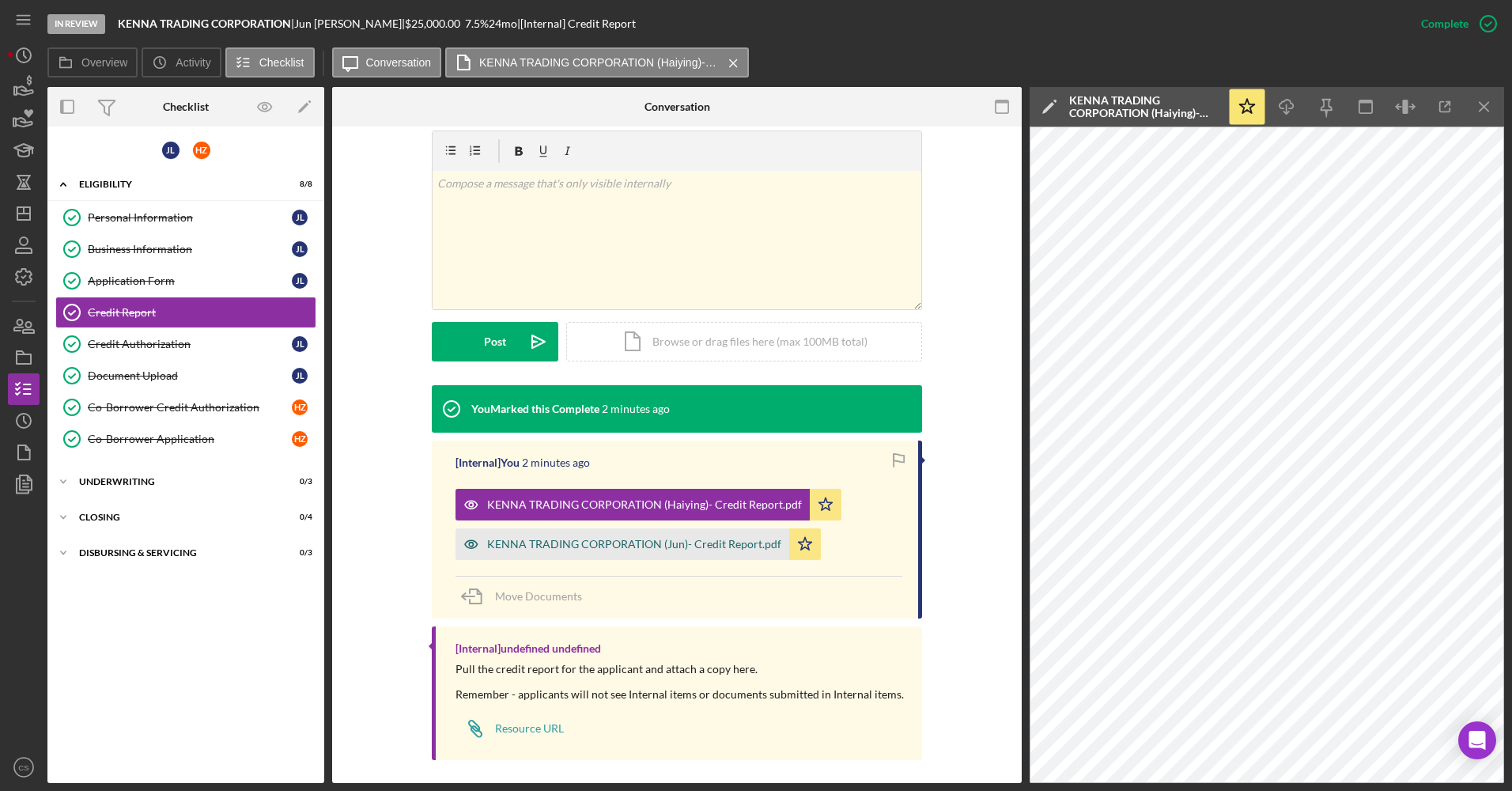
click at [672, 529] on div "KENNA TRADING CORPORATION (Jun)- Credit Report.pdf" at bounding box center [622, 544] width 334 height 32
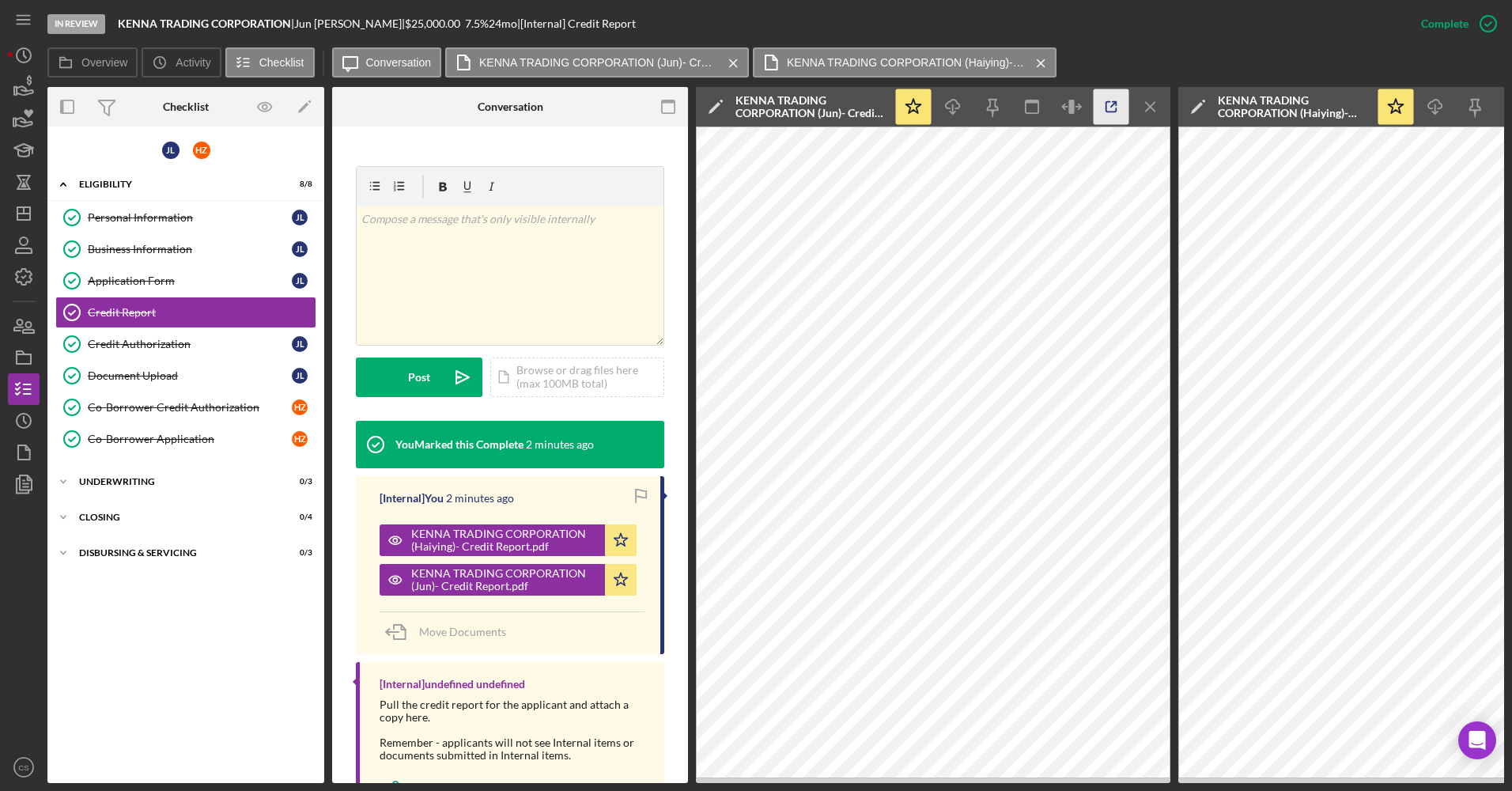
click at [1109, 97] on icon "button" at bounding box center [1111, 107] width 36 height 36
click at [43, 357] on nav "Icon/Menu Icon/Dashboard Dashboard Navigation Divider Mobile Checklist Navigati…" at bounding box center [27, 391] width 39 height 783
click at [31, 362] on rect "button" at bounding box center [24, 359] width 15 height 9
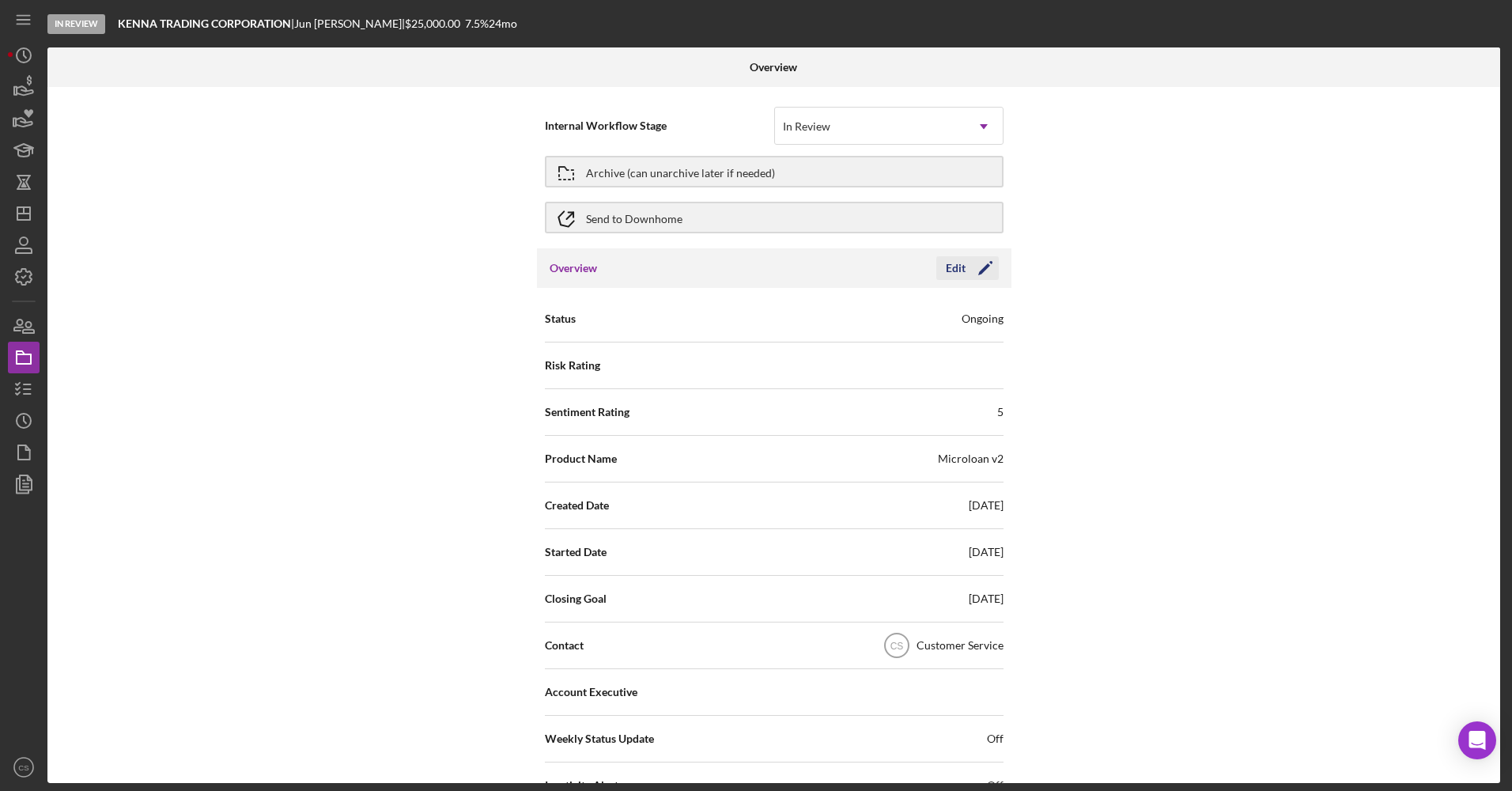
click at [969, 272] on icon "Icon/Edit" at bounding box center [984, 267] width 39 height 39
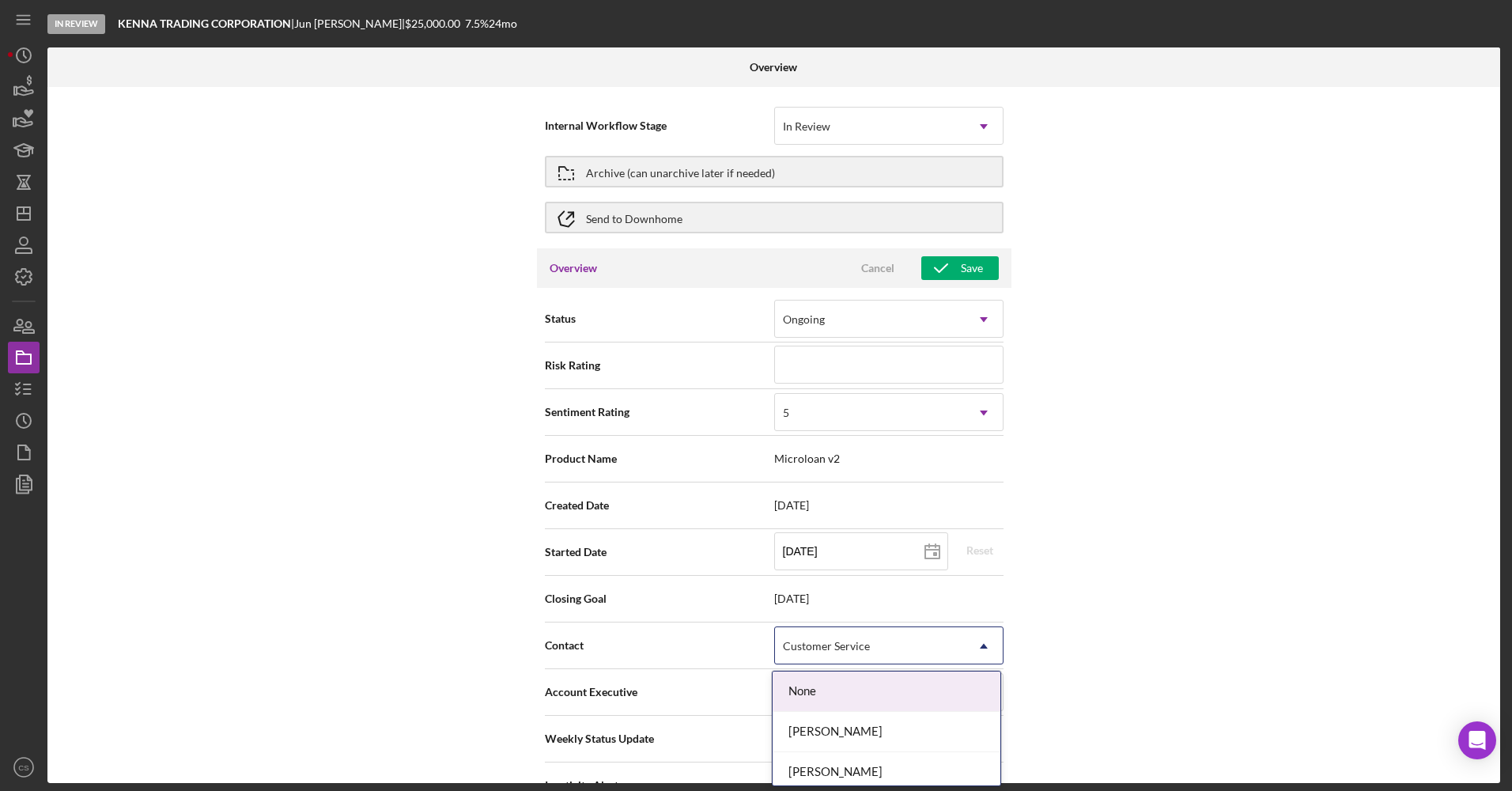
click at [895, 643] on div "Customer Service" at bounding box center [869, 646] width 190 height 36
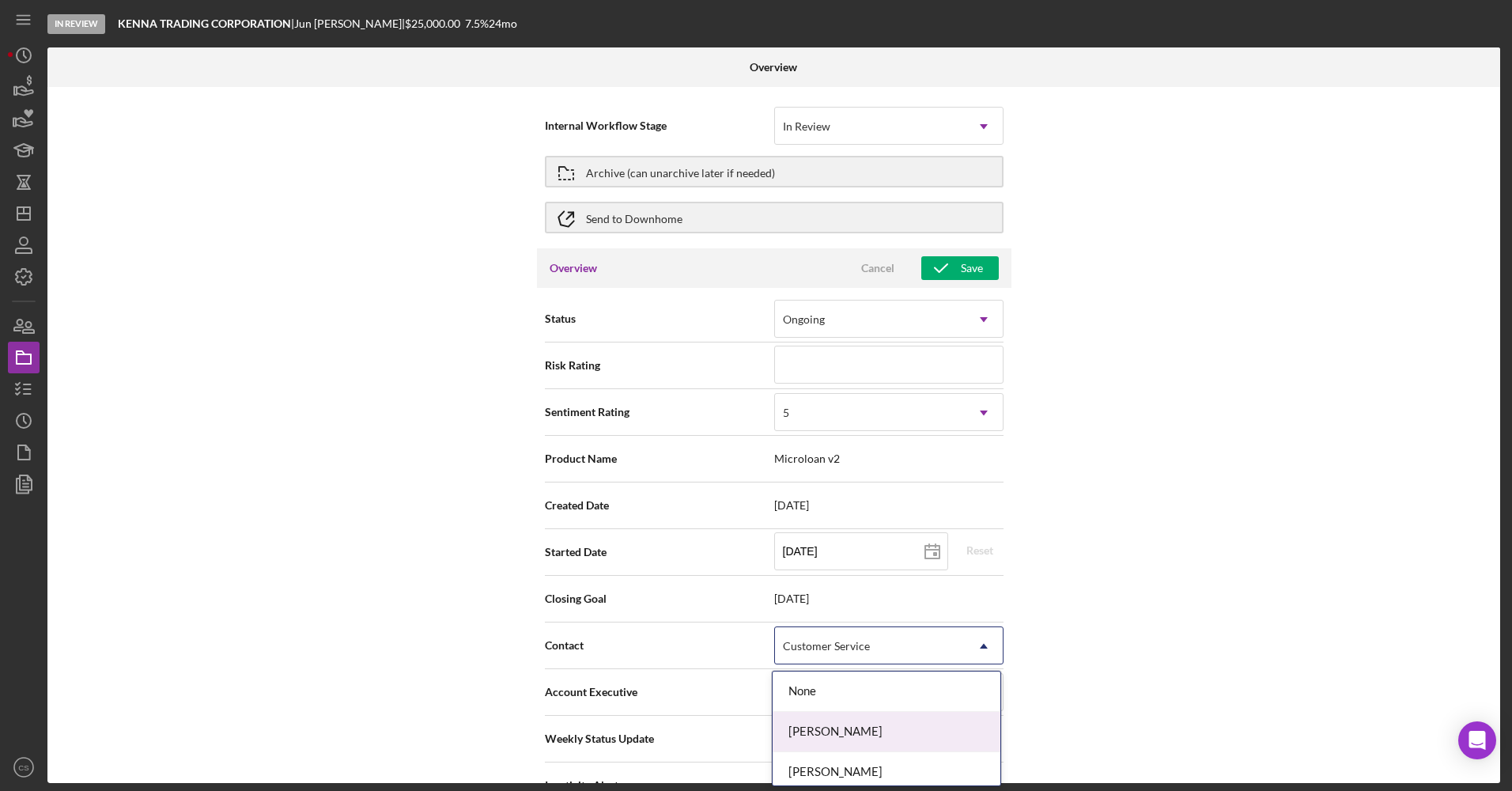
click at [837, 725] on div "[PERSON_NAME]" at bounding box center [887, 732] width 228 height 40
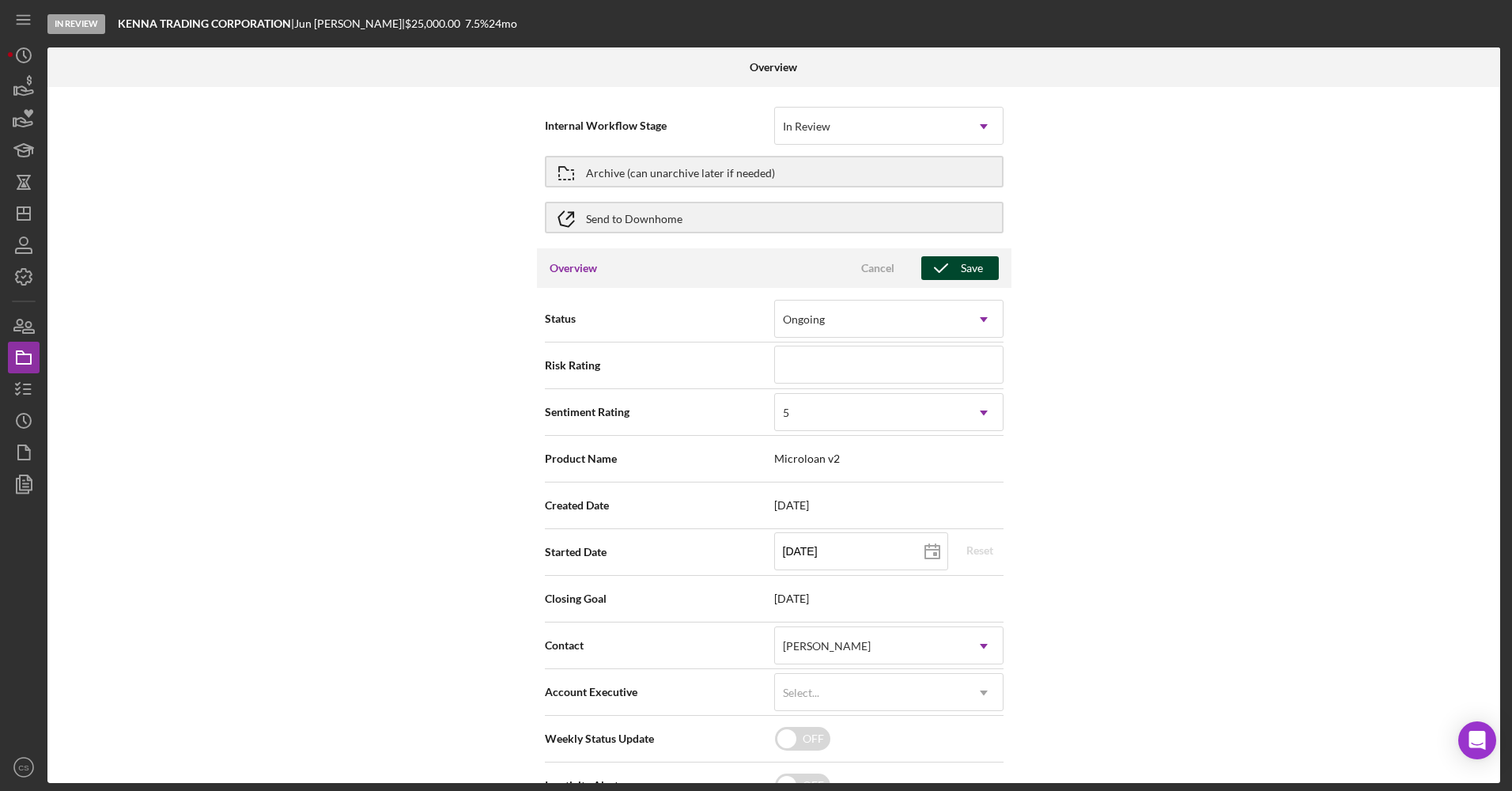
click at [992, 263] on button "Save" at bounding box center [960, 268] width 77 height 24
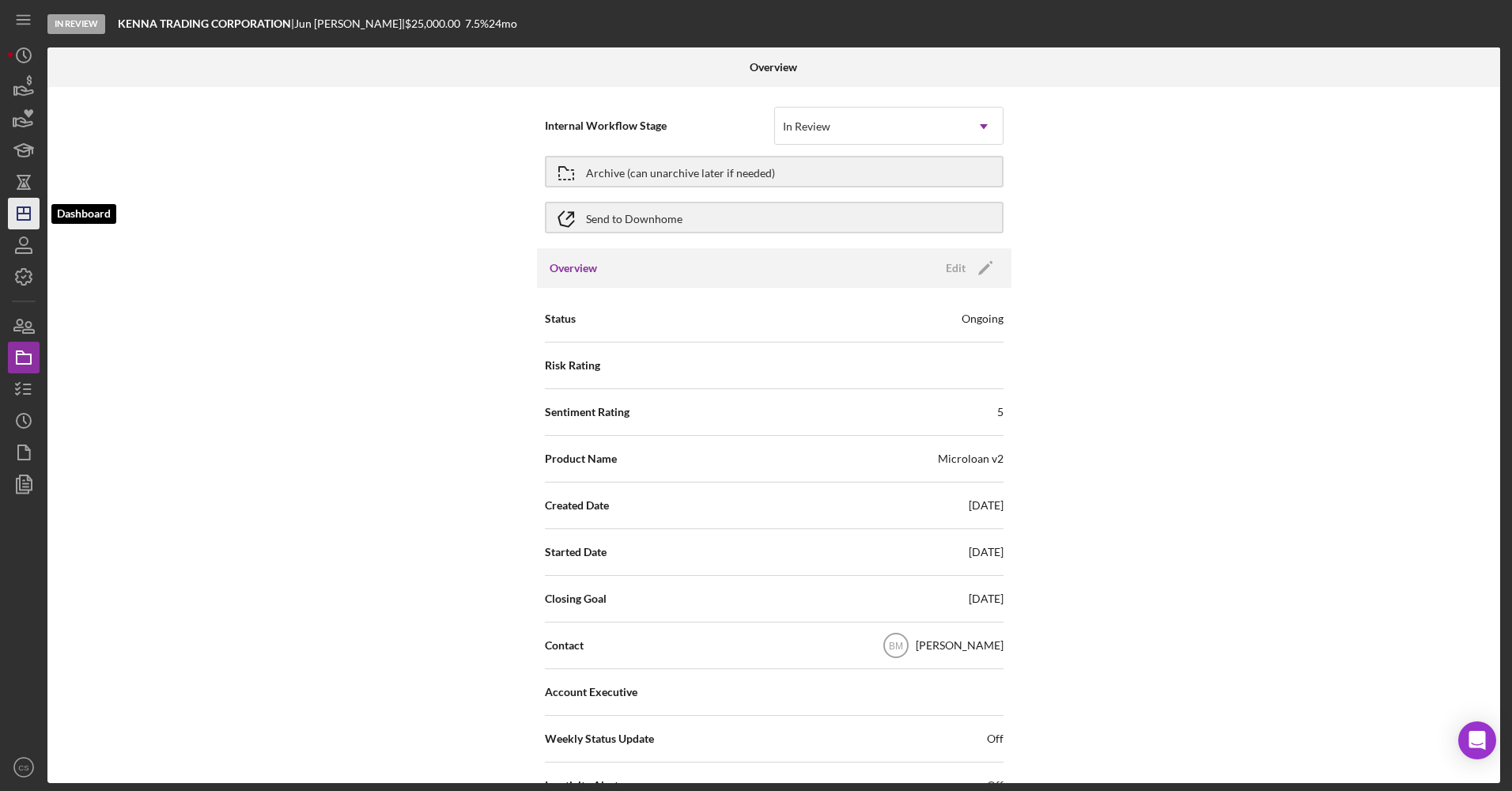
click at [32, 203] on icon "Icon/Dashboard" at bounding box center [23, 213] width 39 height 39
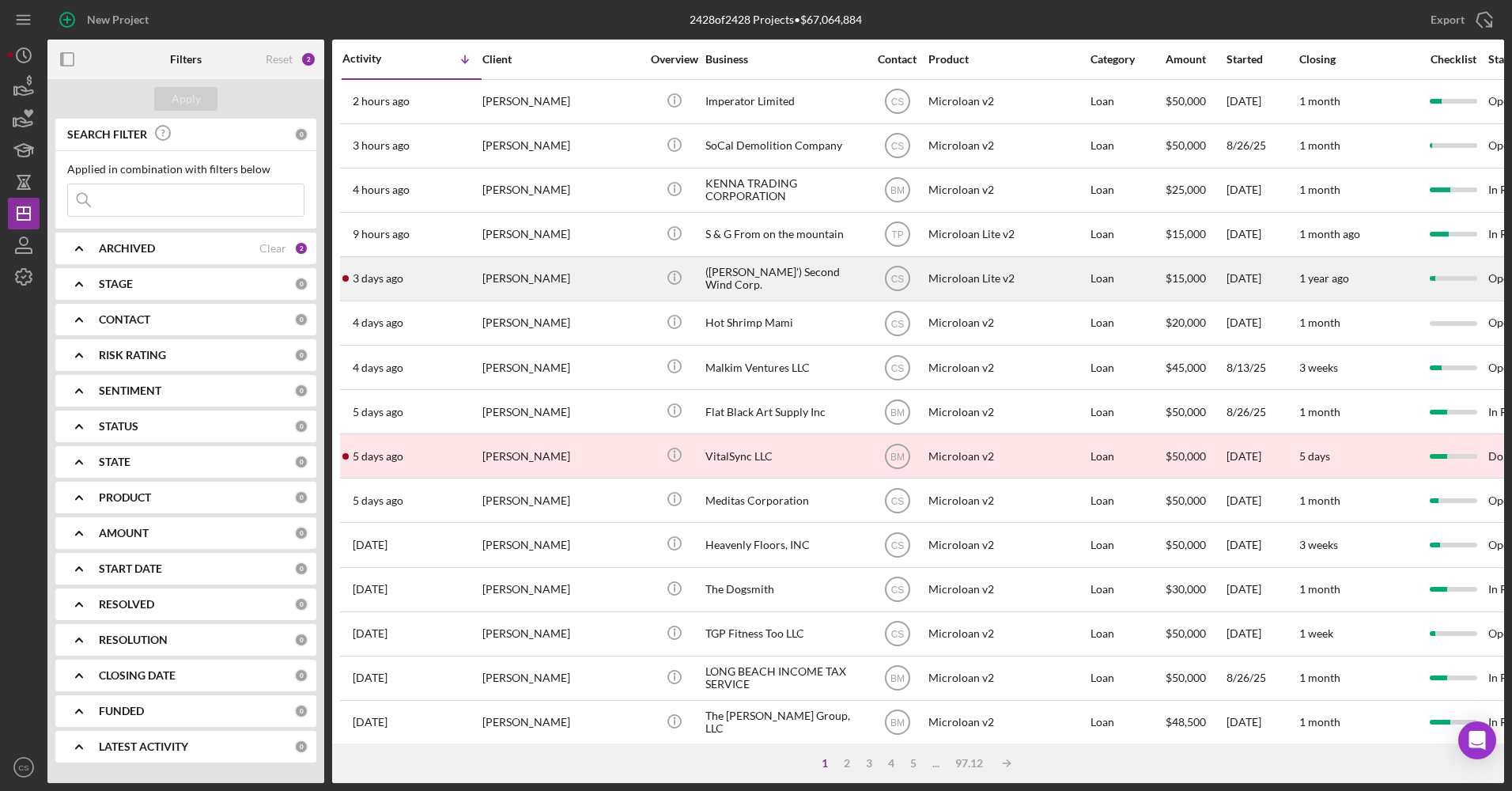
click at [774, 278] on div "([PERSON_NAME]') Second Wind Corp." at bounding box center [785, 279] width 159 height 42
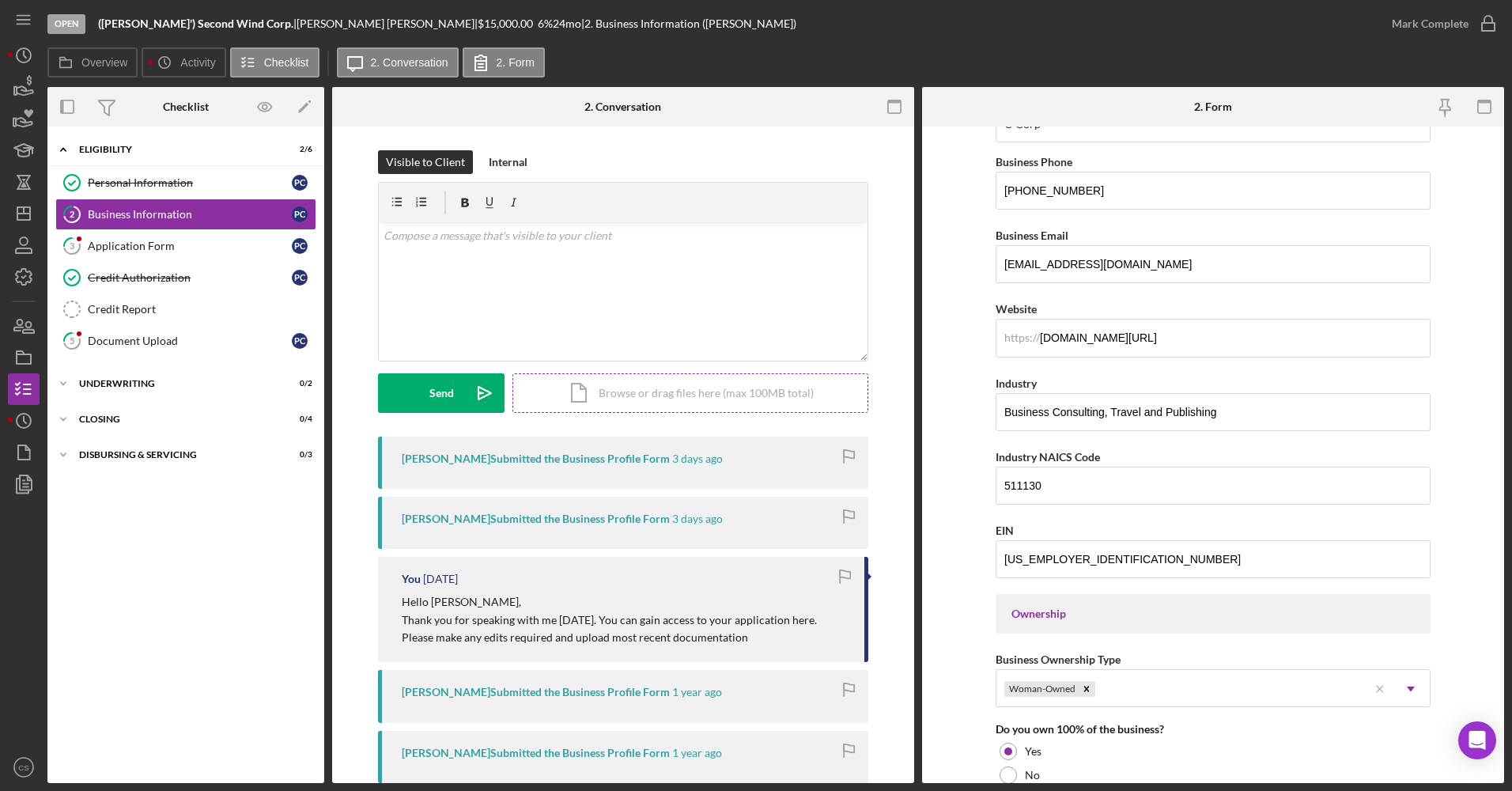
scroll to position [316, 0]
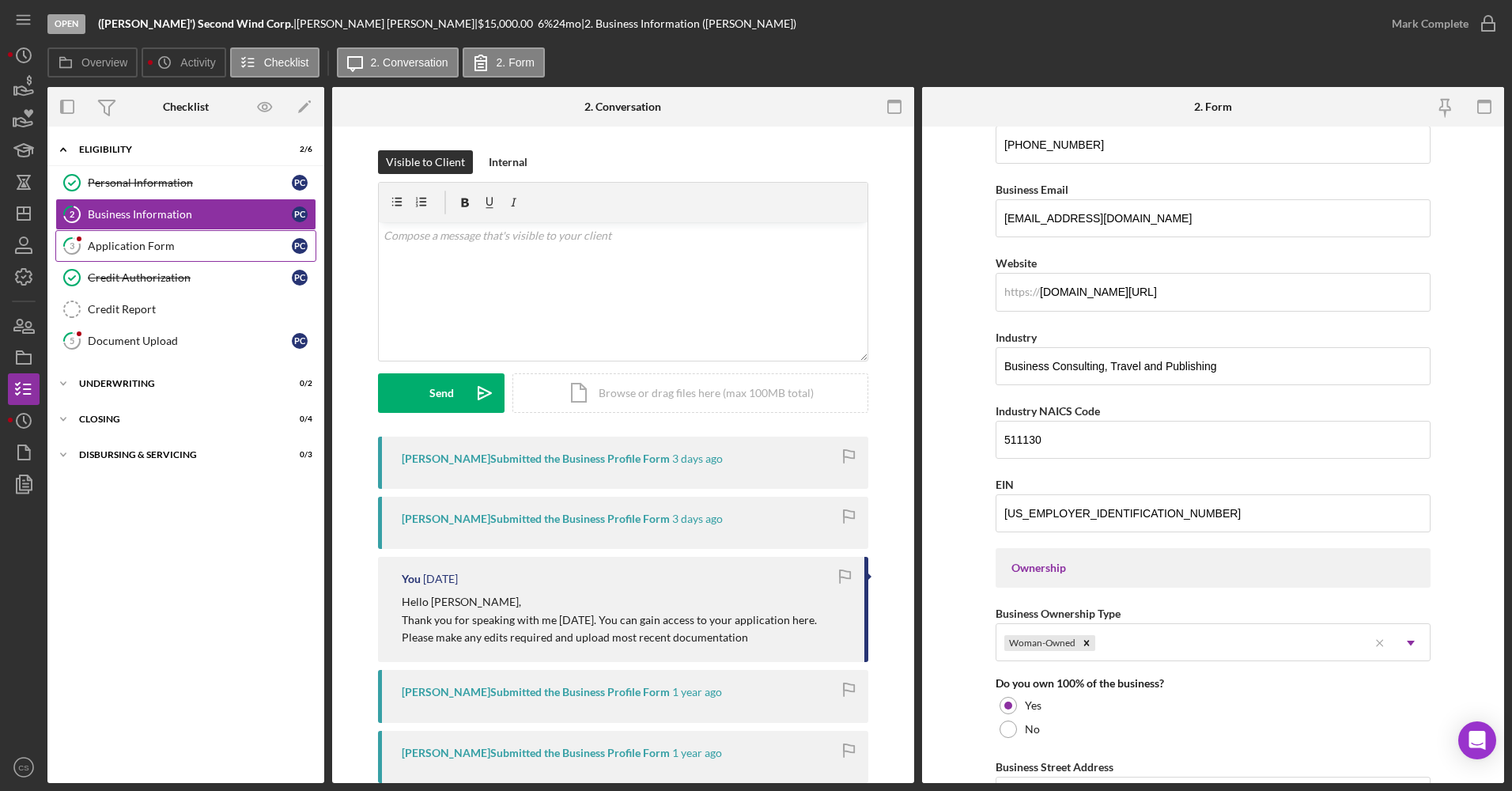
click at [177, 247] on div "Application Form" at bounding box center [190, 246] width 204 height 13
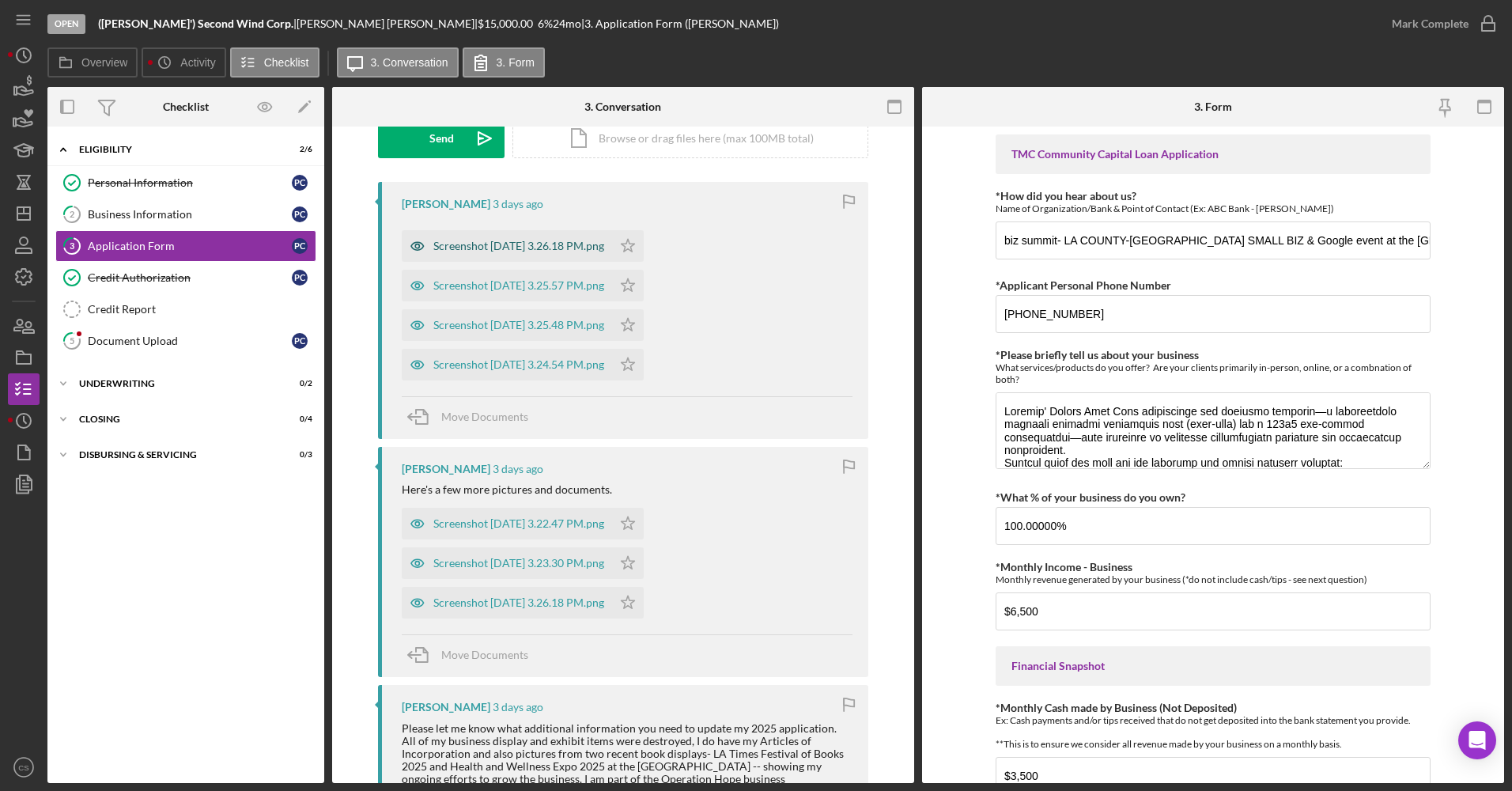
scroll to position [316, 0]
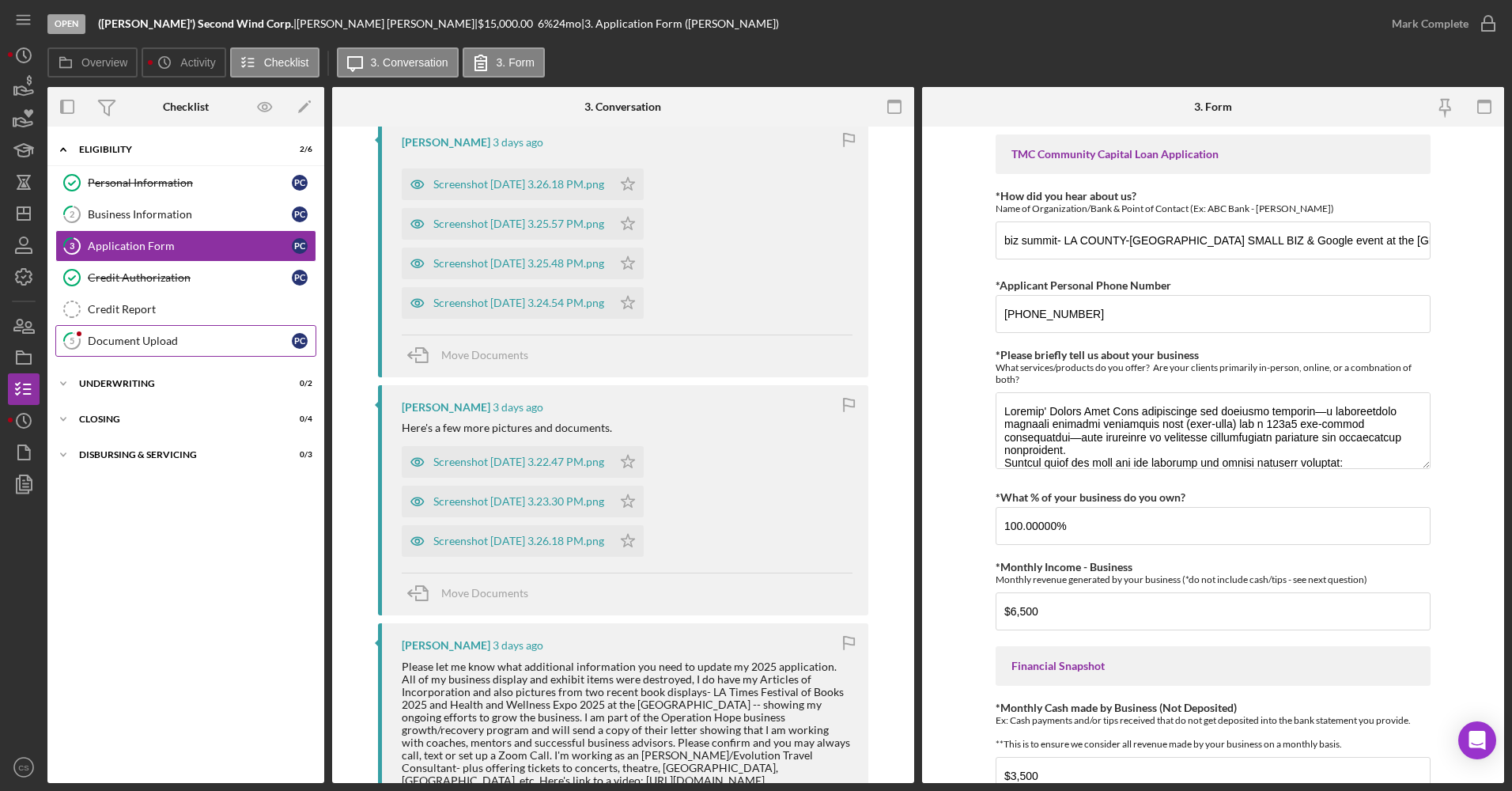
click at [153, 341] on div "Document Upload" at bounding box center [190, 341] width 204 height 13
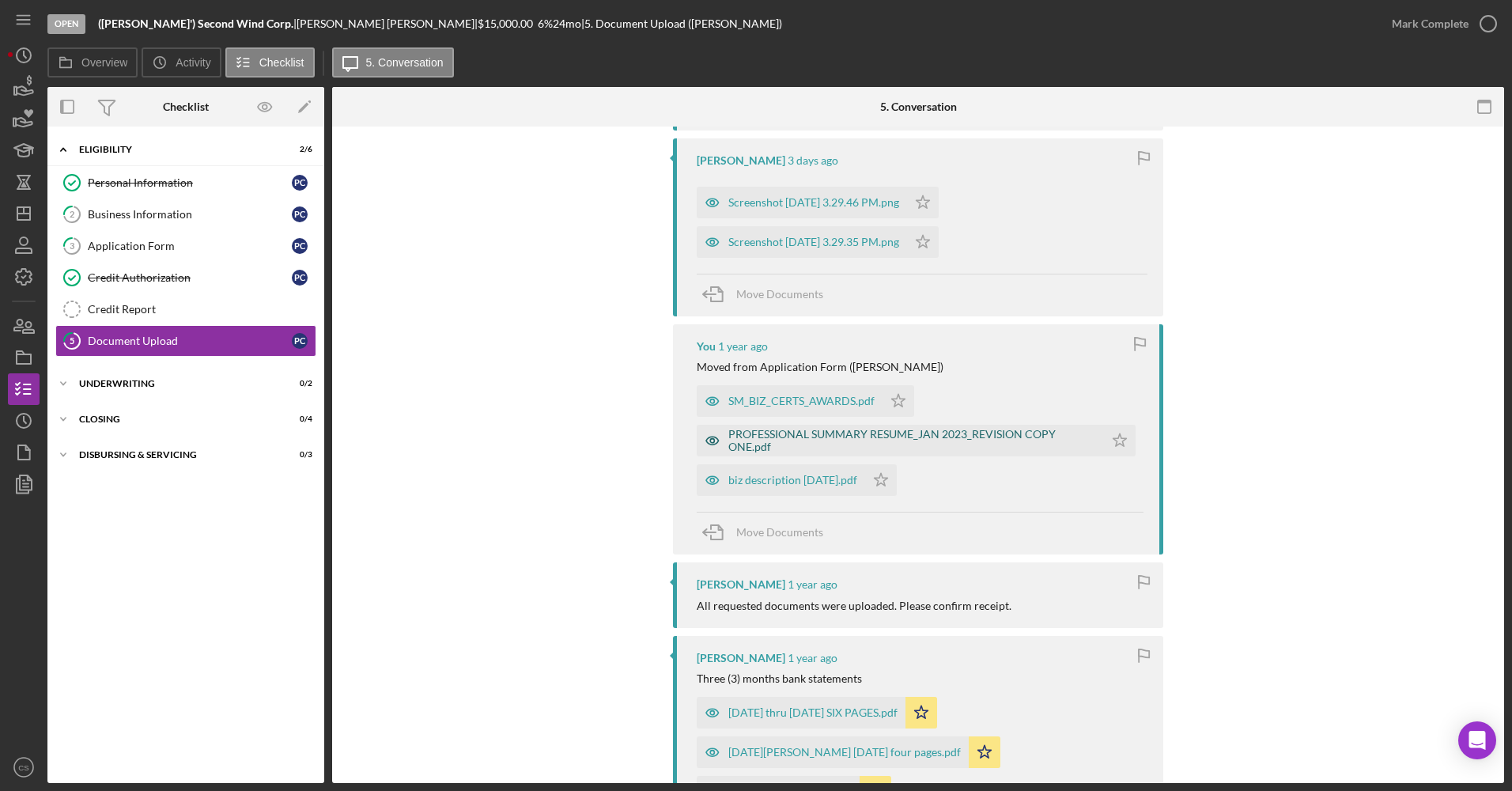
scroll to position [1186, 0]
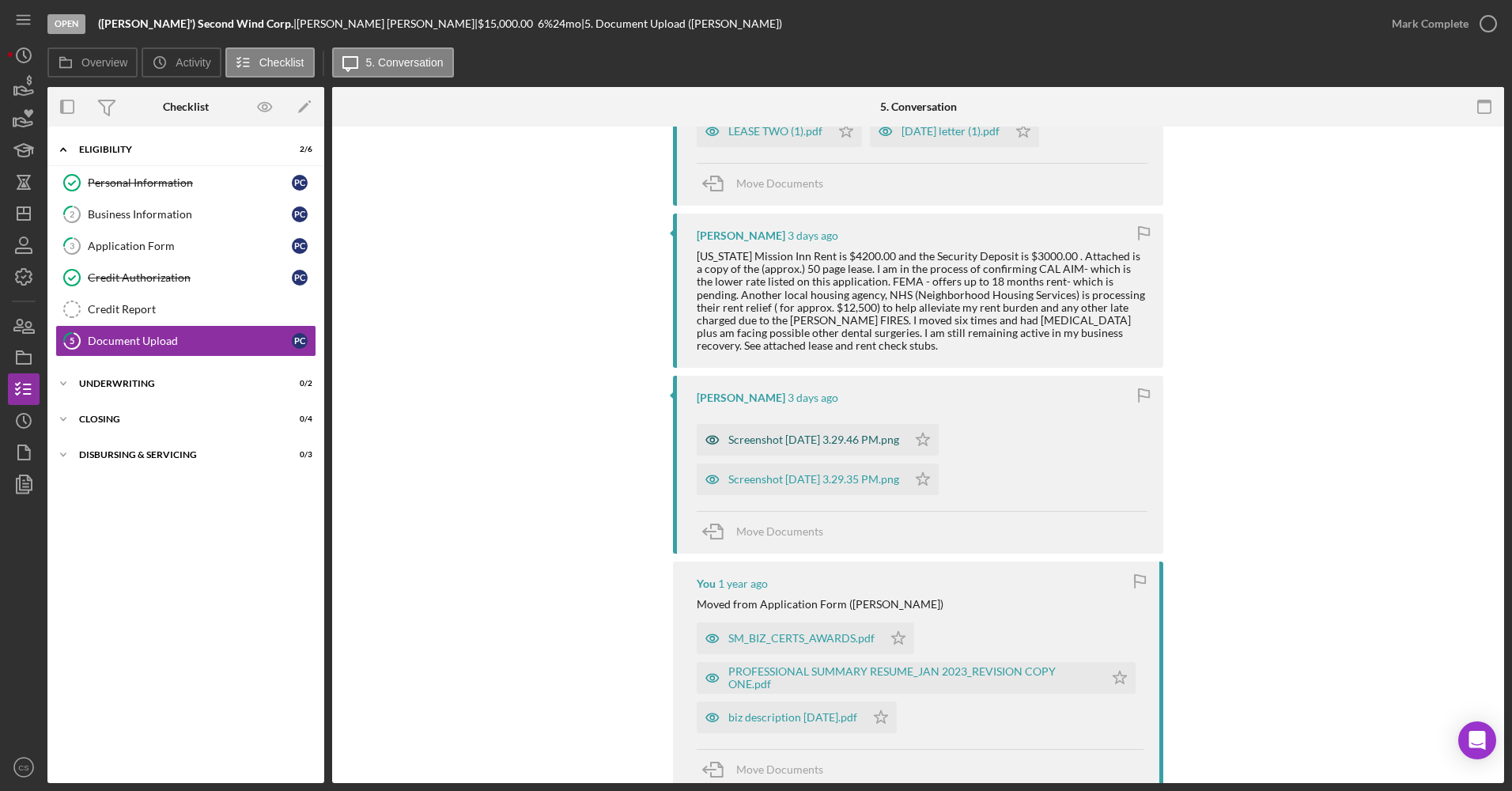
click at [872, 440] on div "Screenshot [DATE] 3.29.46 PM.png" at bounding box center [813, 439] width 170 height 13
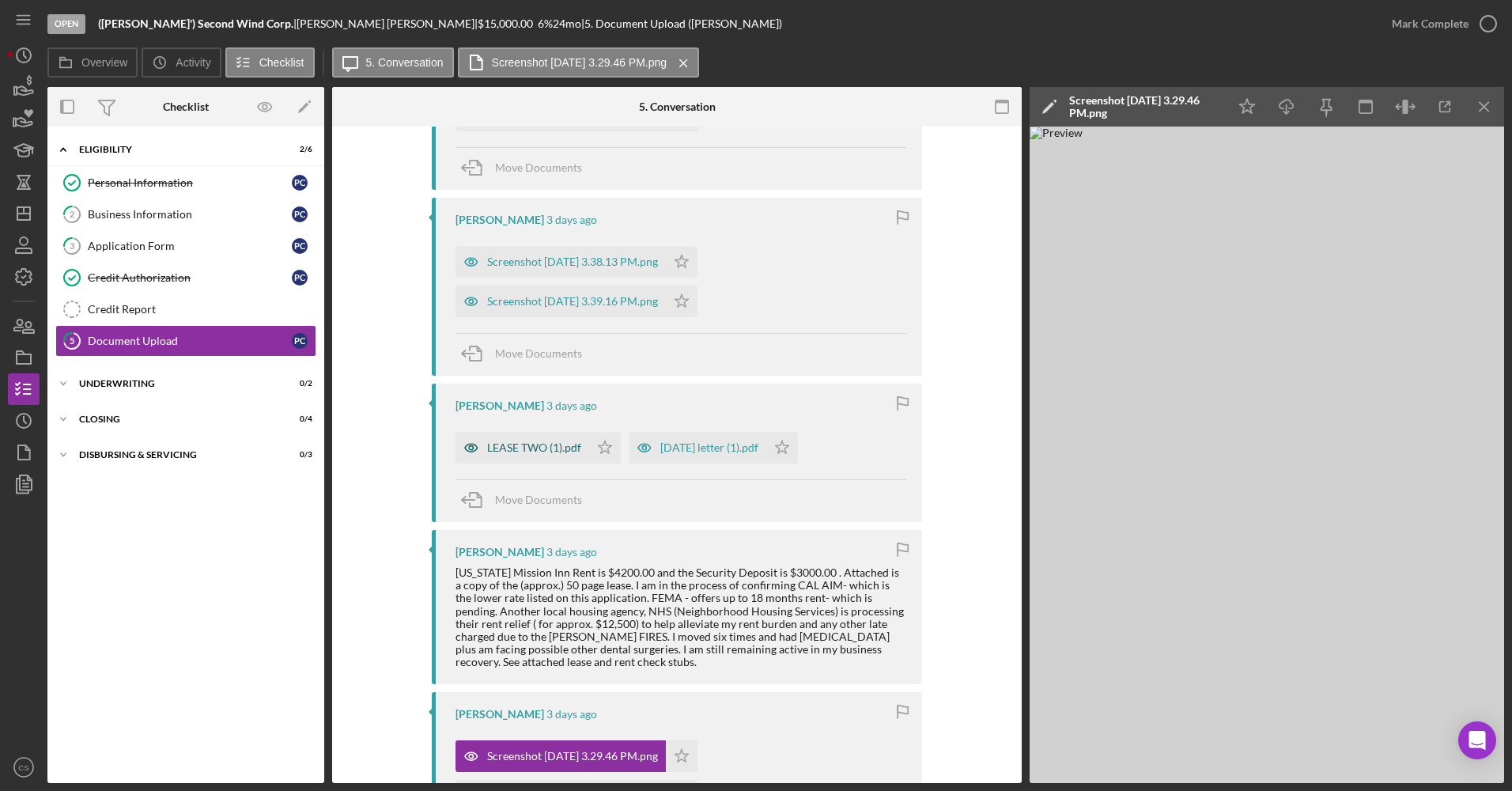
click at [530, 455] on div "LEASE TWO (1).pdf" at bounding box center [522, 447] width 134 height 32
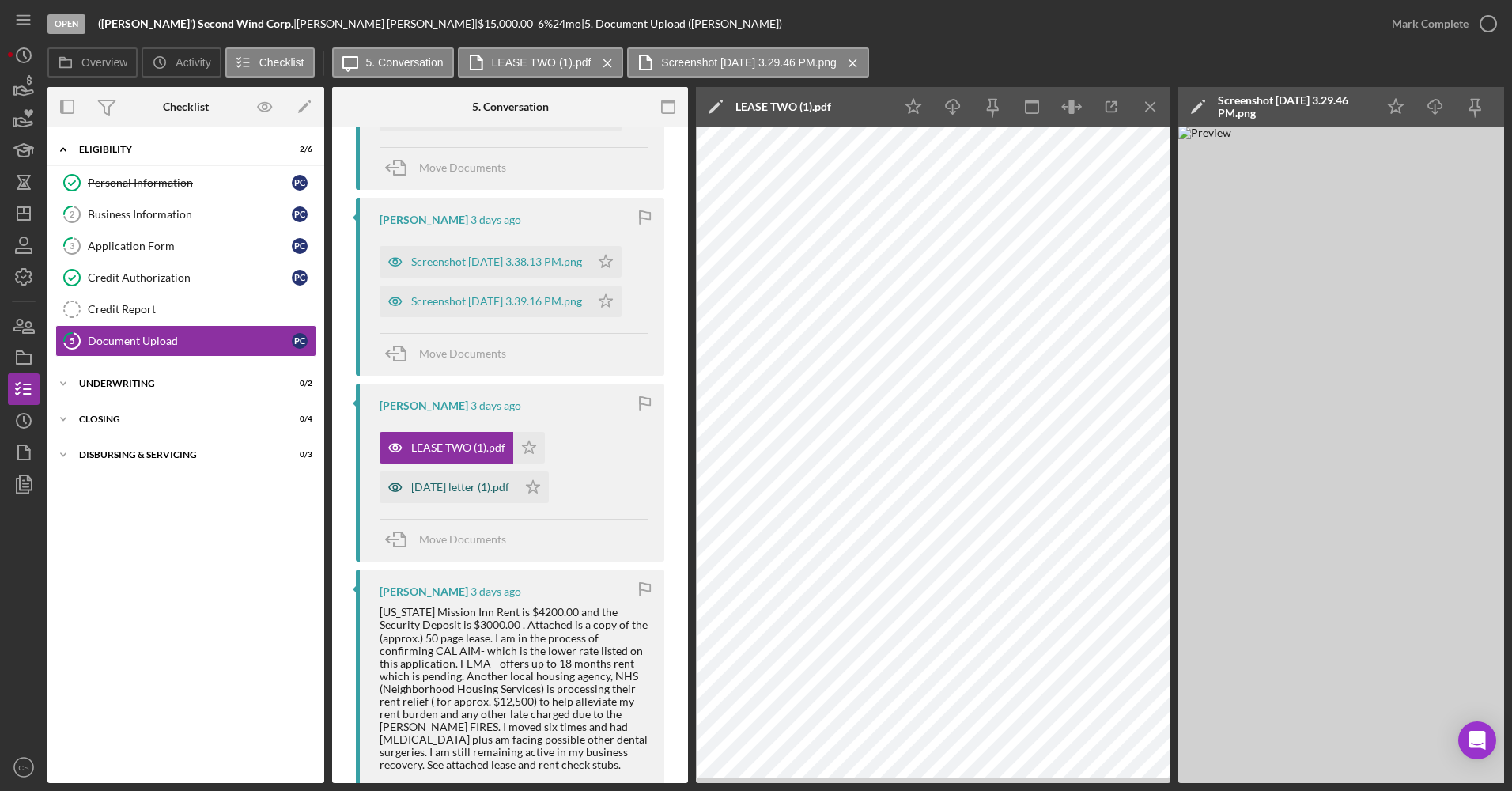
click at [440, 475] on div "[DATE] letter (1).pdf" at bounding box center [447, 487] width 138 height 32
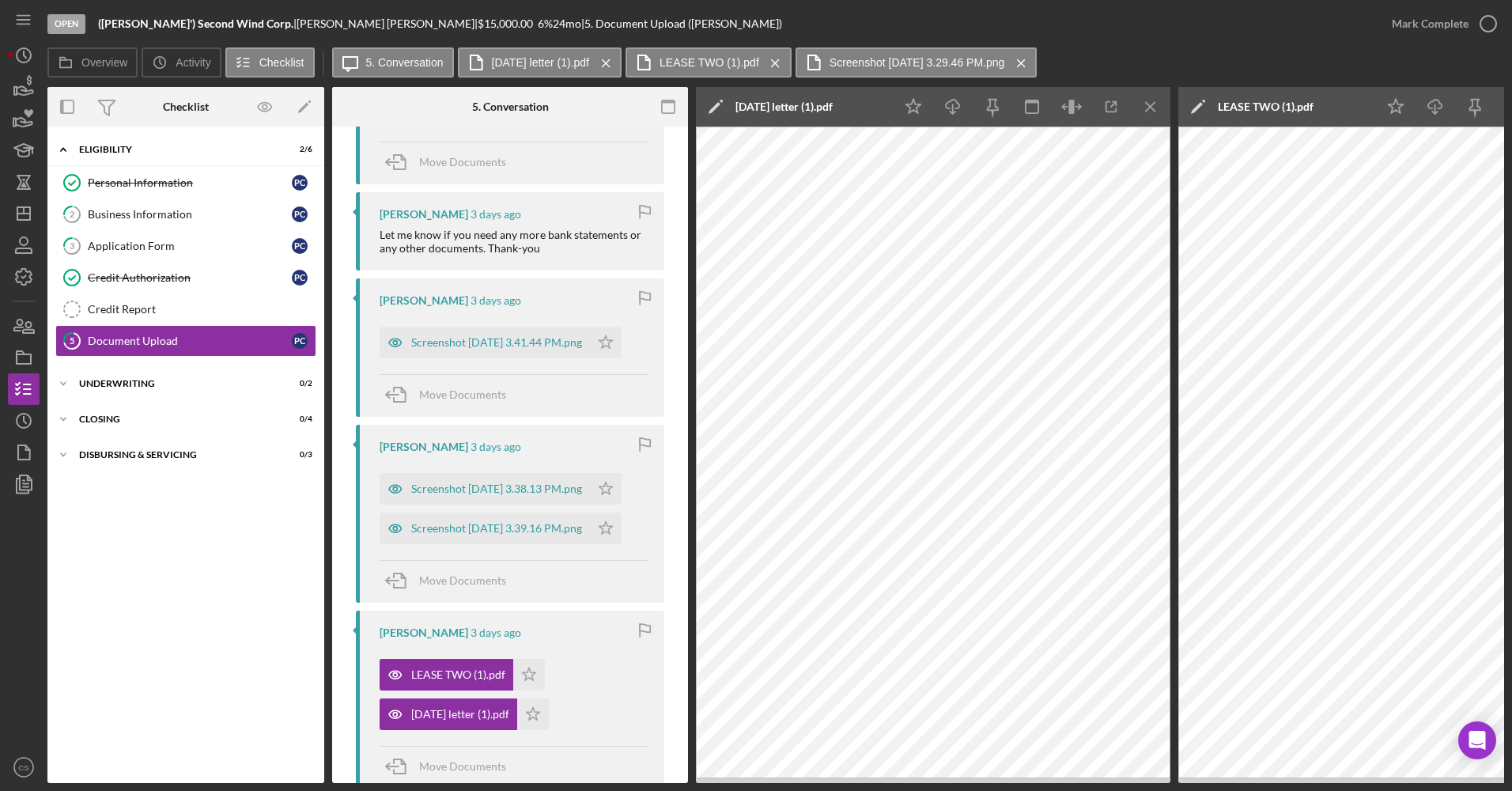
scroll to position [645, 0]
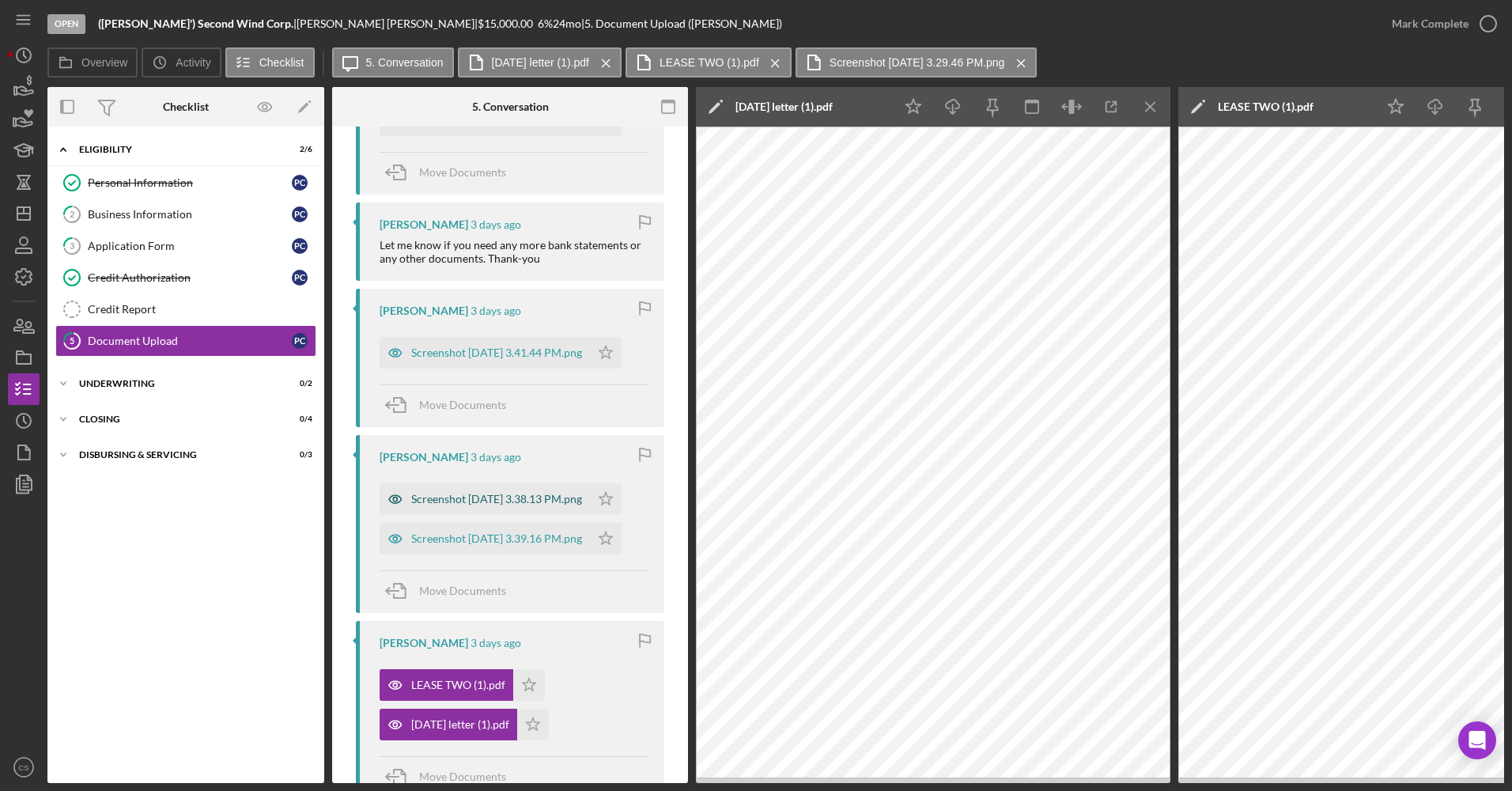
click at [471, 483] on div "Screenshot [DATE] 3.38.13 PM.png" at bounding box center [484, 498] width 211 height 32
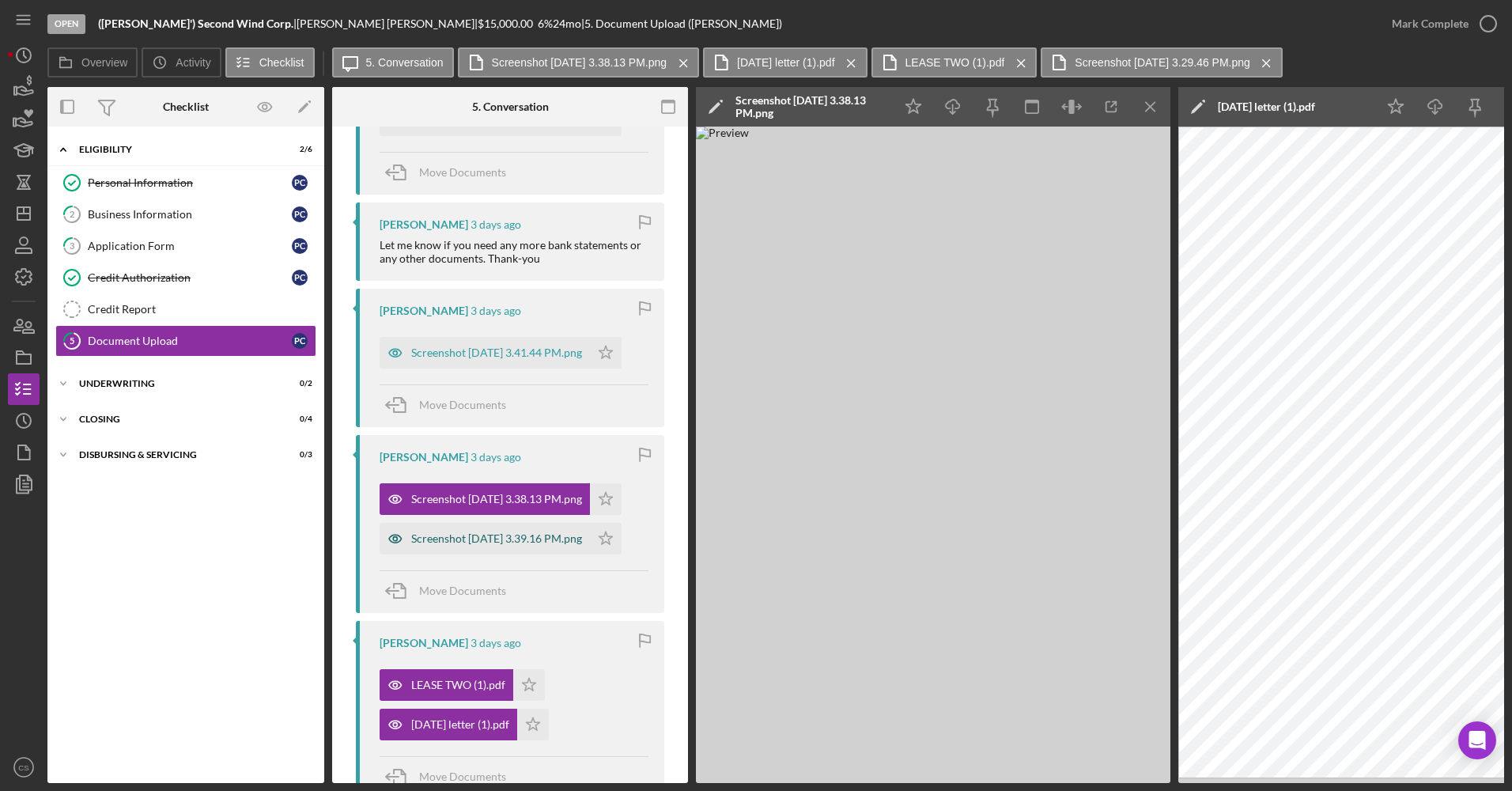
click at [469, 545] on div "Screenshot [DATE] 3.39.16 PM.png" at bounding box center [496, 539] width 170 height 13
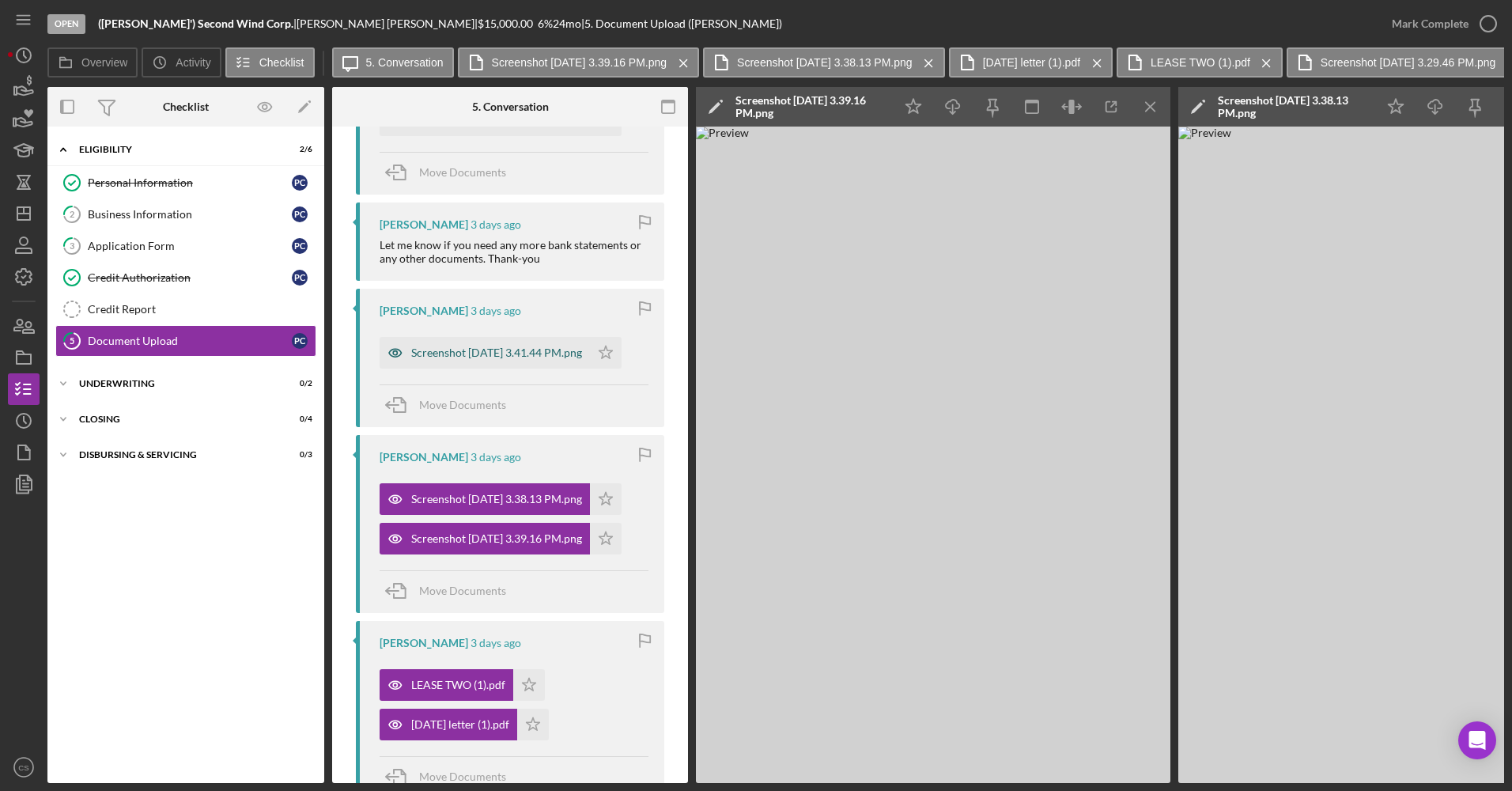
click at [493, 346] on div "Screenshot [DATE] 3.41.44 PM.png" at bounding box center [496, 353] width 170 height 13
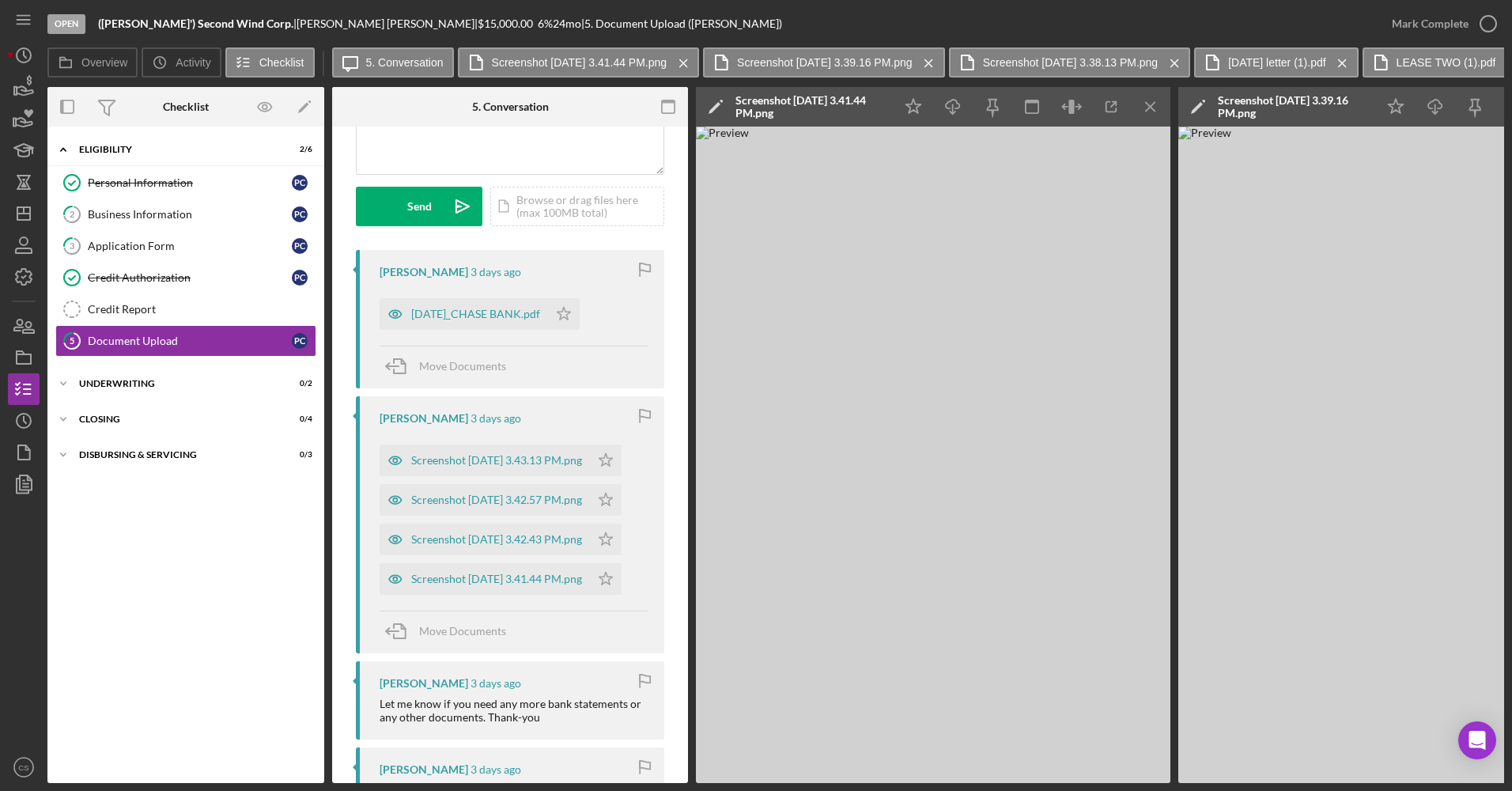
scroll to position [170, 0]
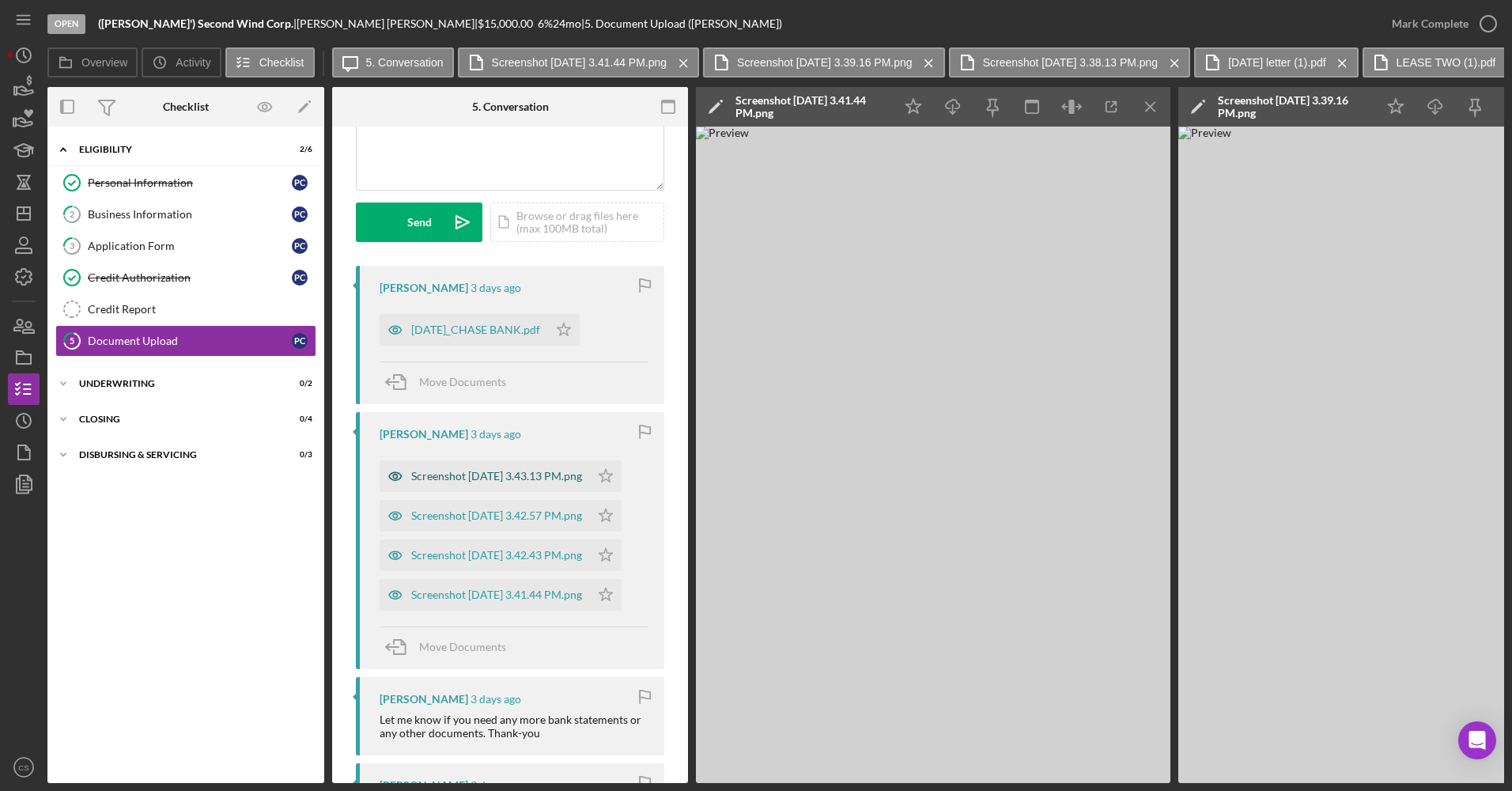
click at [498, 472] on div "Screenshot [DATE] 3.43.13 PM.png" at bounding box center [496, 476] width 170 height 13
click at [489, 520] on div "Screenshot [DATE] 3.42.57 PM.png" at bounding box center [496, 516] width 170 height 13
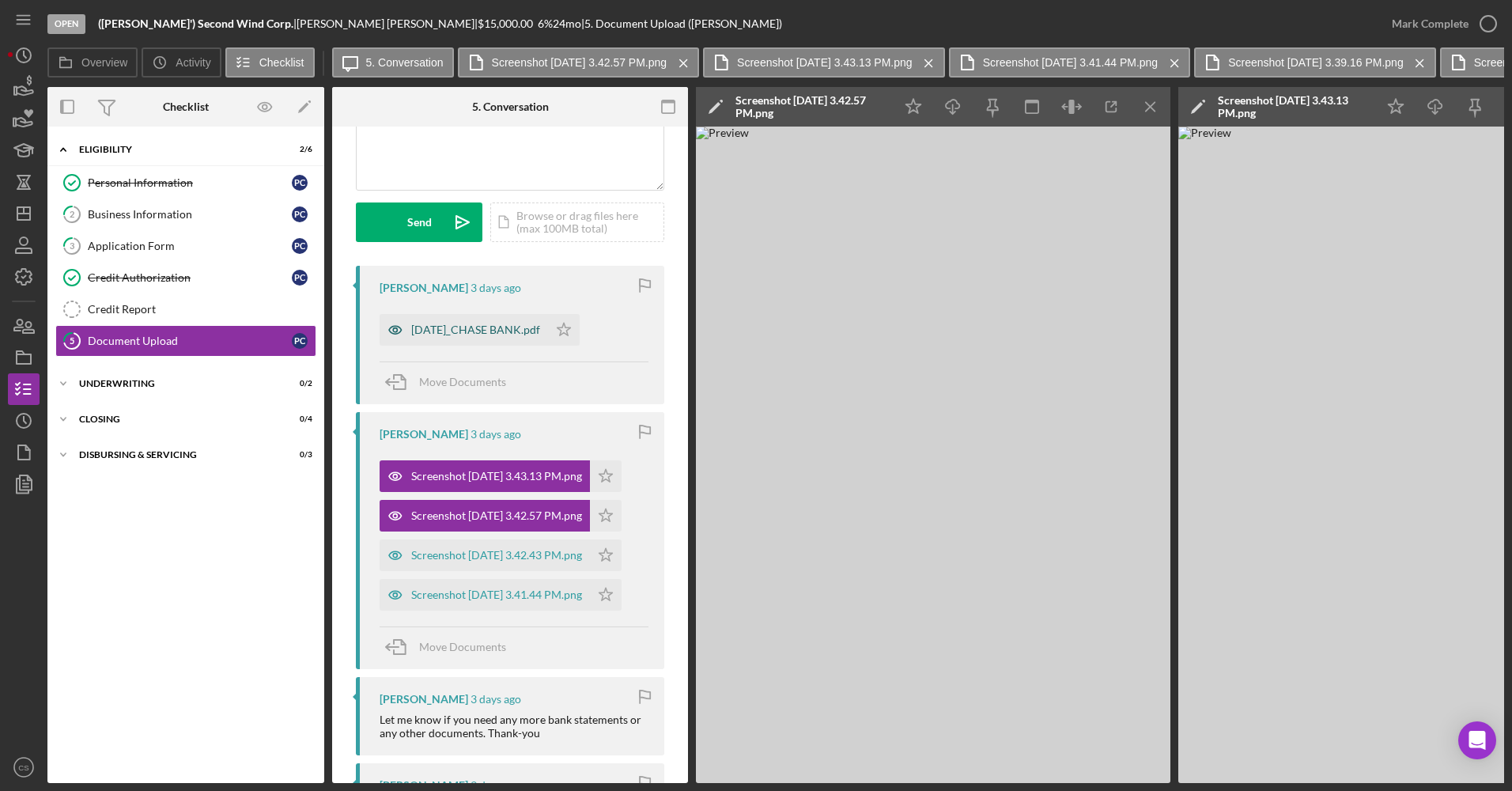
click at [518, 339] on div "[DATE]_CHASE BANK.pdf" at bounding box center [463, 329] width 169 height 32
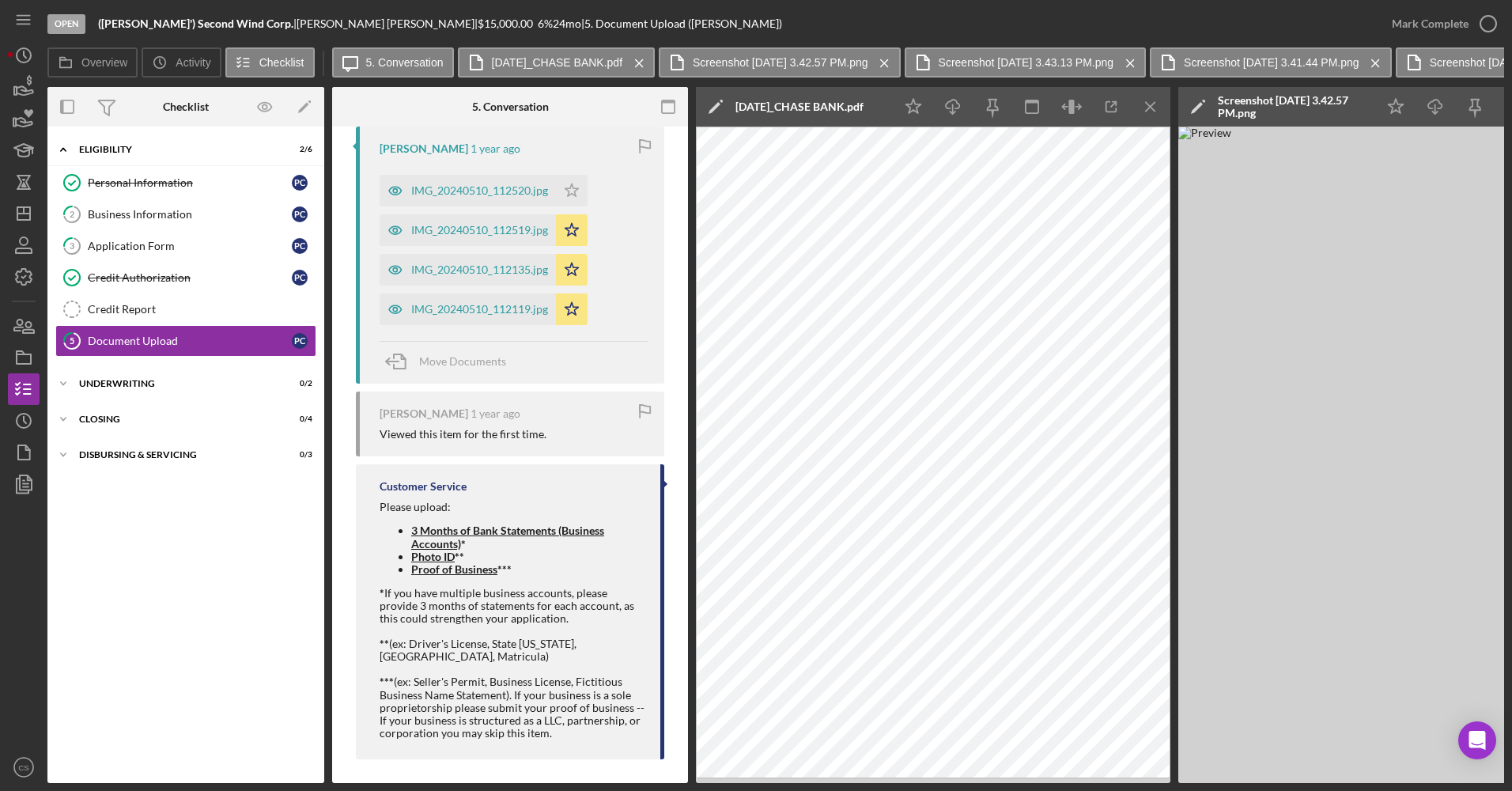
scroll to position [2182, 0]
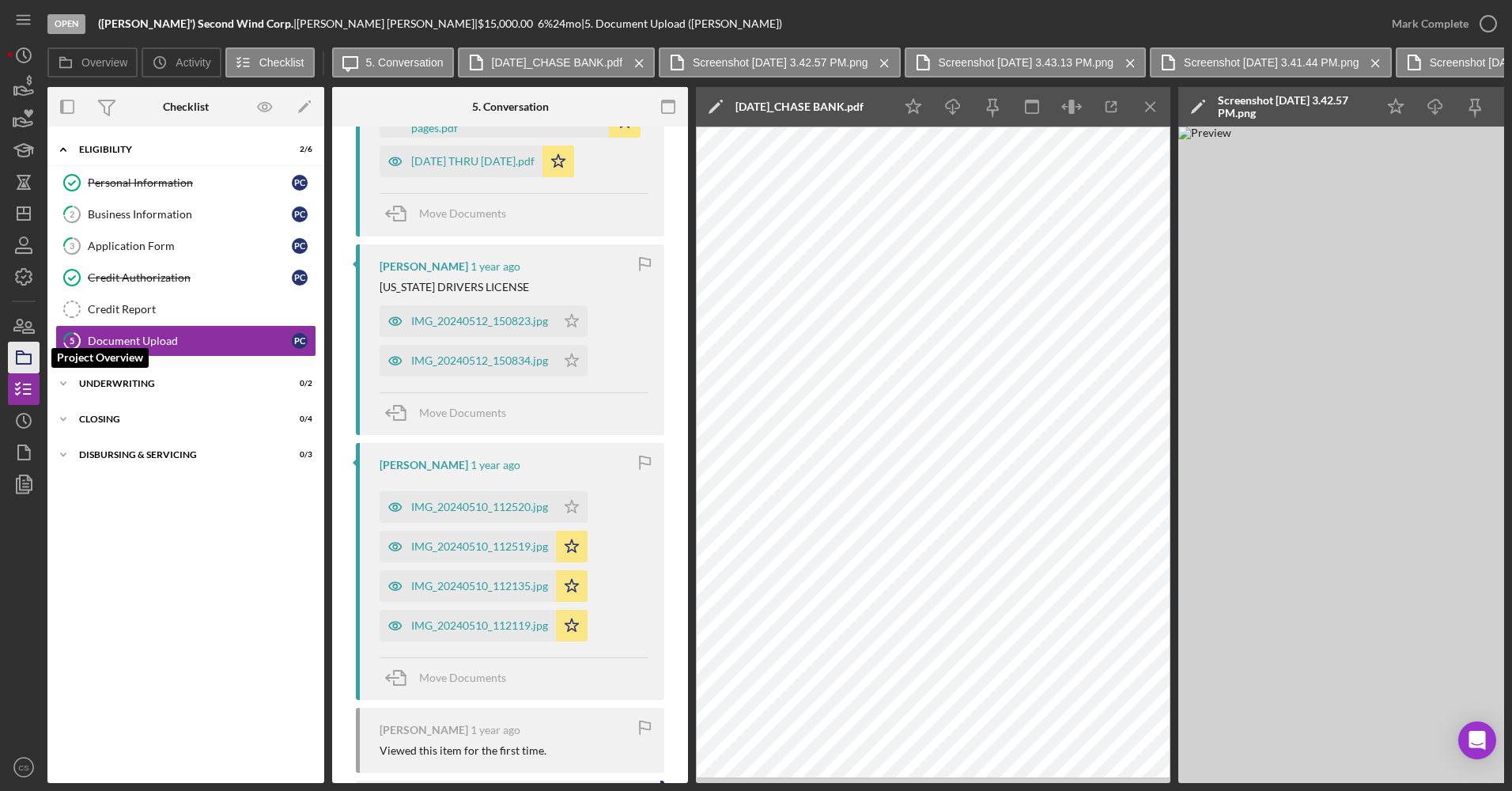
click at [29, 356] on icon "button" at bounding box center [23, 356] width 39 height 39
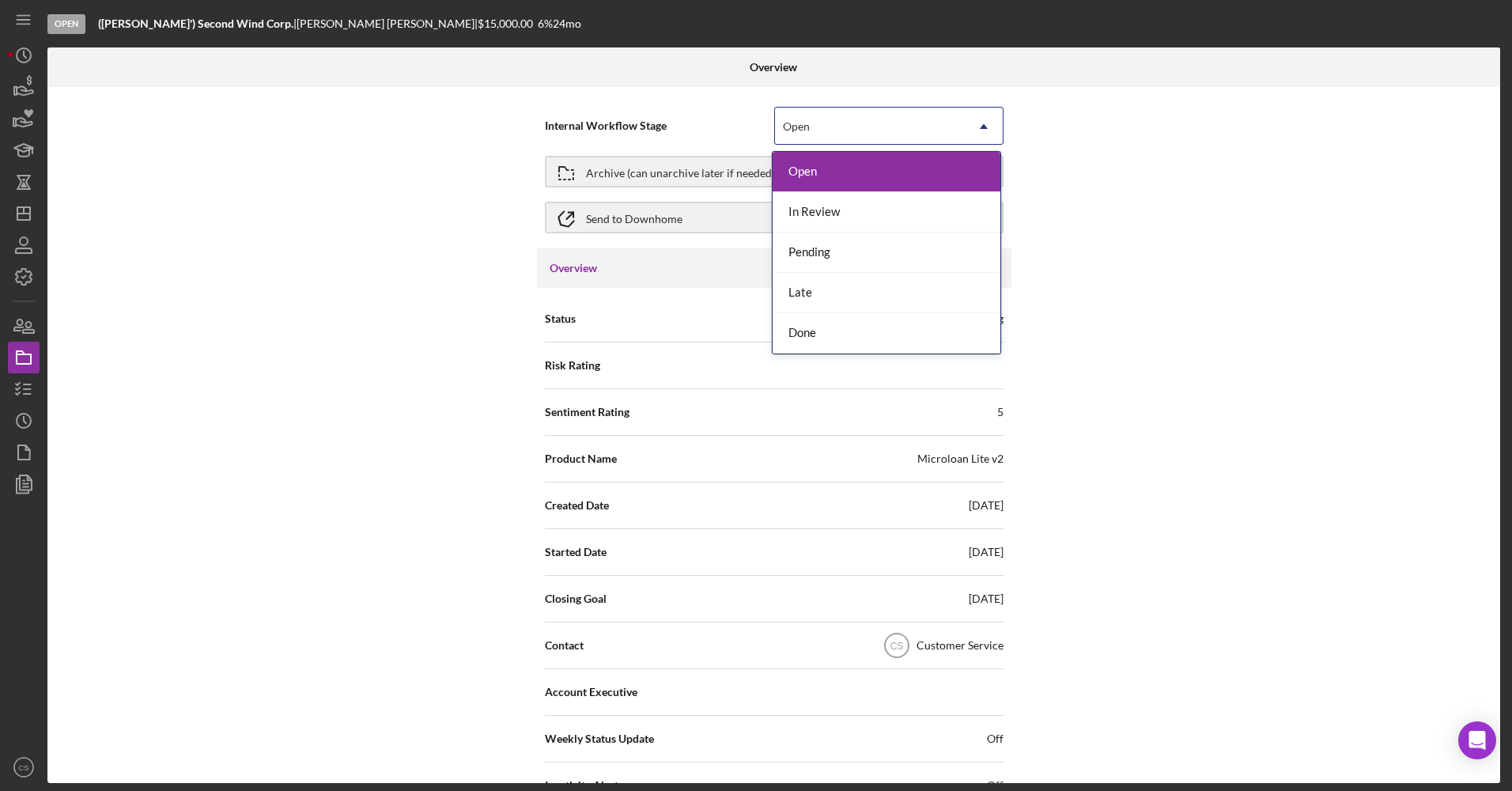
click at [870, 127] on div "Open" at bounding box center [869, 127] width 190 height 36
click at [851, 321] on div "Done" at bounding box center [887, 334] width 228 height 40
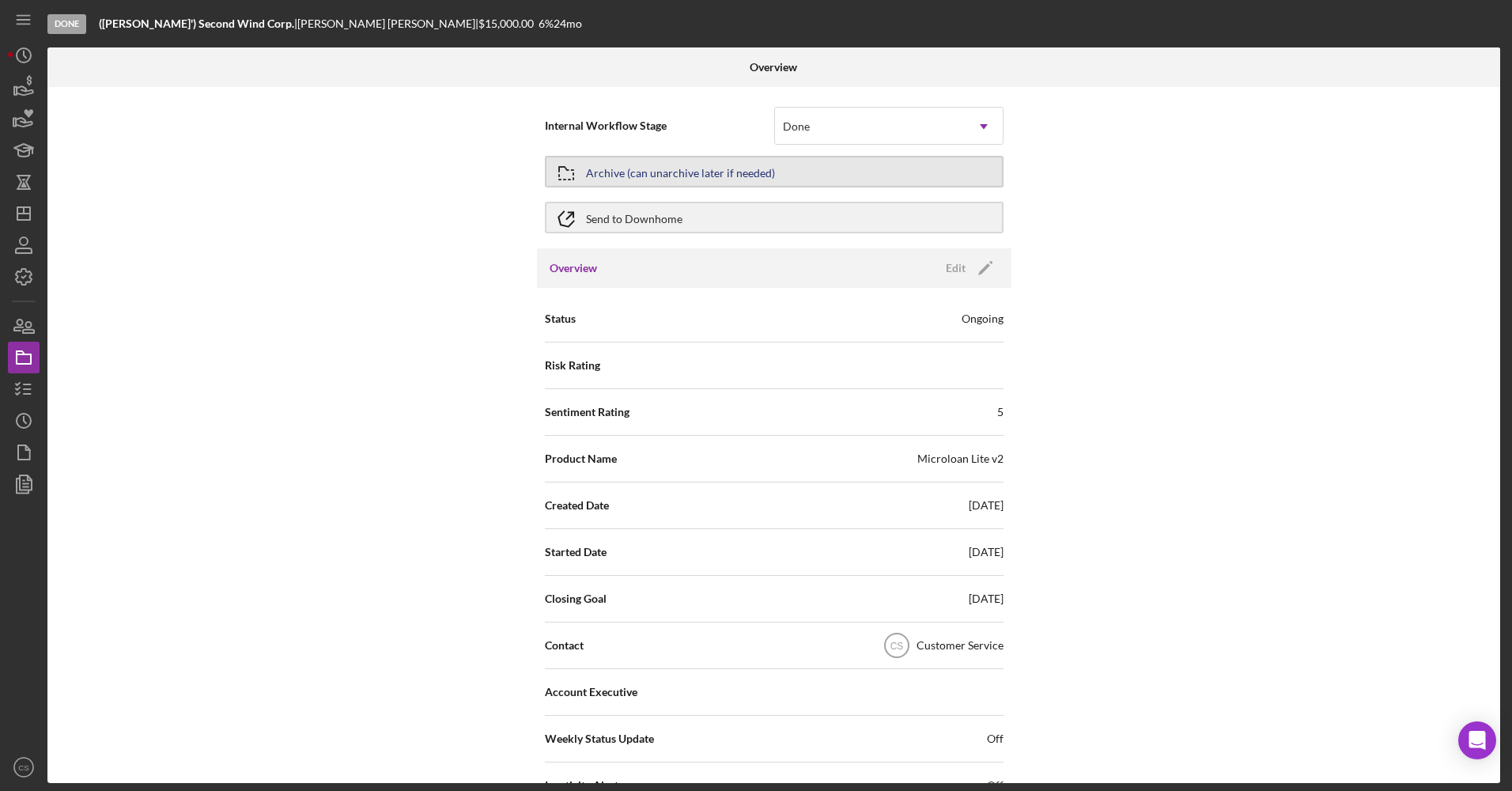
click at [817, 170] on button "Archive (can unarchive later if needed)" at bounding box center [774, 171] width 458 height 32
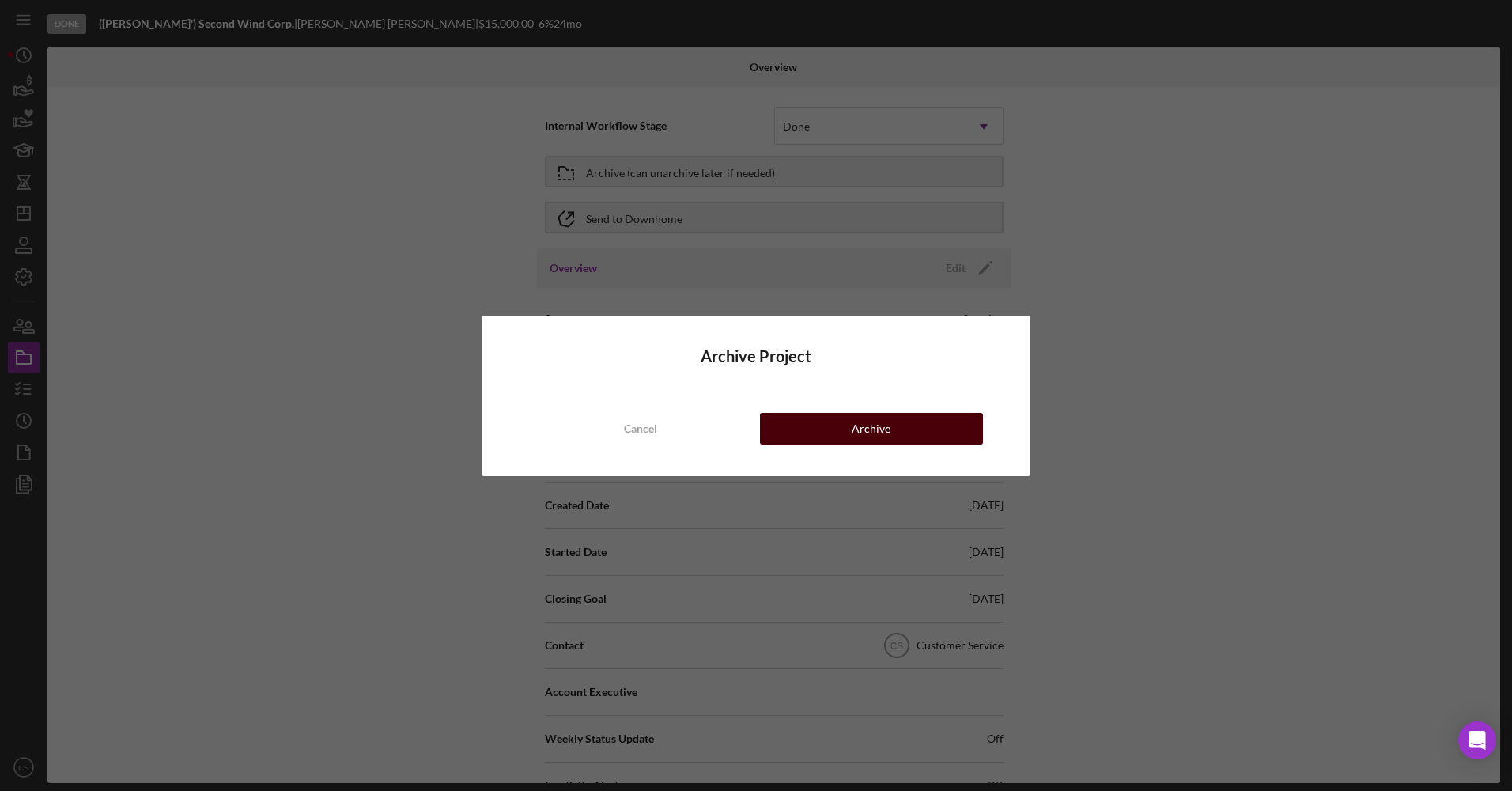
click at [890, 438] on button "Archive" at bounding box center [871, 428] width 223 height 32
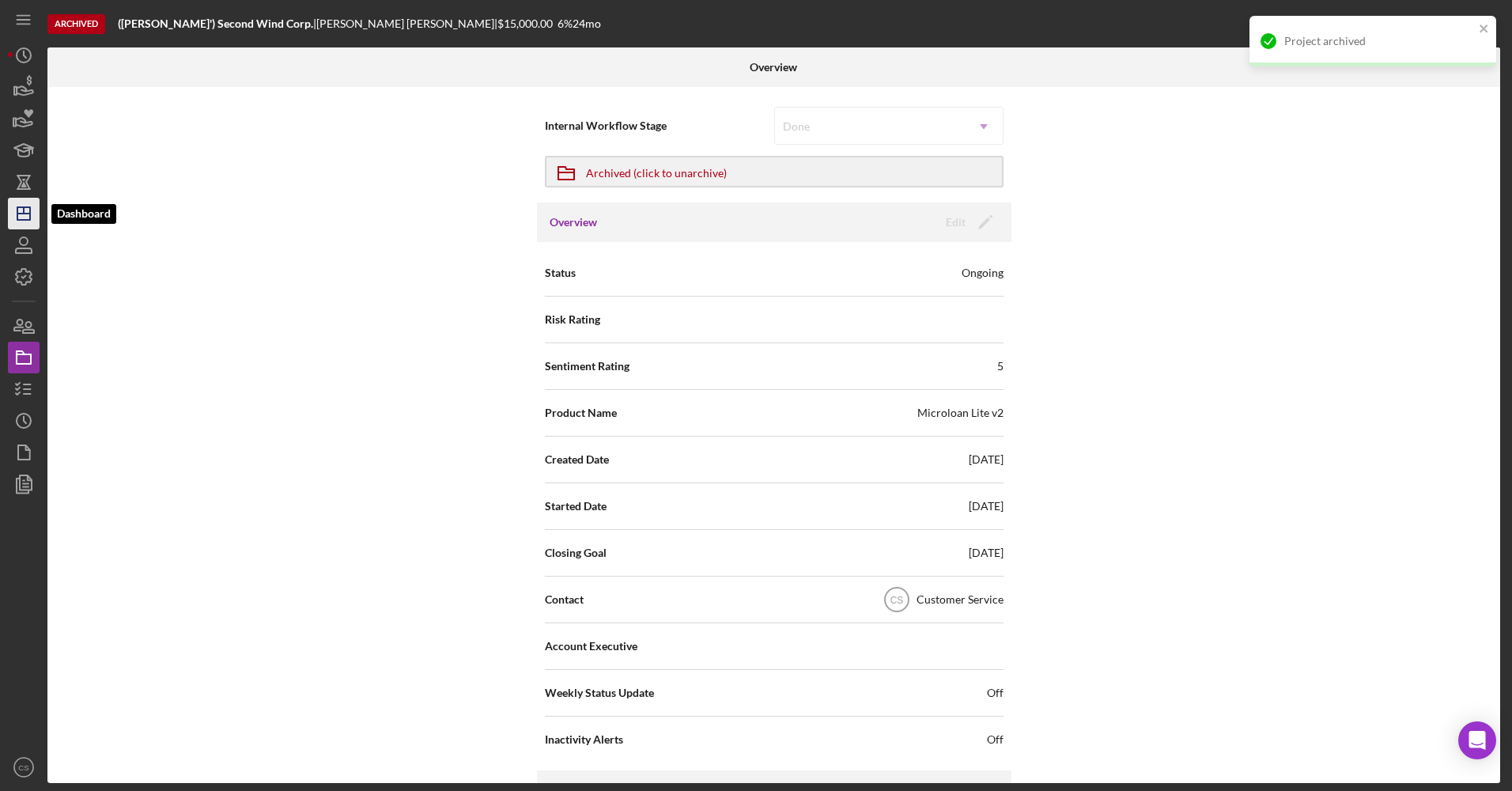
click at [15, 216] on icon "Icon/Dashboard" at bounding box center [23, 213] width 39 height 39
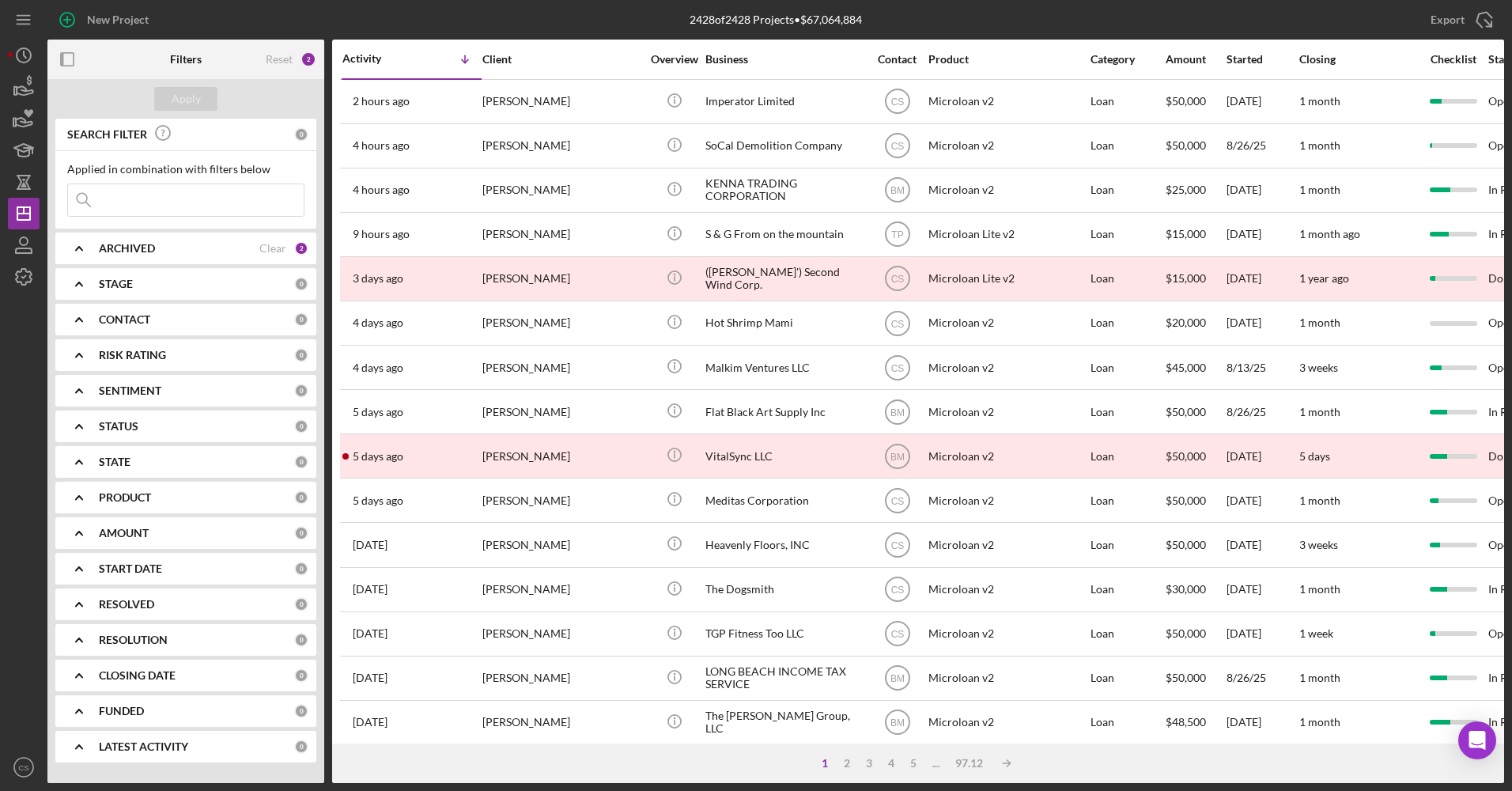
click at [171, 201] on input at bounding box center [186, 200] width 236 height 32
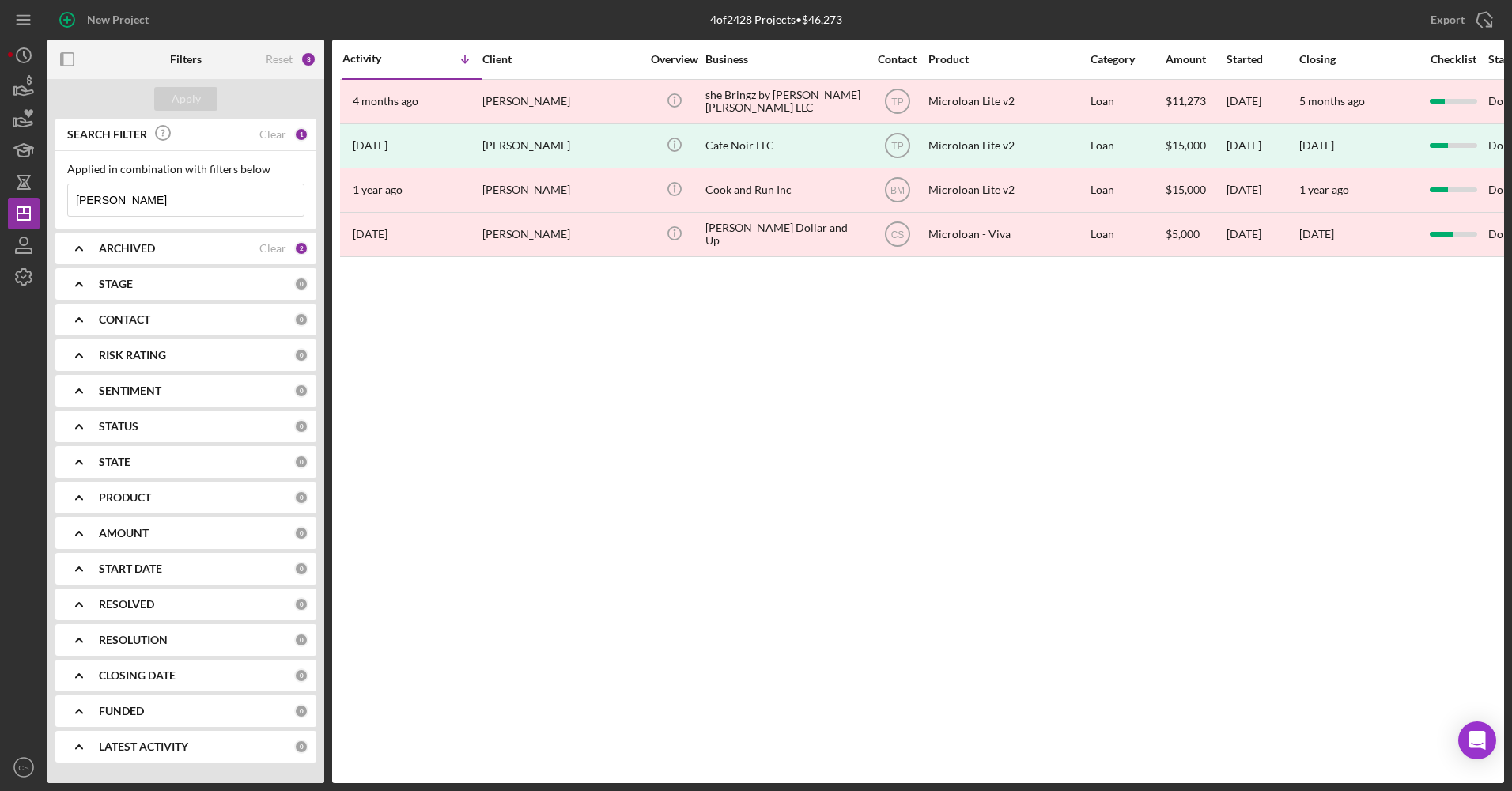
type input "[PERSON_NAME]"
click at [109, 251] on b "ARCHIVED" at bounding box center [127, 248] width 57 height 13
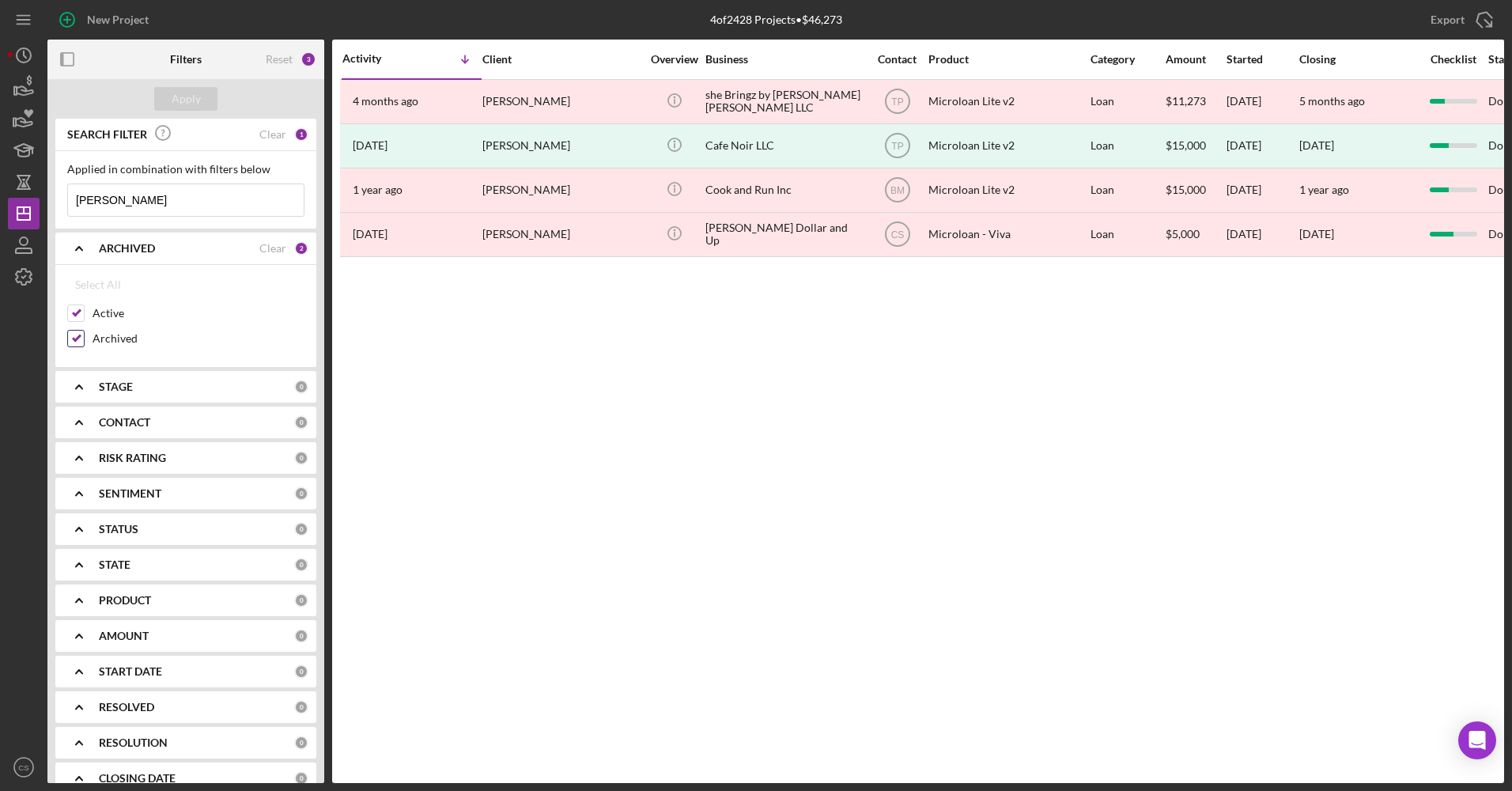
click at [86, 340] on div "Archived" at bounding box center [186, 343] width 237 height 26
click at [75, 331] on input "Archived" at bounding box center [76, 338] width 15 height 15
checkbox input "false"
click at [181, 100] on div "Apply" at bounding box center [186, 98] width 29 height 24
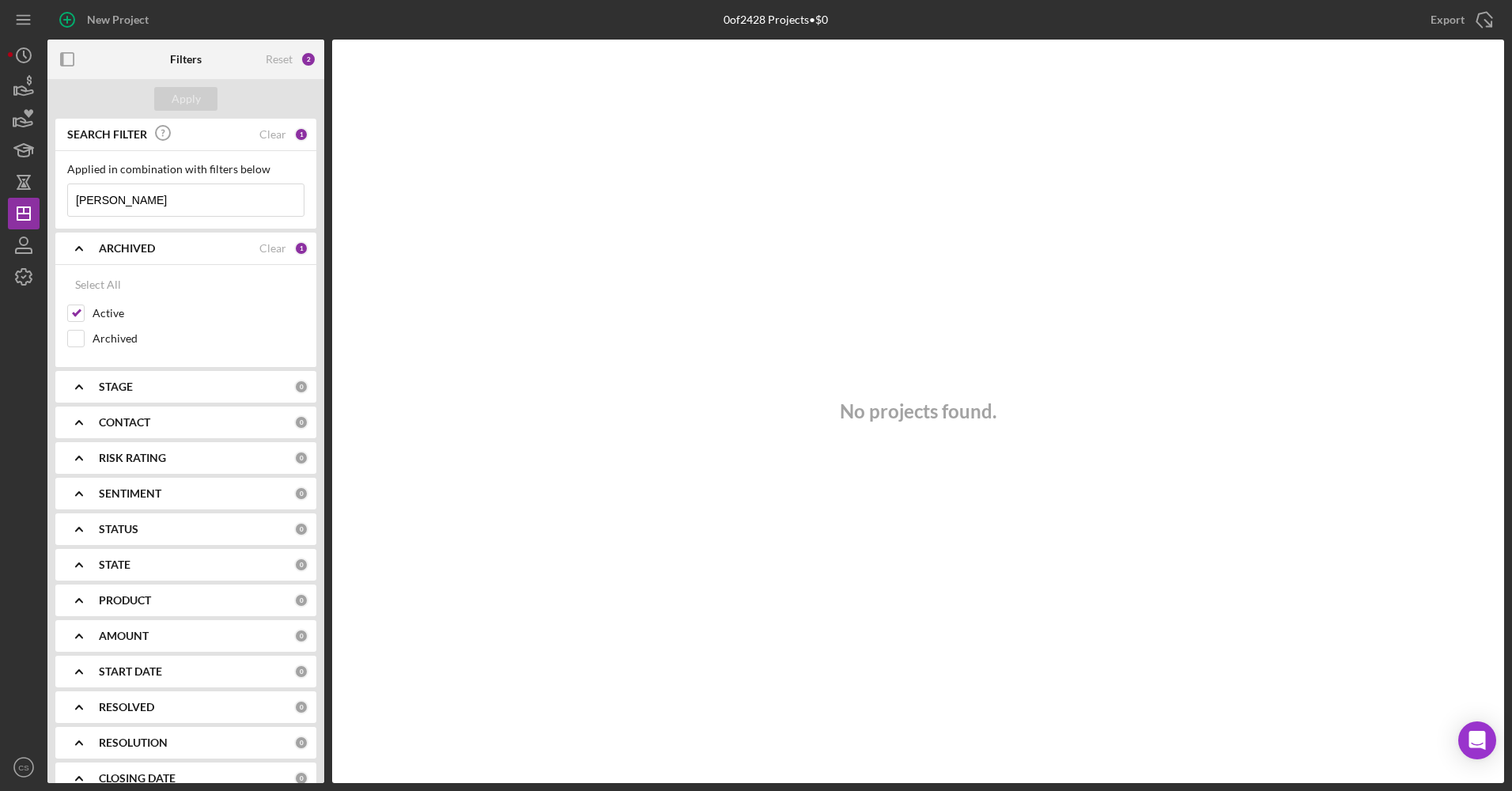
drag, startPoint x: 164, startPoint y: 205, endPoint x: -3, endPoint y: 204, distance: 167.0
click at [0, 204] on html "New Project 0 of 2428 Projects • $0 Export Icon/Export Filters Reset 2 Apply SE…" at bounding box center [756, 396] width 1512 height 791
drag, startPoint x: 141, startPoint y: 211, endPoint x: 85, endPoint y: 206, distance: 56.2
click at [85, 206] on input "art" at bounding box center [186, 200] width 236 height 32
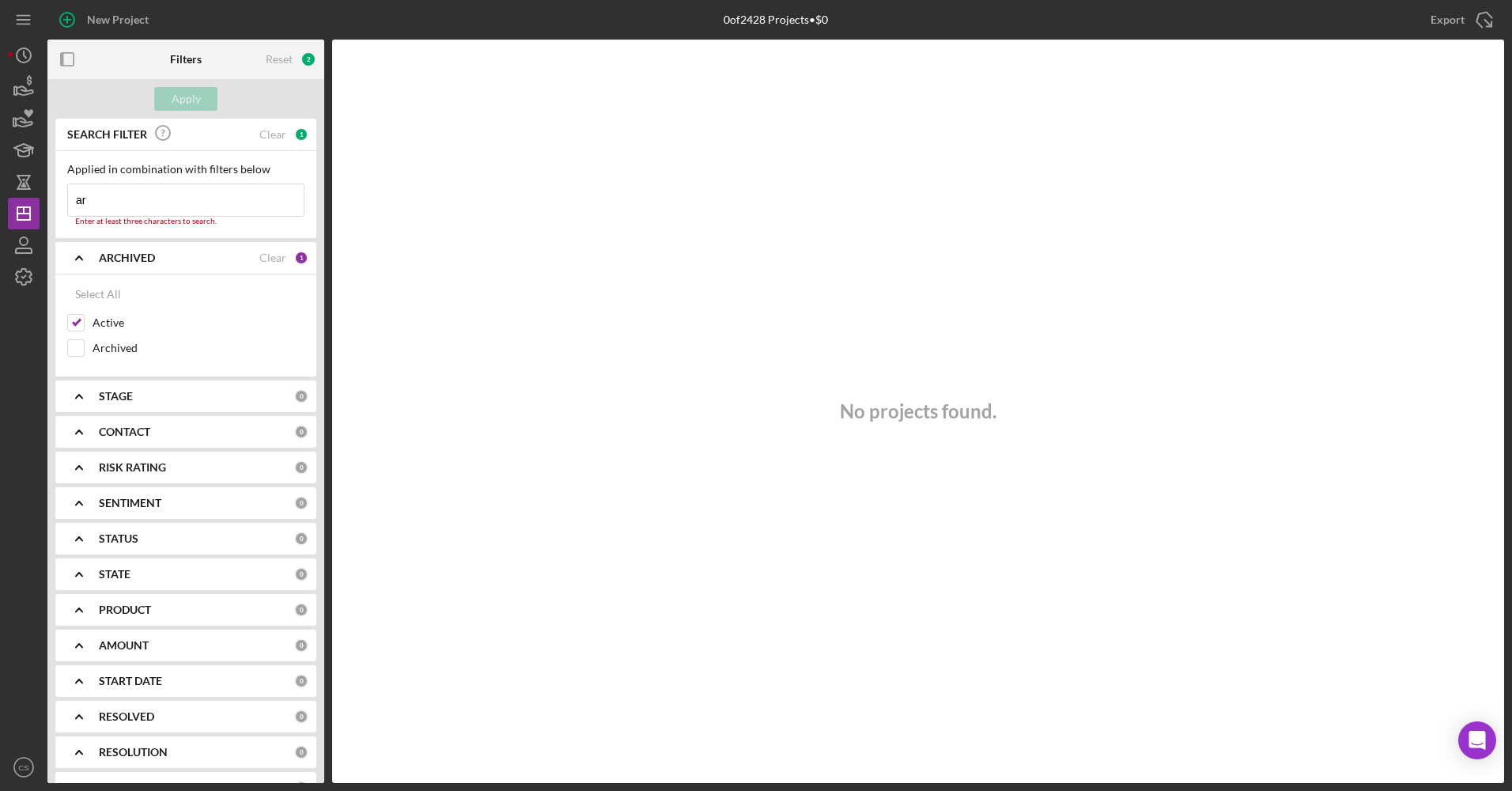
type input "a"
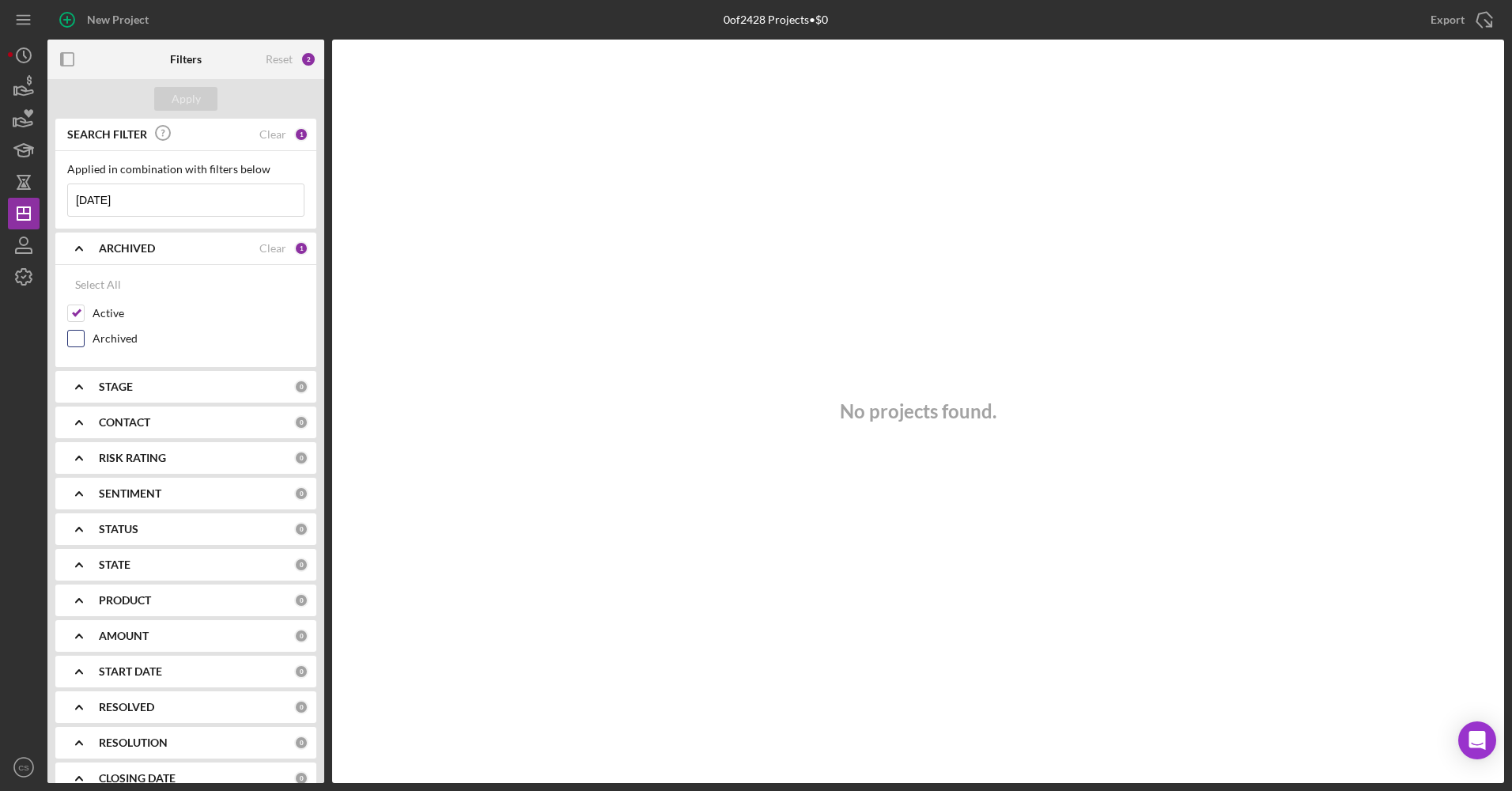
type input "[DATE]"
click at [106, 342] on label "Archived" at bounding box center [199, 338] width 212 height 15
click at [84, 342] on input "Archived" at bounding box center [76, 338] width 15 height 15
checkbox input "true"
click at [189, 106] on div "Apply" at bounding box center [186, 98] width 29 height 24
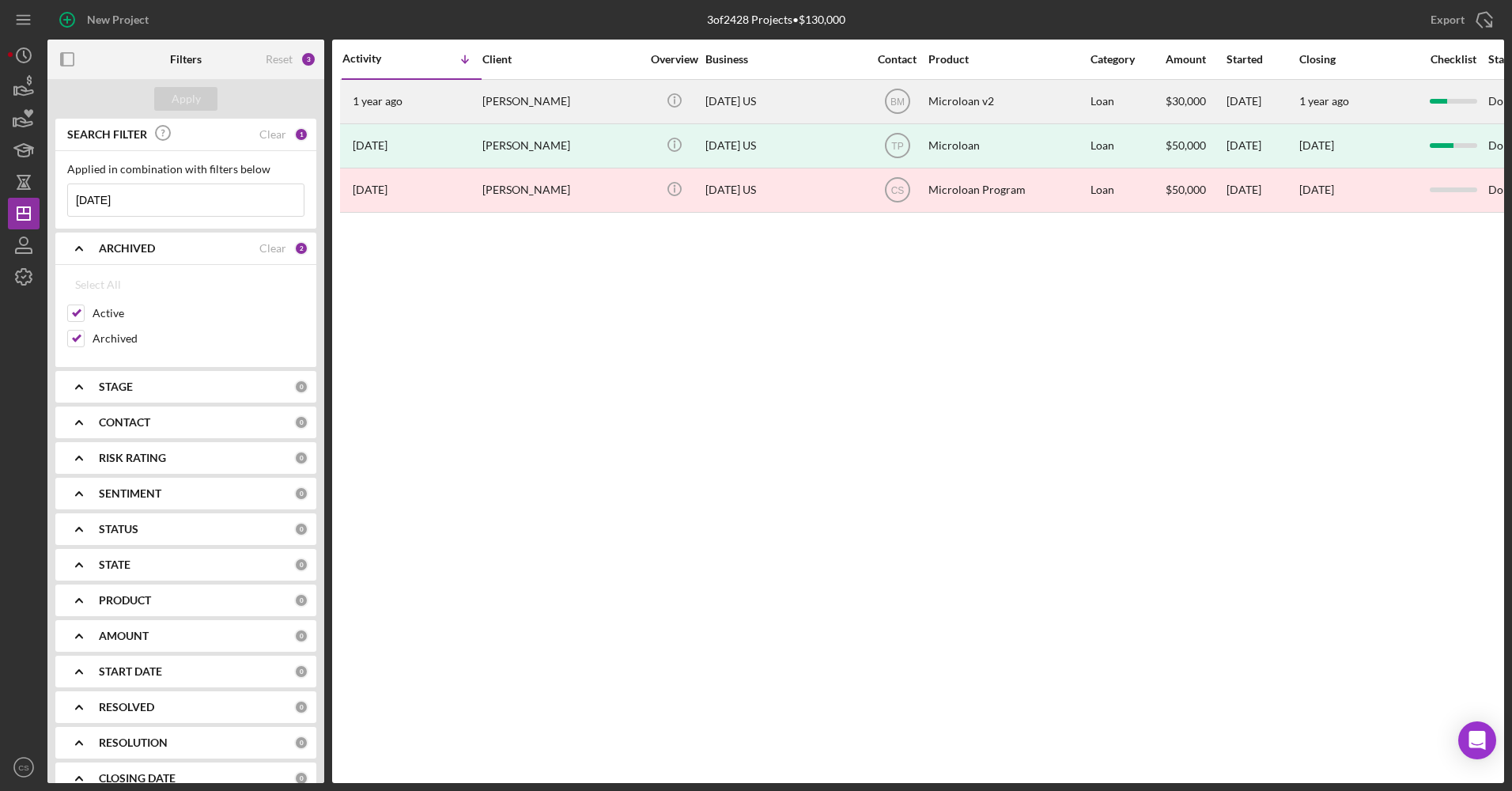
click at [544, 101] on div "[PERSON_NAME]" at bounding box center [561, 101] width 159 height 42
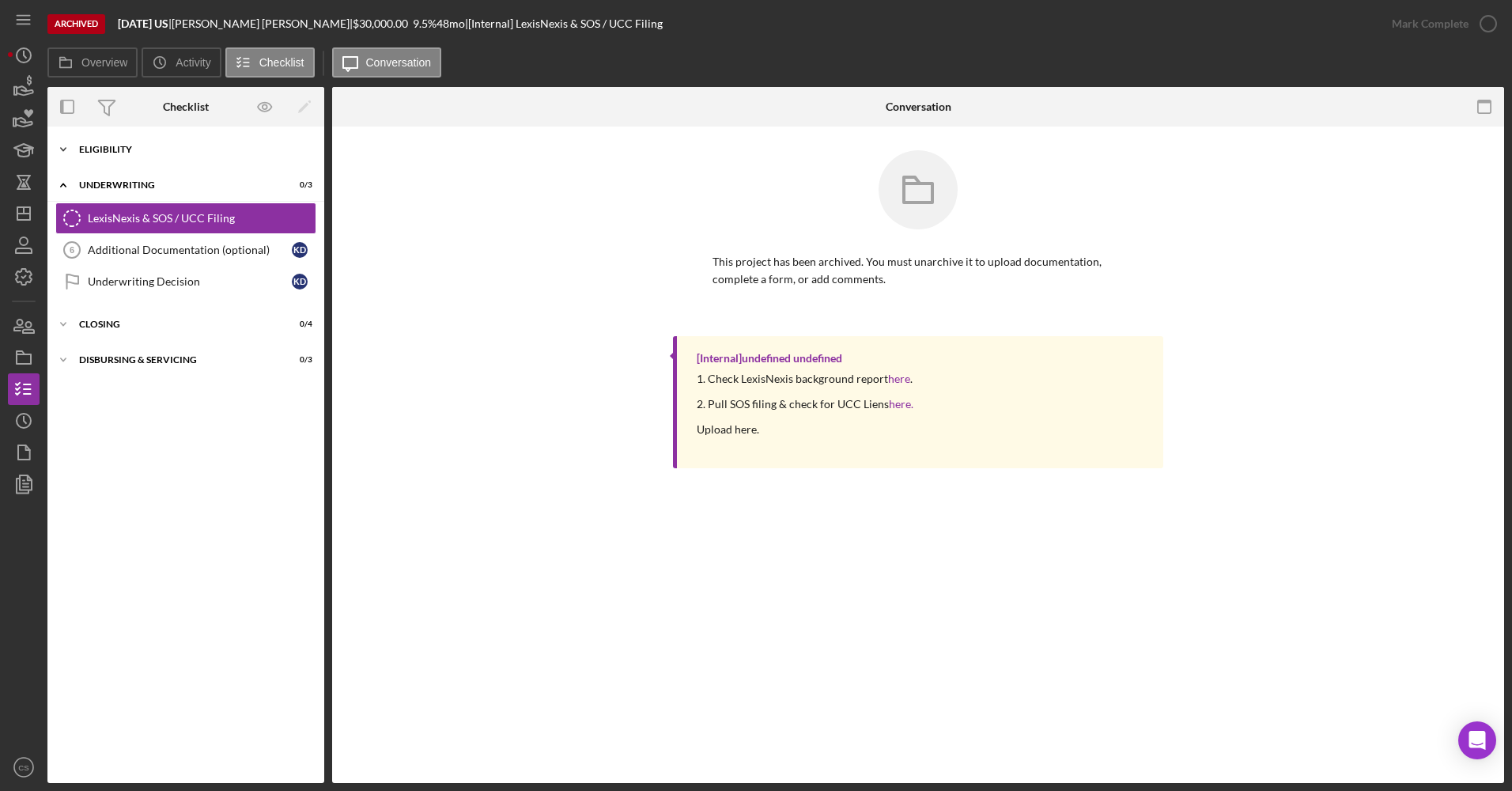
click at [140, 152] on div "Eligibility" at bounding box center [191, 149] width 225 height 9
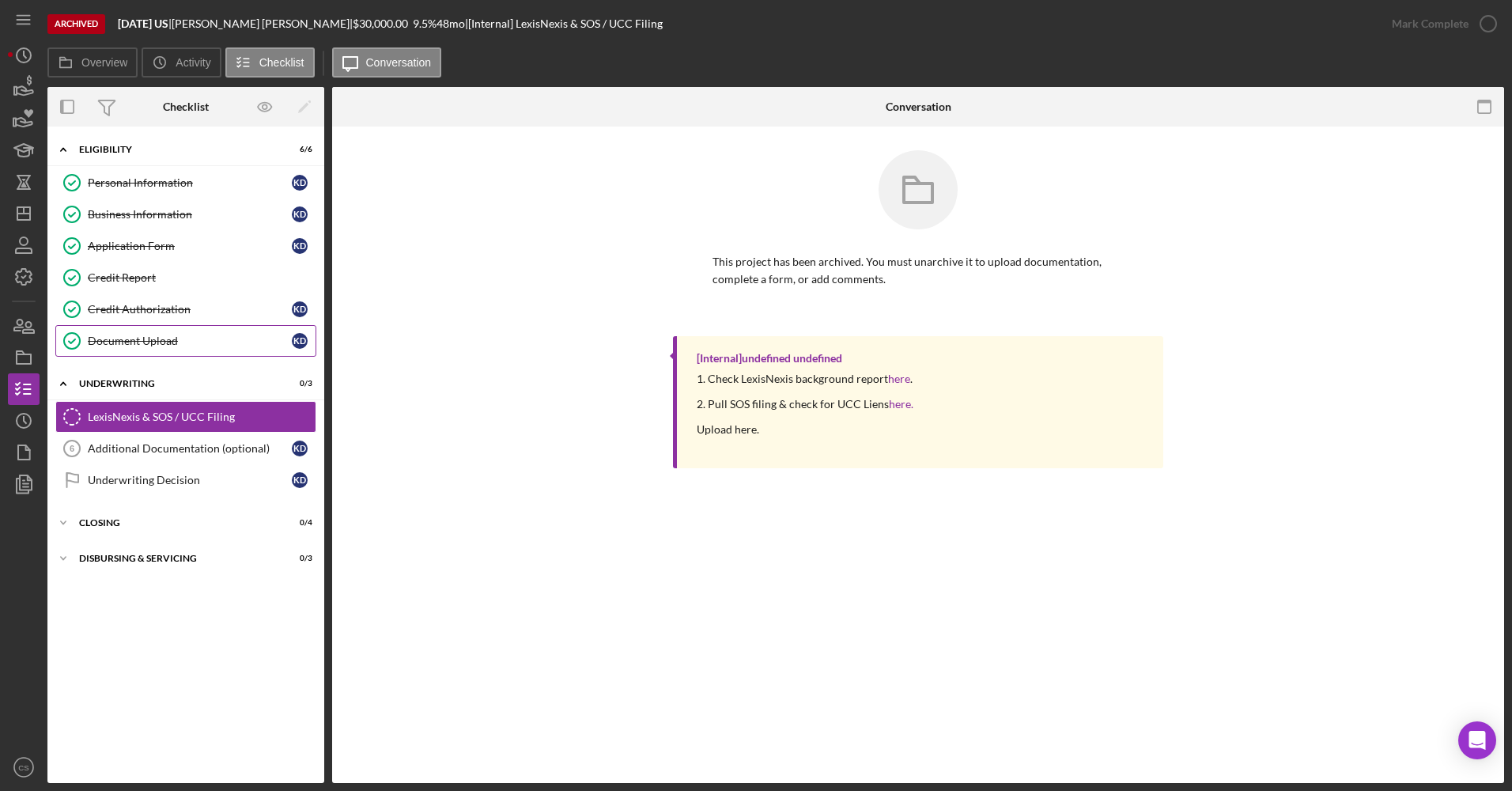
click at [157, 337] on div "Document Upload" at bounding box center [190, 341] width 204 height 13
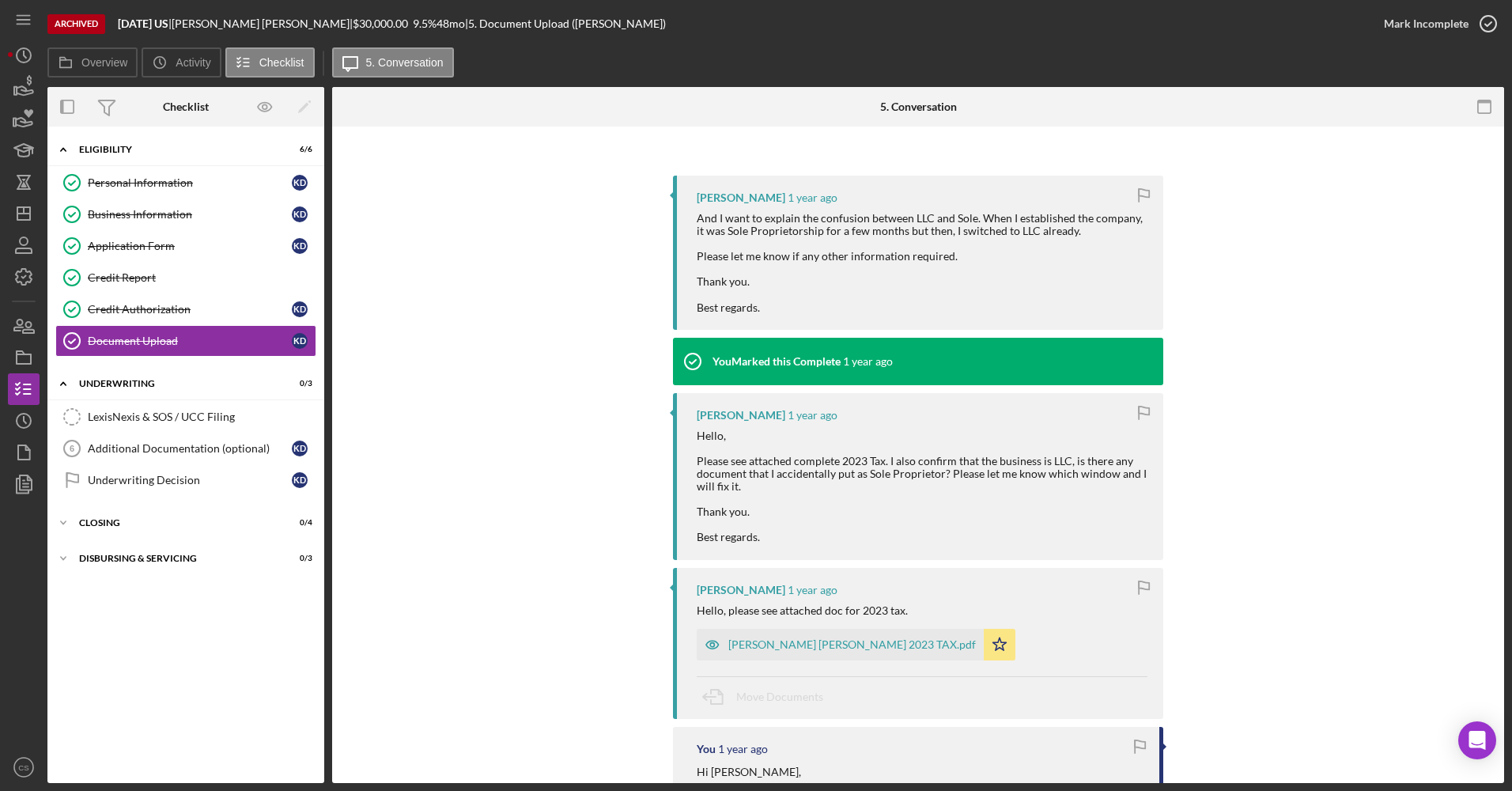
scroll to position [237, 0]
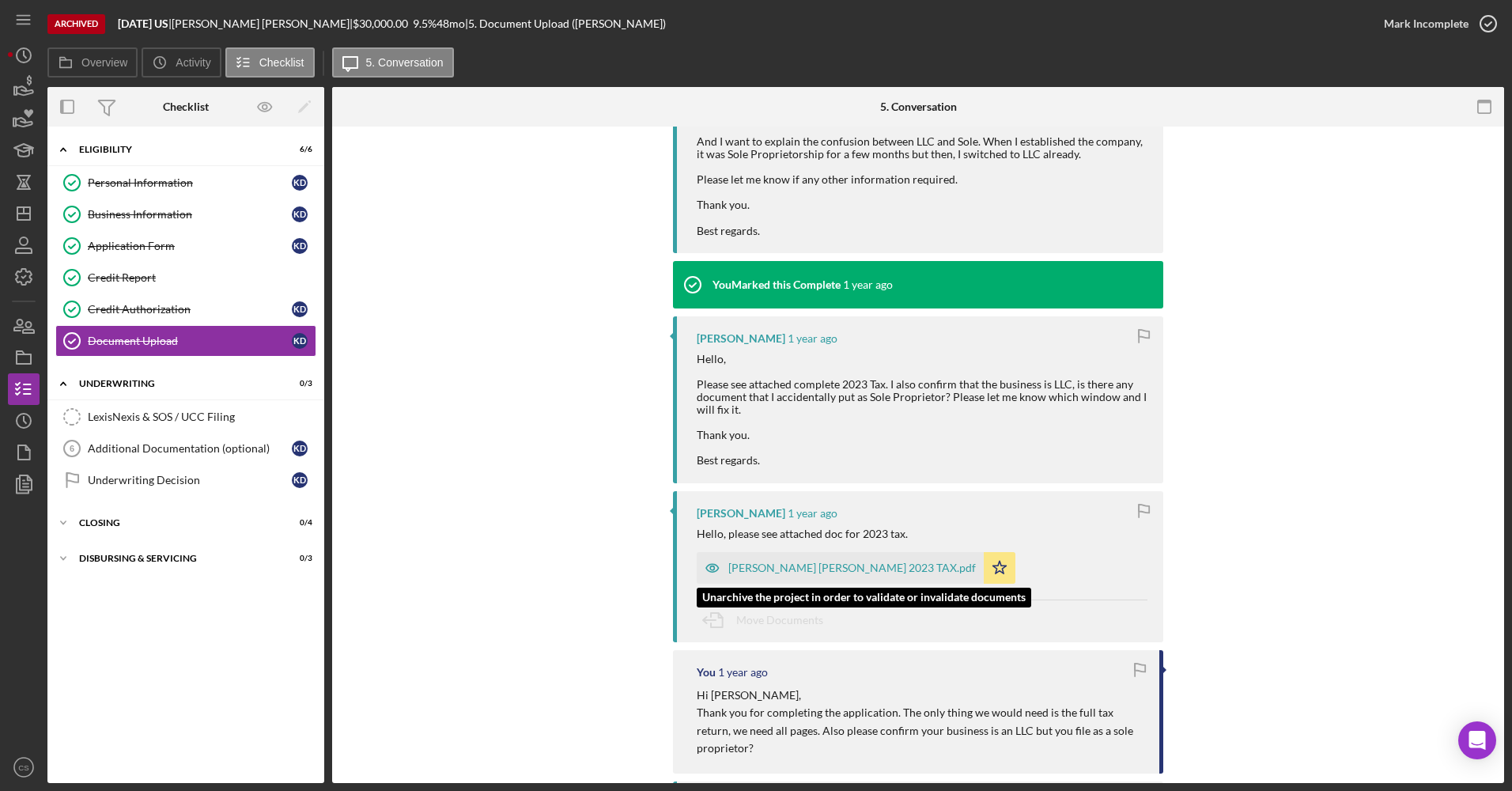
click at [820, 572] on div "[PERSON_NAME] [PERSON_NAME] 2023 TAX.pdf" at bounding box center [852, 568] width 248 height 13
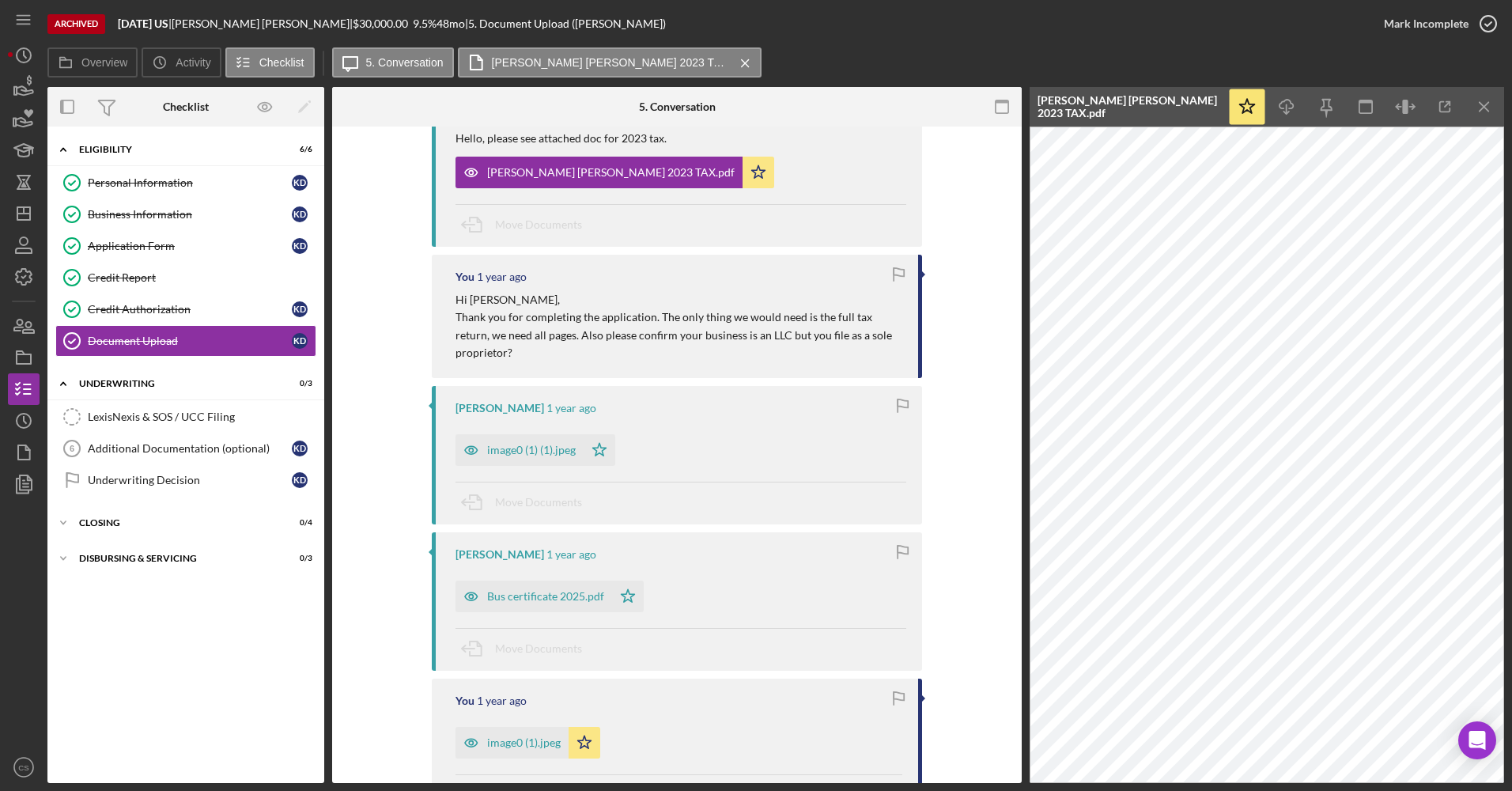
scroll to position [712, 0]
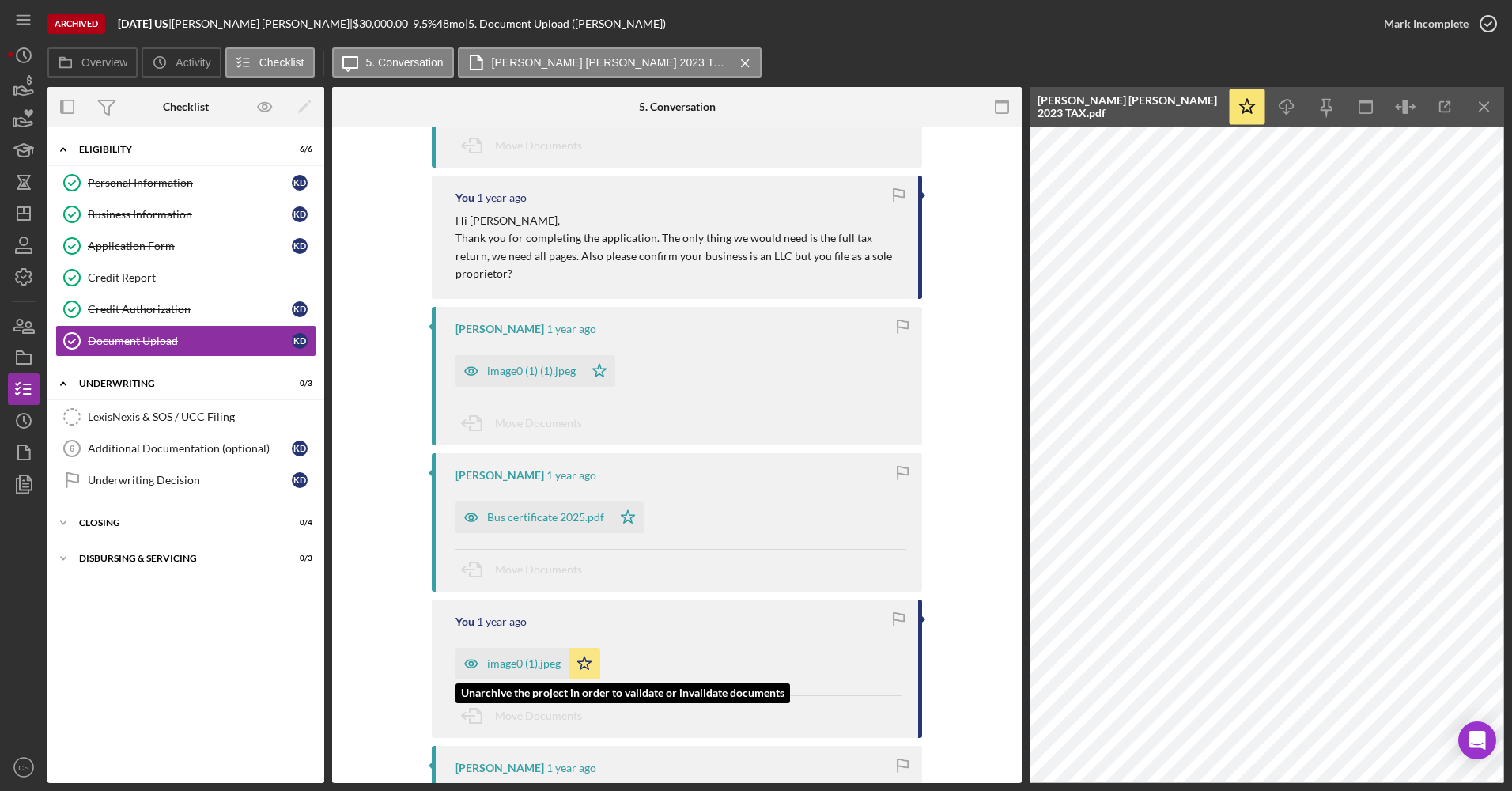
click at [530, 662] on div "image0 (1).jpeg" at bounding box center [523, 663] width 74 height 13
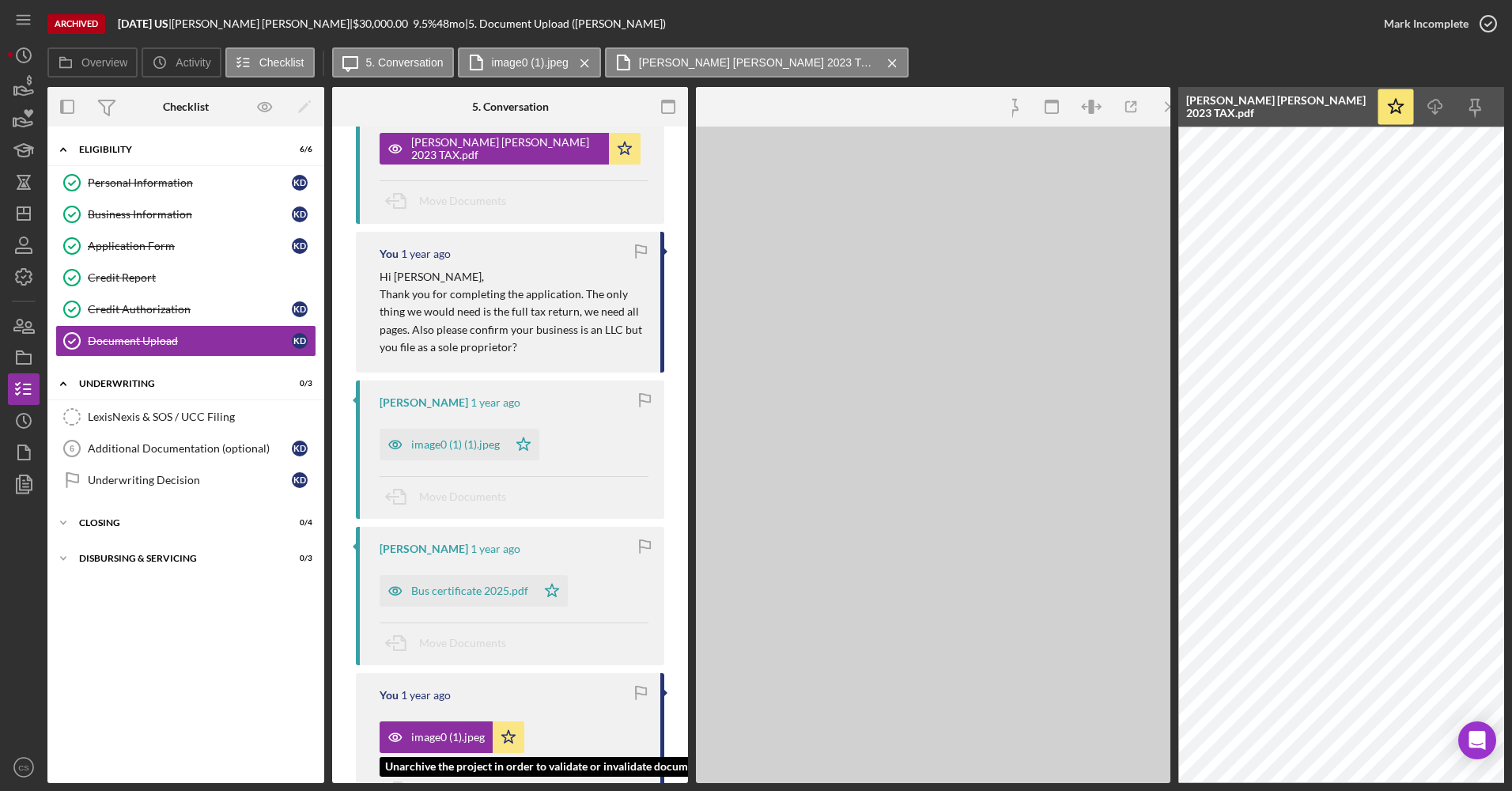
scroll to position [767, 0]
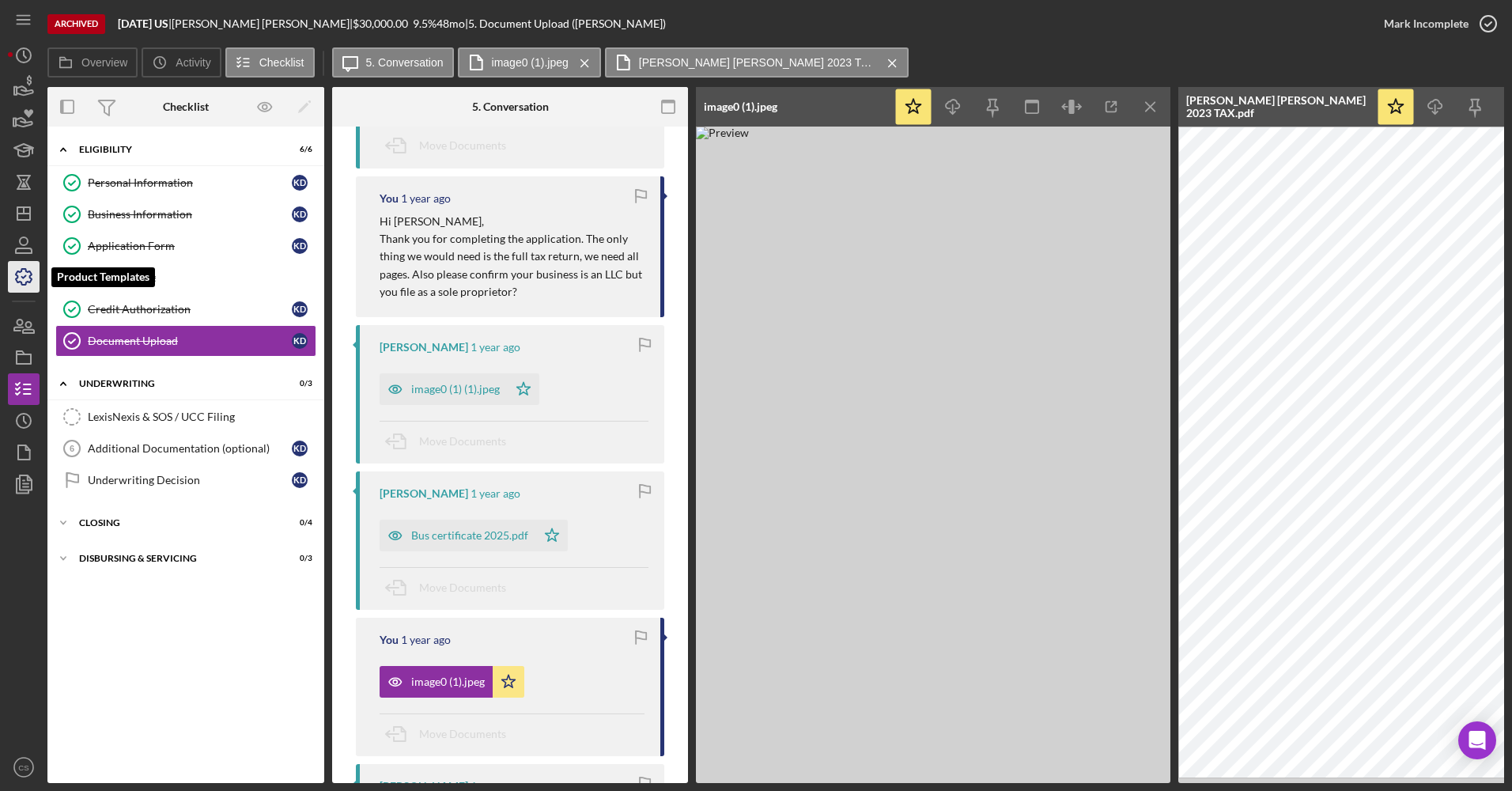
click at [15, 284] on icon "button" at bounding box center [23, 276] width 39 height 39
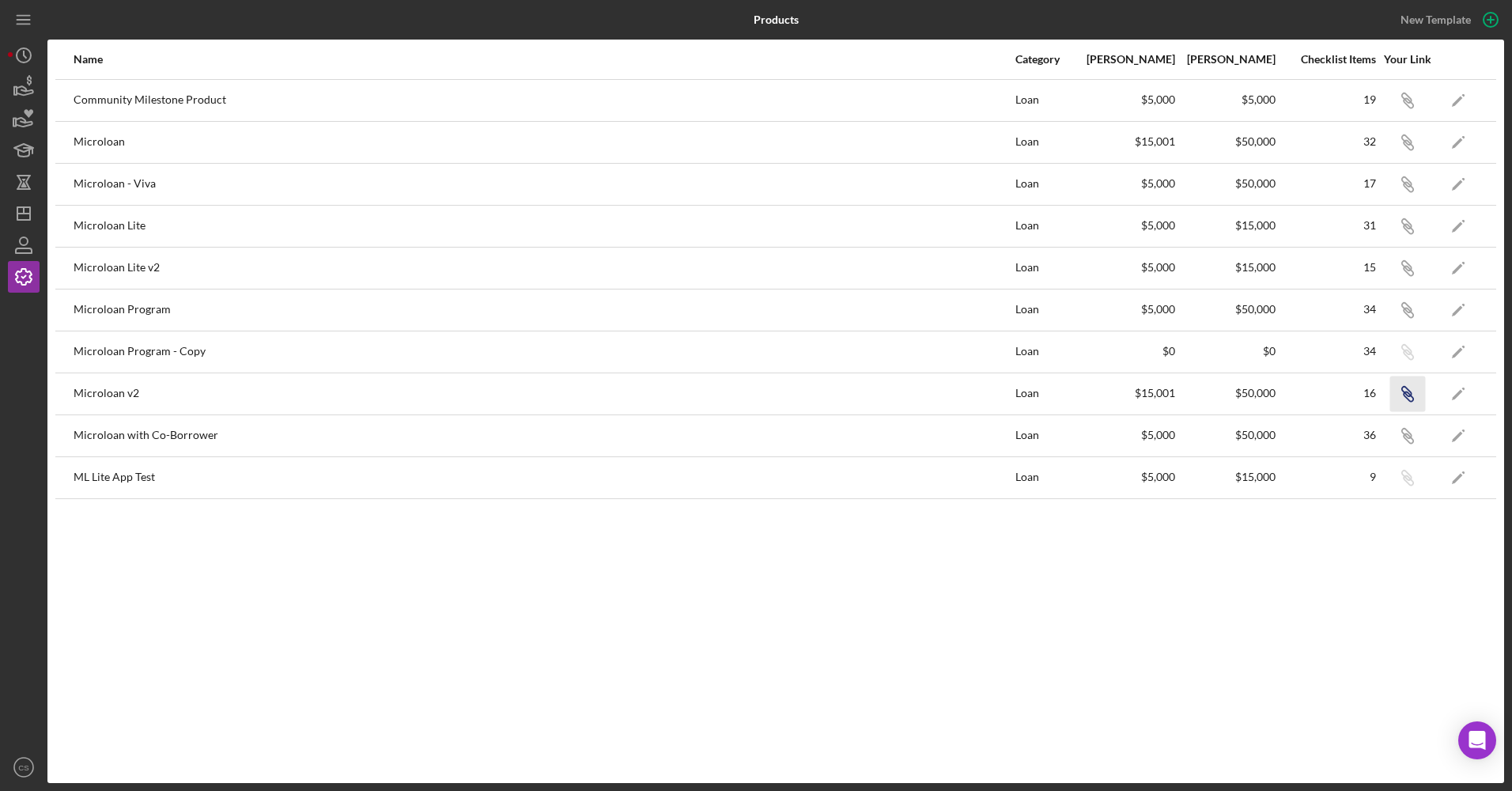
click at [1405, 108] on icon "button" at bounding box center [1408, 103] width 9 height 9
click at [15, 209] on icon "Icon/Dashboard" at bounding box center [23, 213] width 39 height 39
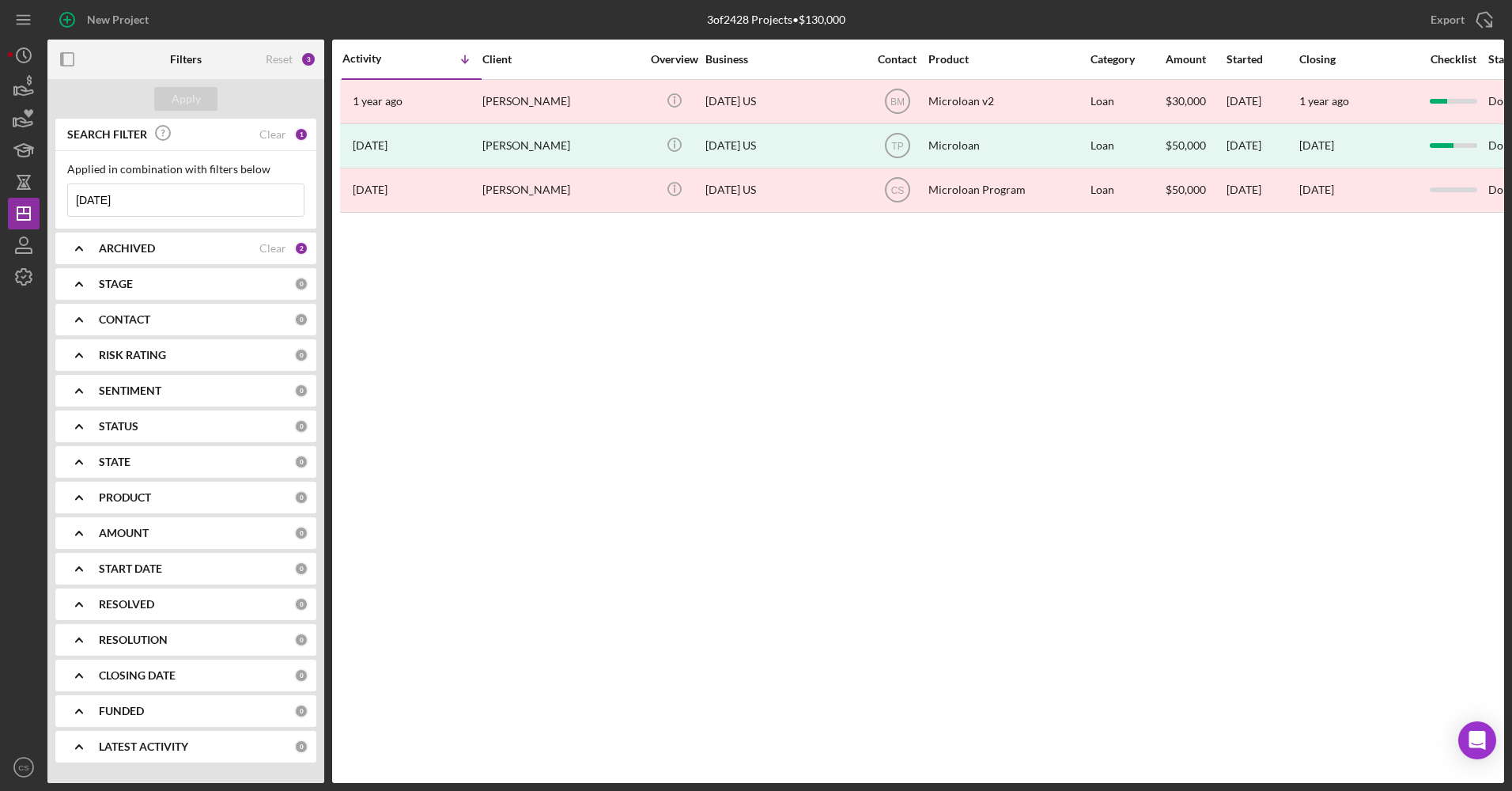
click at [113, 200] on input "[DATE]" at bounding box center [186, 200] width 236 height 32
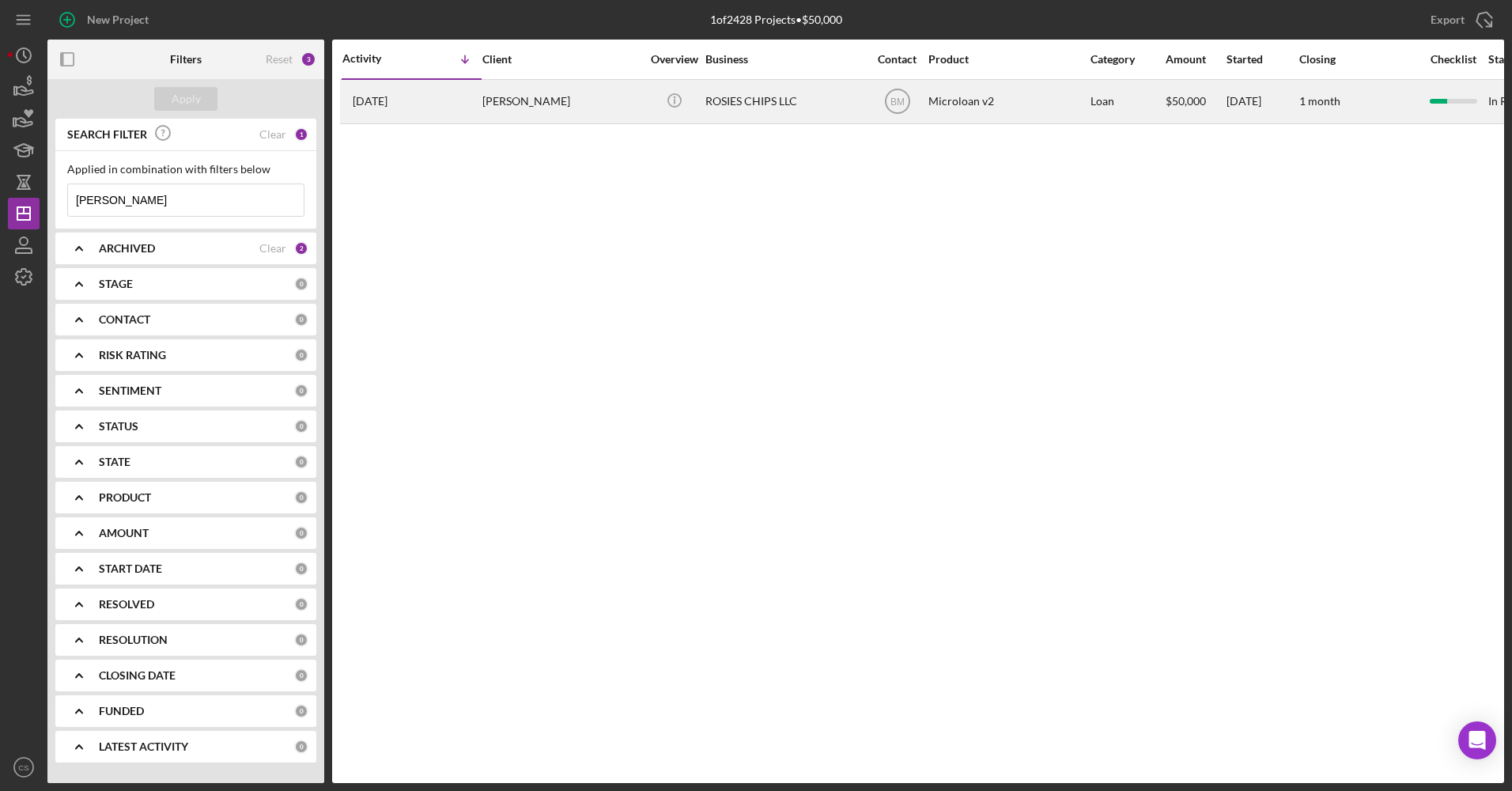
type input "[PERSON_NAME]"
click at [720, 93] on div "ROSIES CHIPS LLC" at bounding box center [785, 101] width 159 height 42
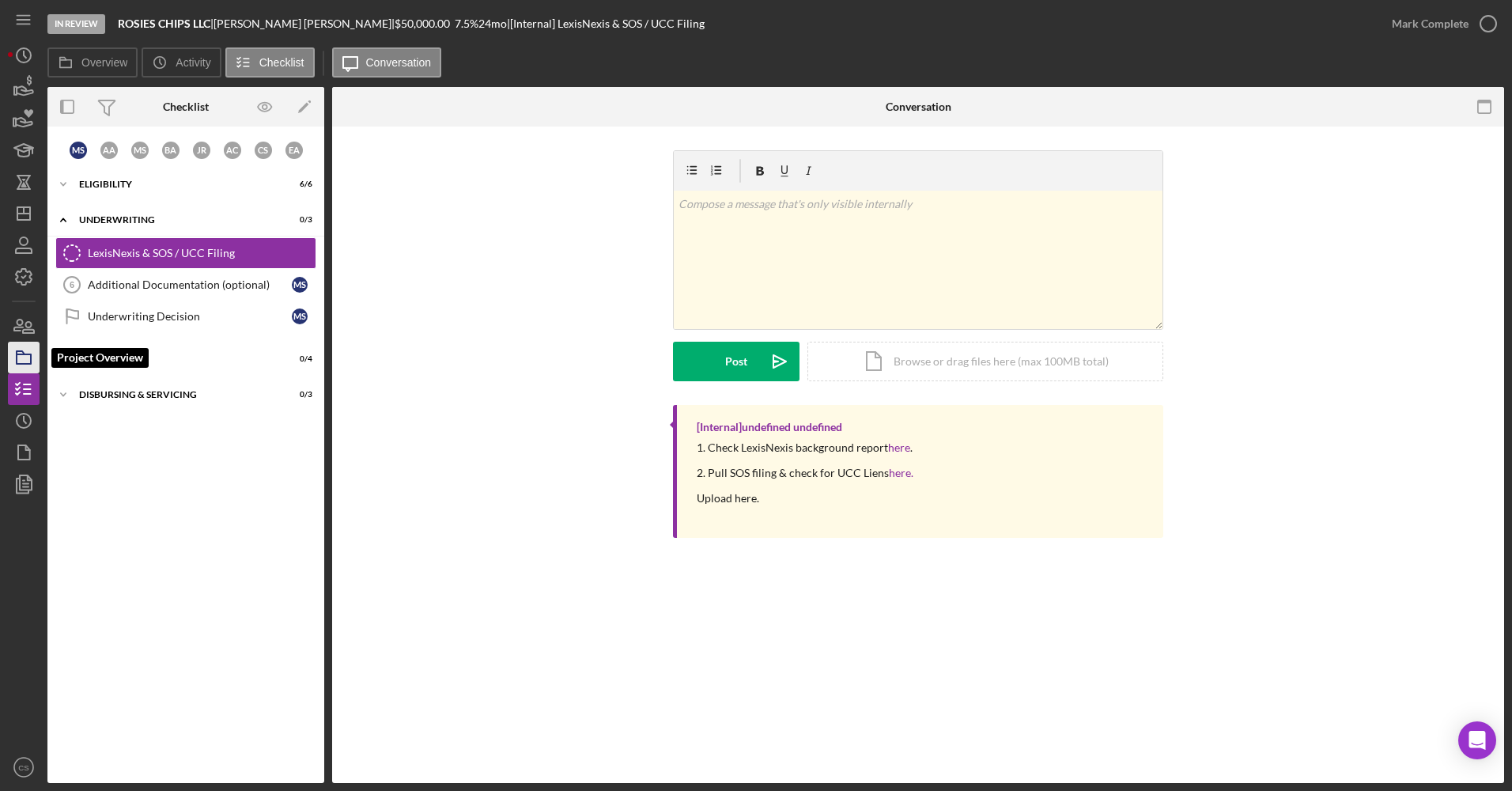
click at [20, 350] on icon "button" at bounding box center [23, 356] width 39 height 39
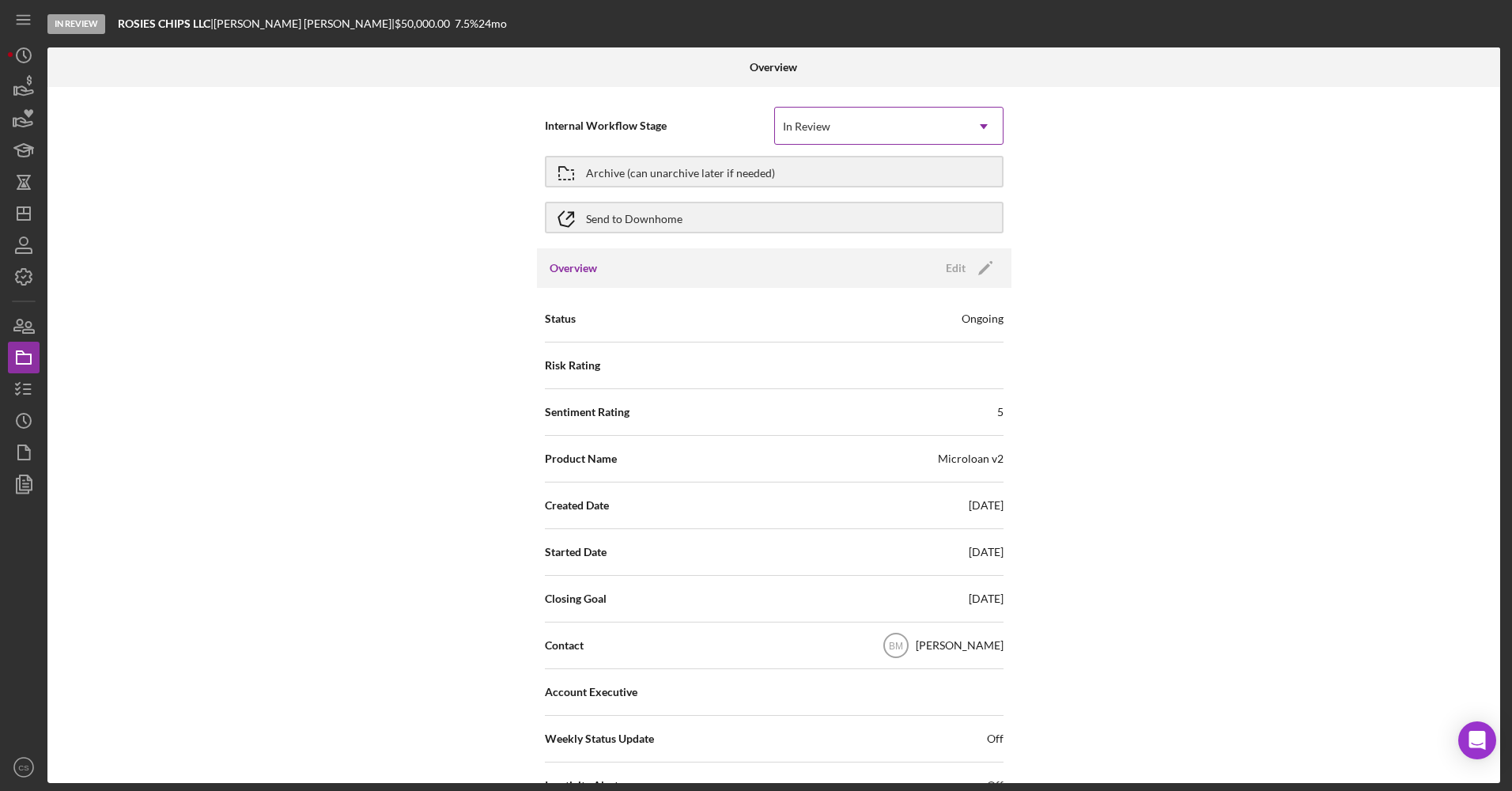
click at [838, 128] on div "In Review" at bounding box center [869, 127] width 190 height 36
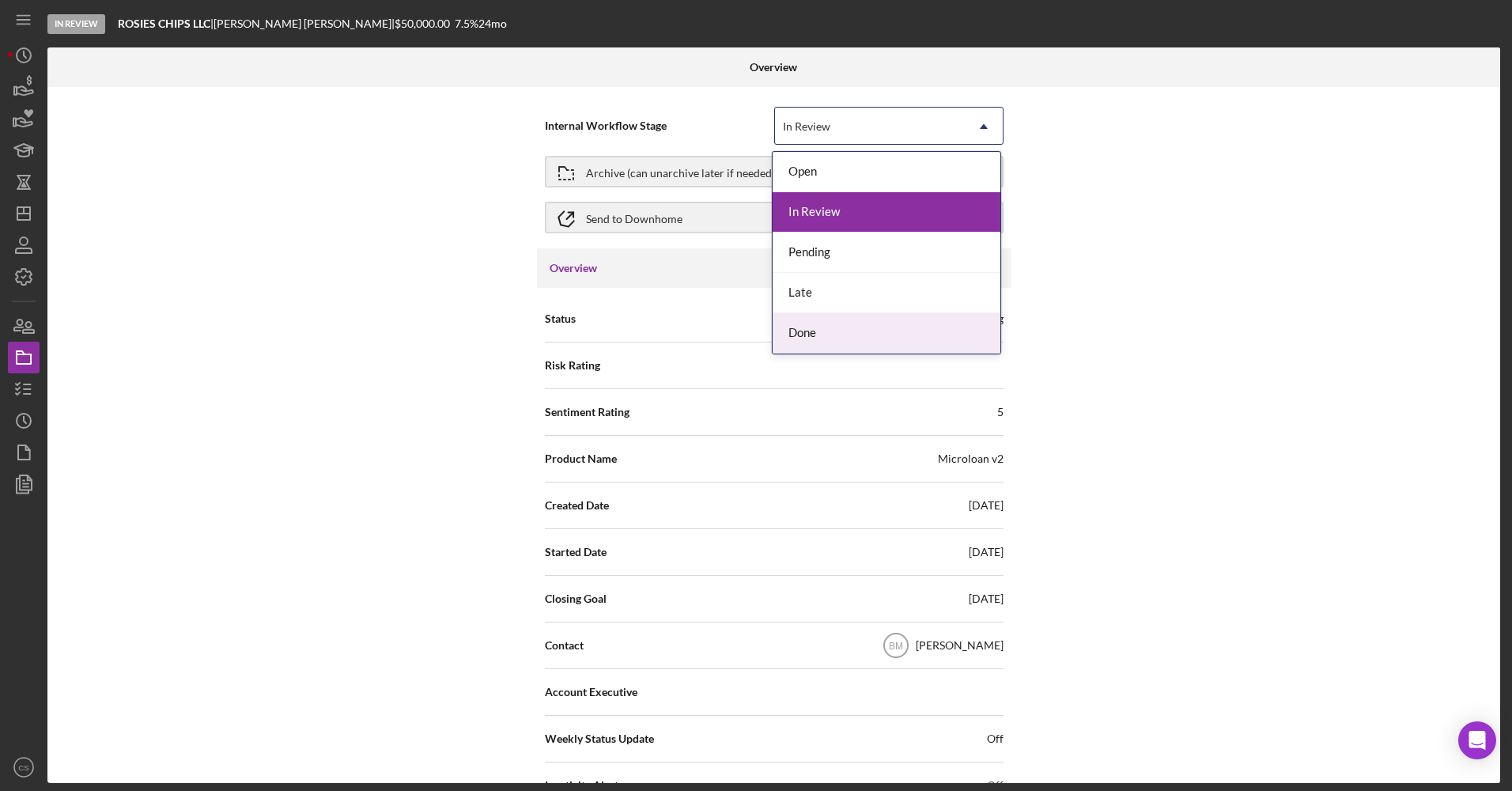
click at [833, 344] on div "Done" at bounding box center [887, 334] width 228 height 40
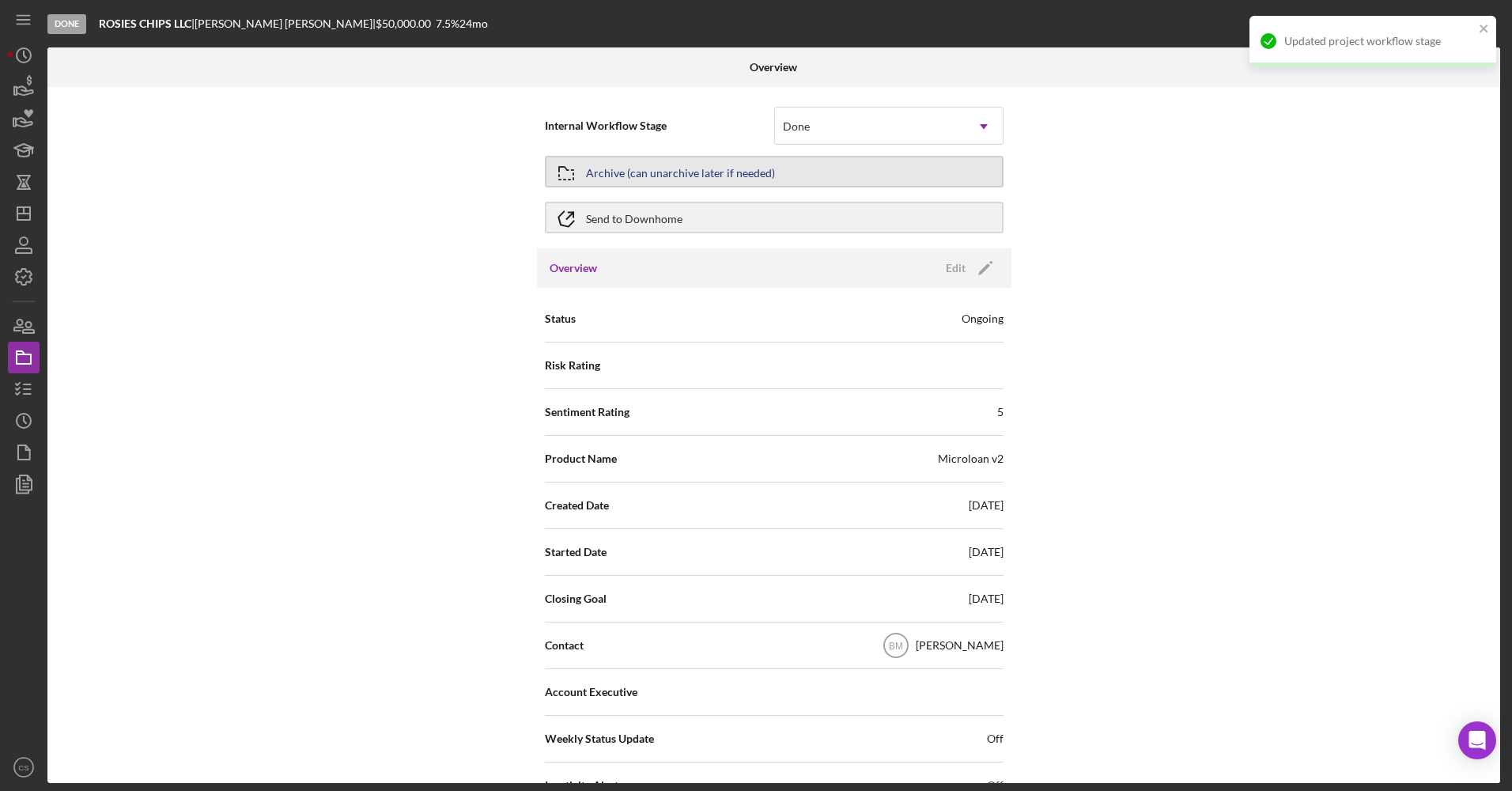
click at [689, 183] on div "Archive (can unarchive later if needed)" at bounding box center [680, 171] width 189 height 28
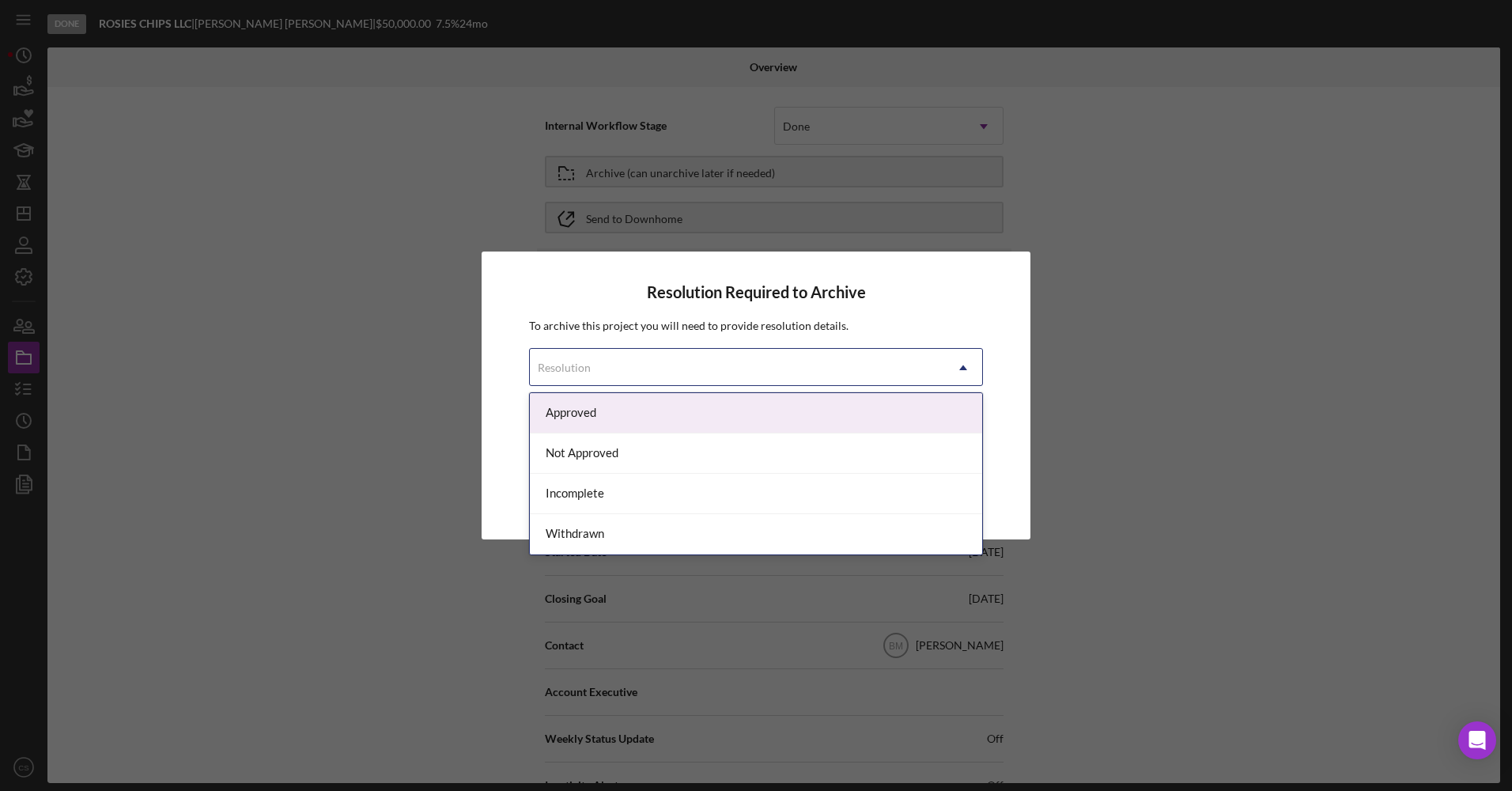
click at [826, 365] on div "Resolution" at bounding box center [736, 367] width 415 height 36
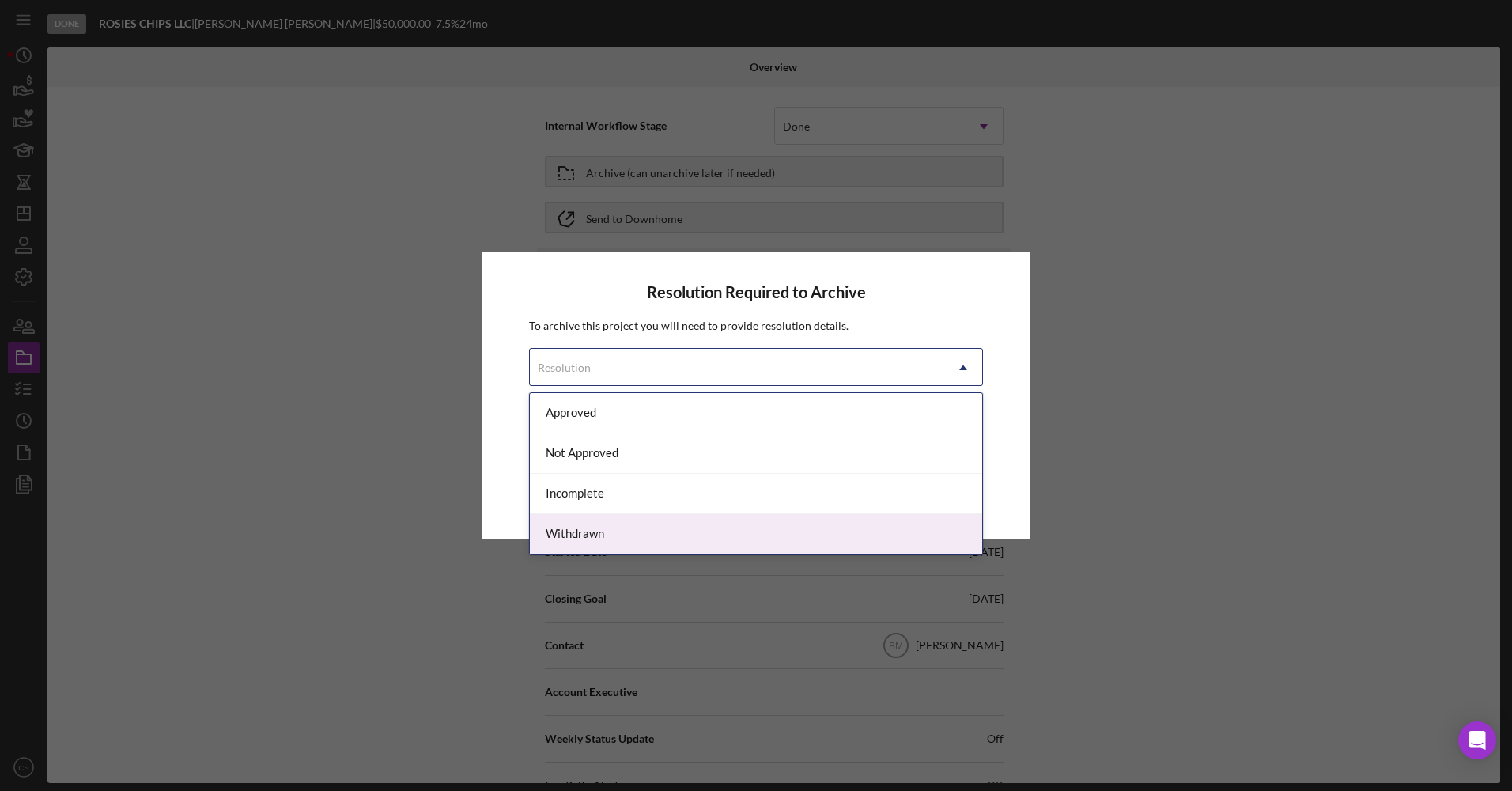
click at [695, 515] on div "Withdrawn" at bounding box center [756, 534] width 452 height 40
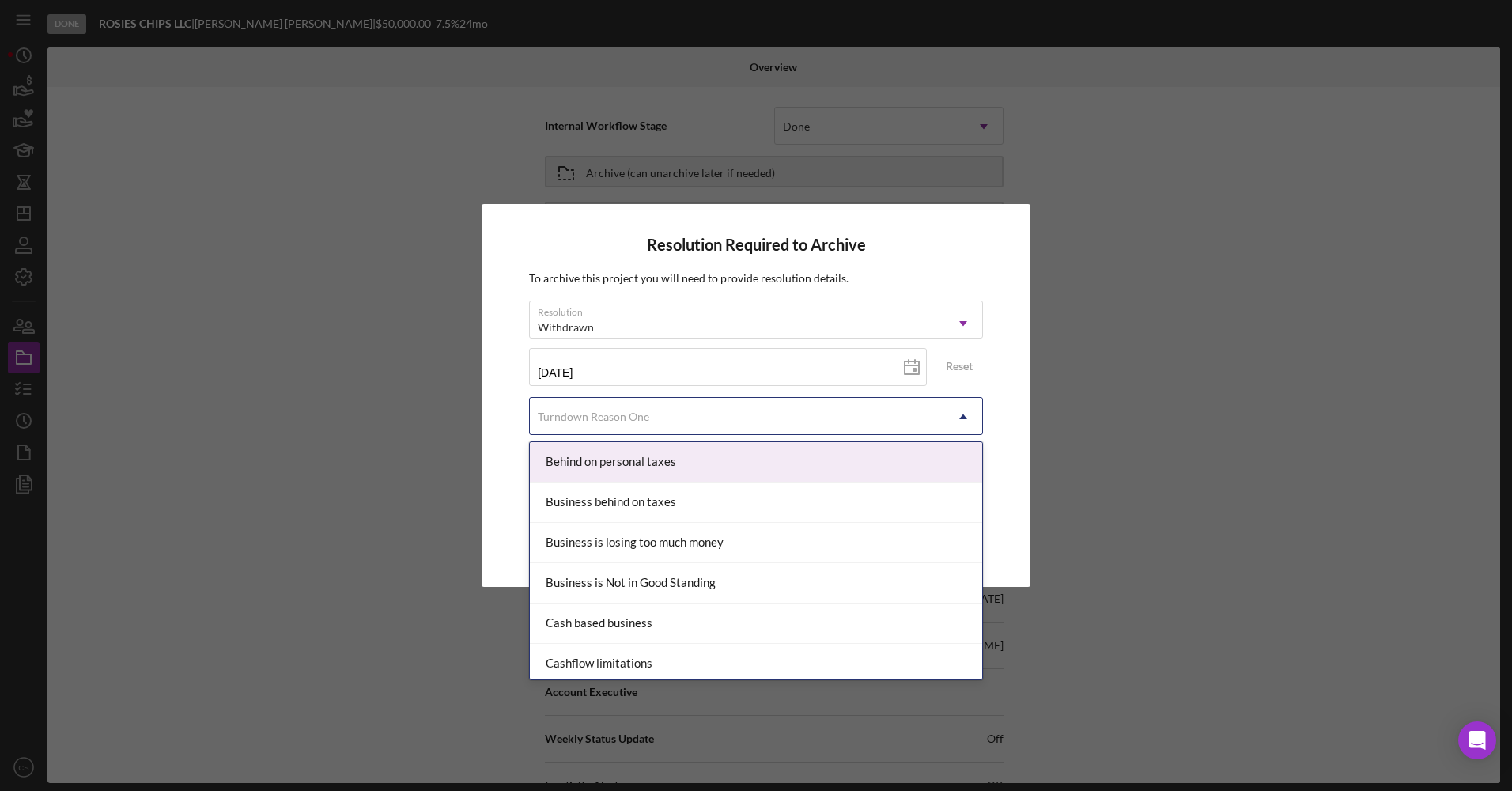
click at [698, 409] on div "Turndown Reason One" at bounding box center [736, 416] width 415 height 36
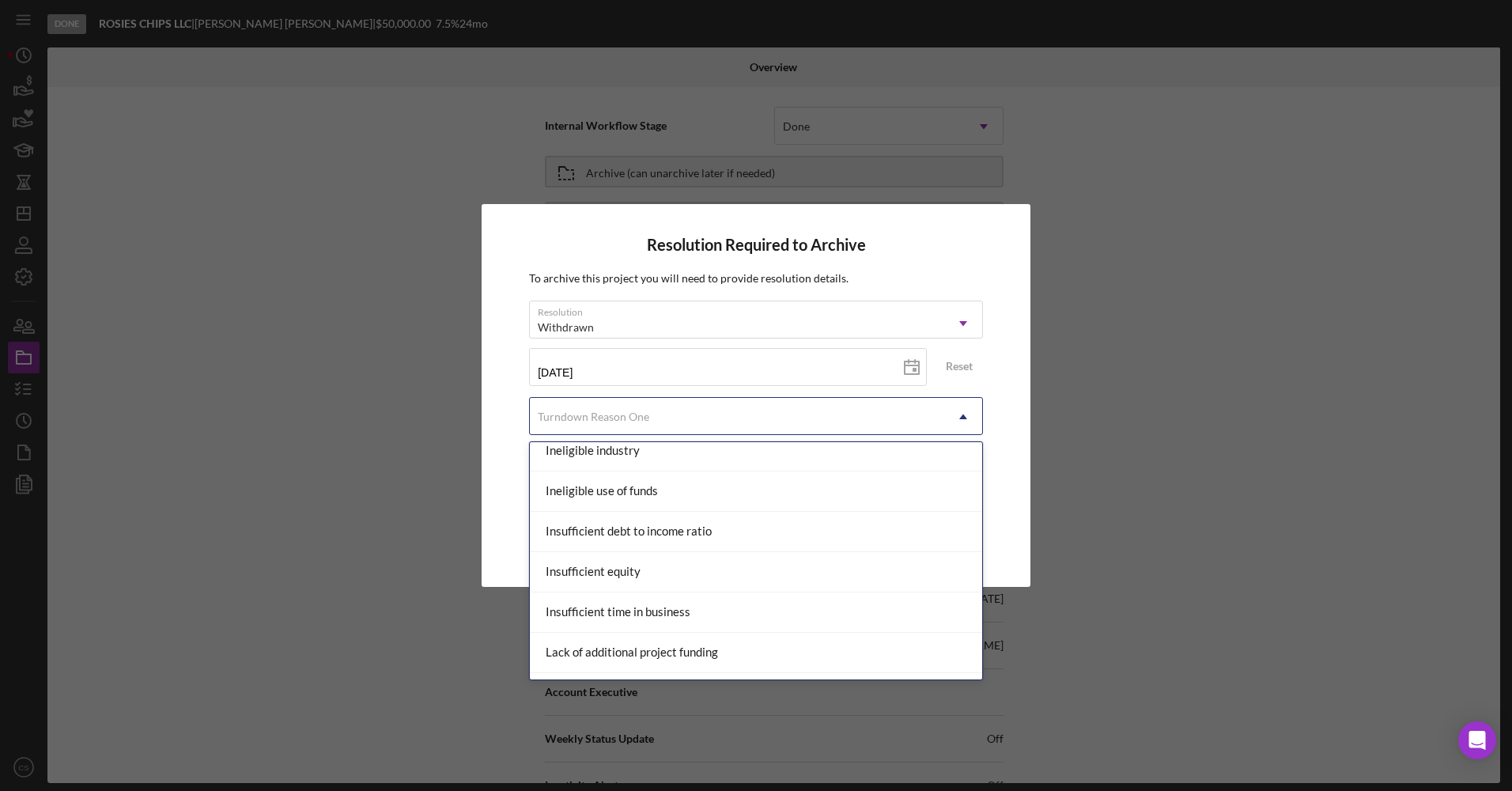
scroll to position [553, 0]
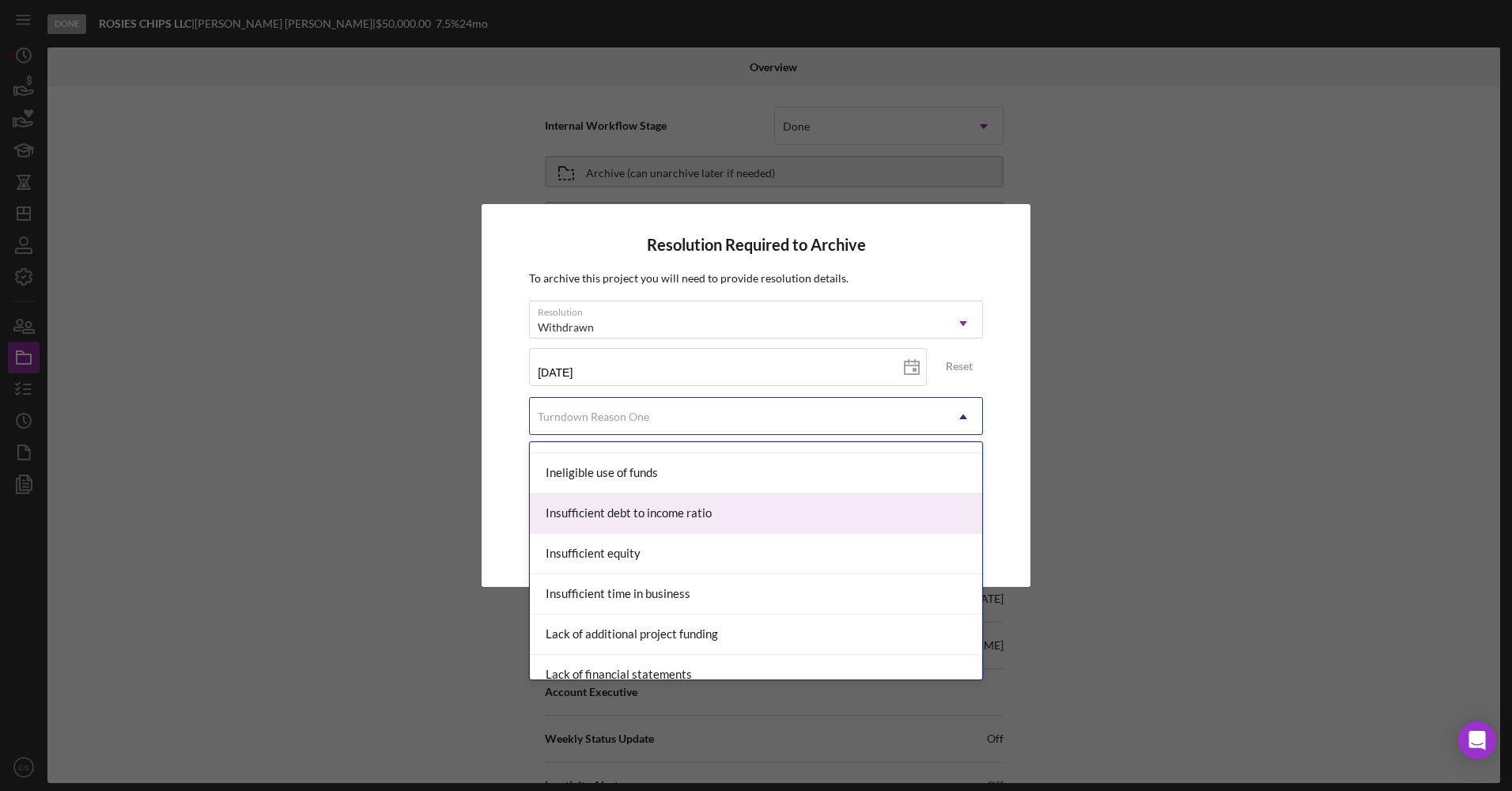
click at [678, 506] on div "Insufficient debt to income ratio" at bounding box center [756, 513] width 452 height 40
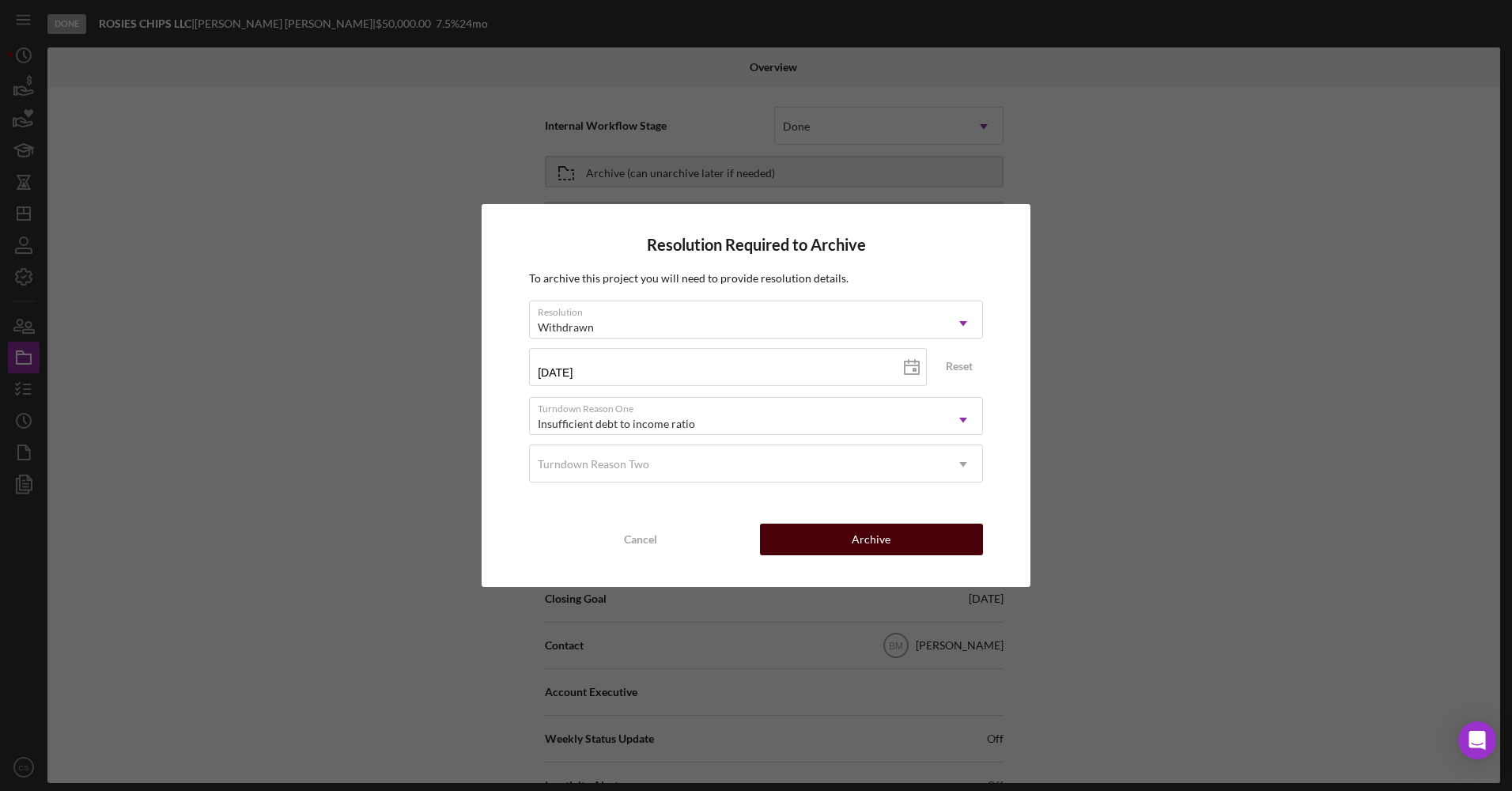
click at [836, 545] on button "Archive" at bounding box center [871, 539] width 223 height 32
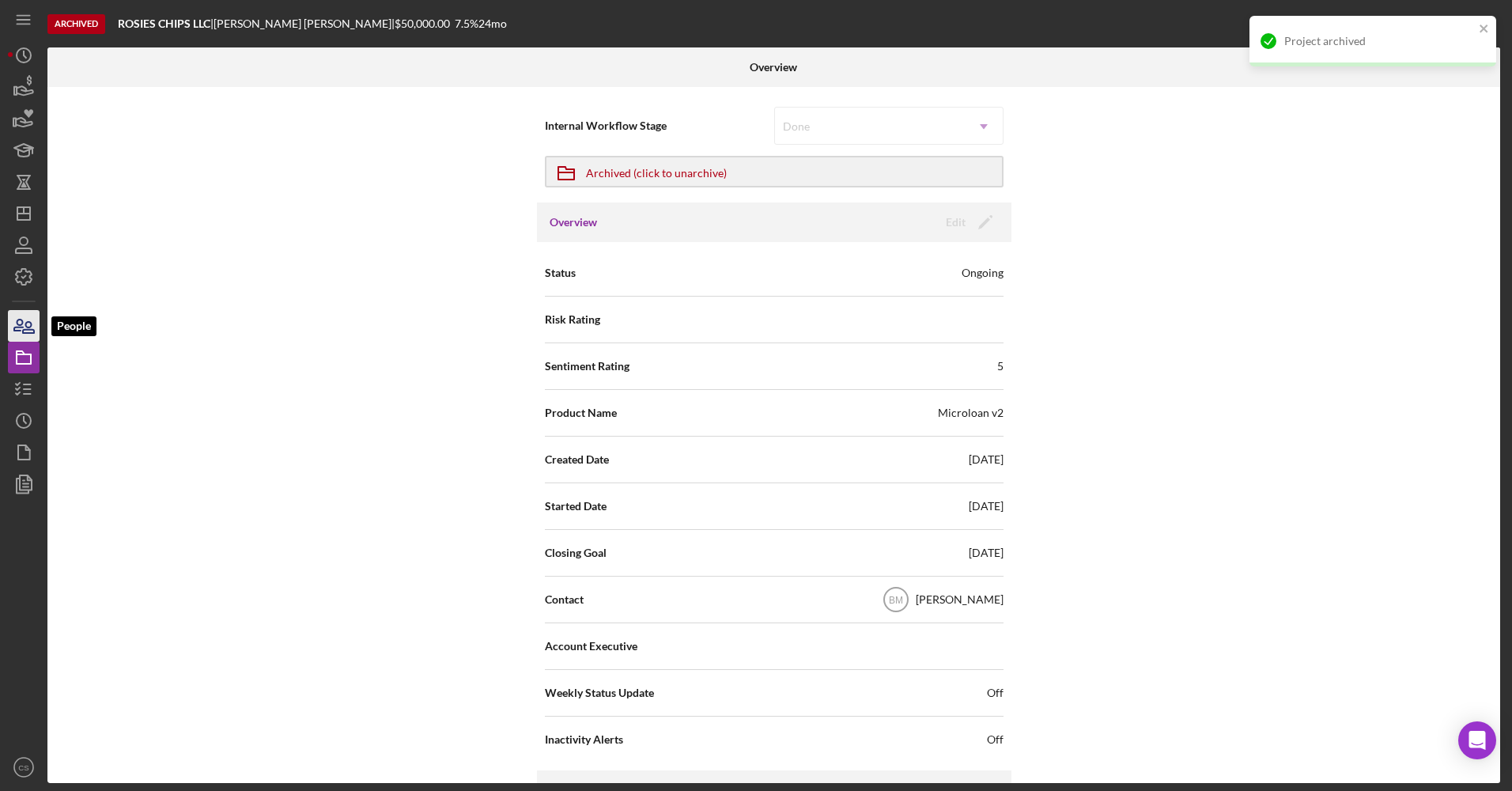
click at [35, 320] on icon "button" at bounding box center [23, 325] width 39 height 39
